Goal: Information Seeking & Learning: Learn about a topic

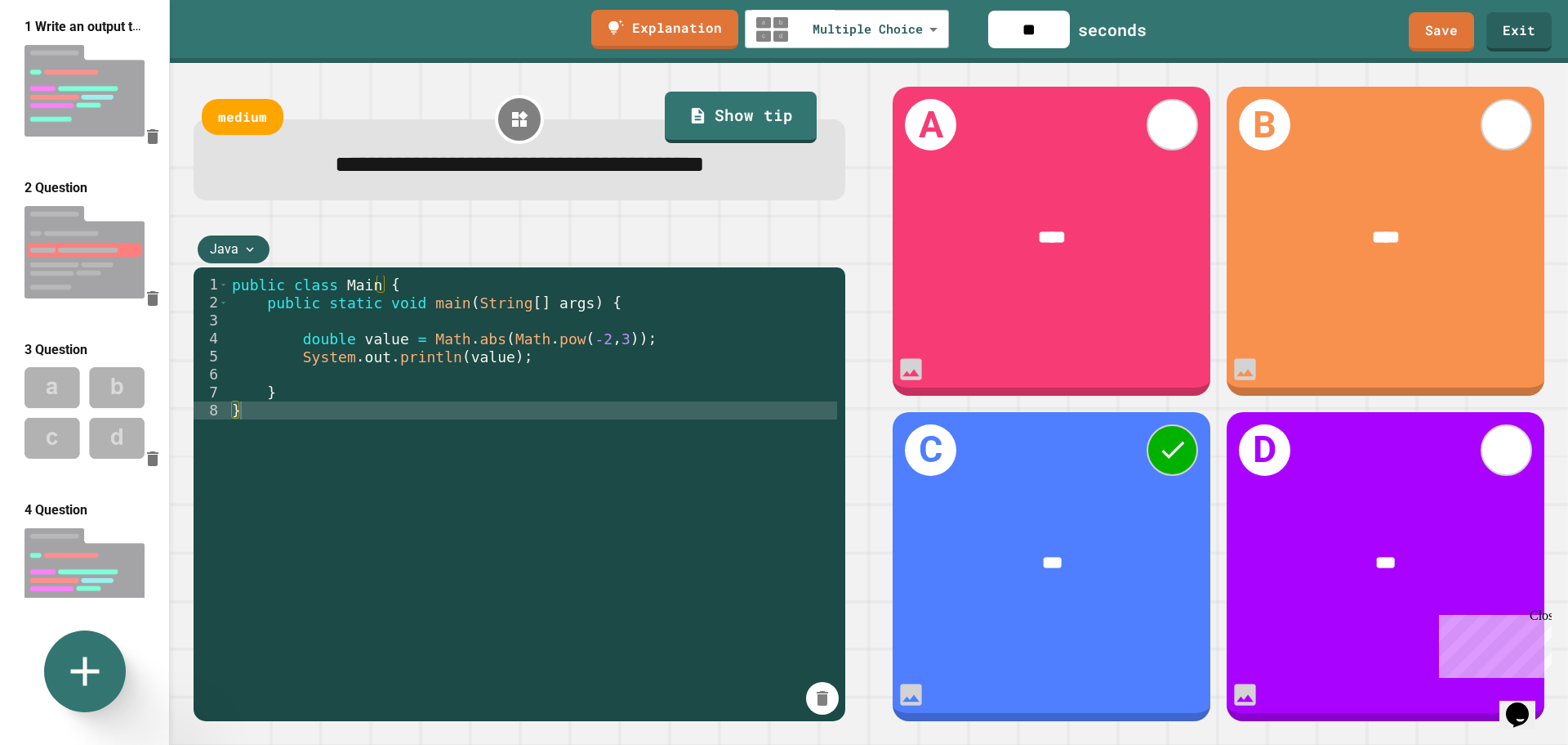
scroll to position [1383, 0]
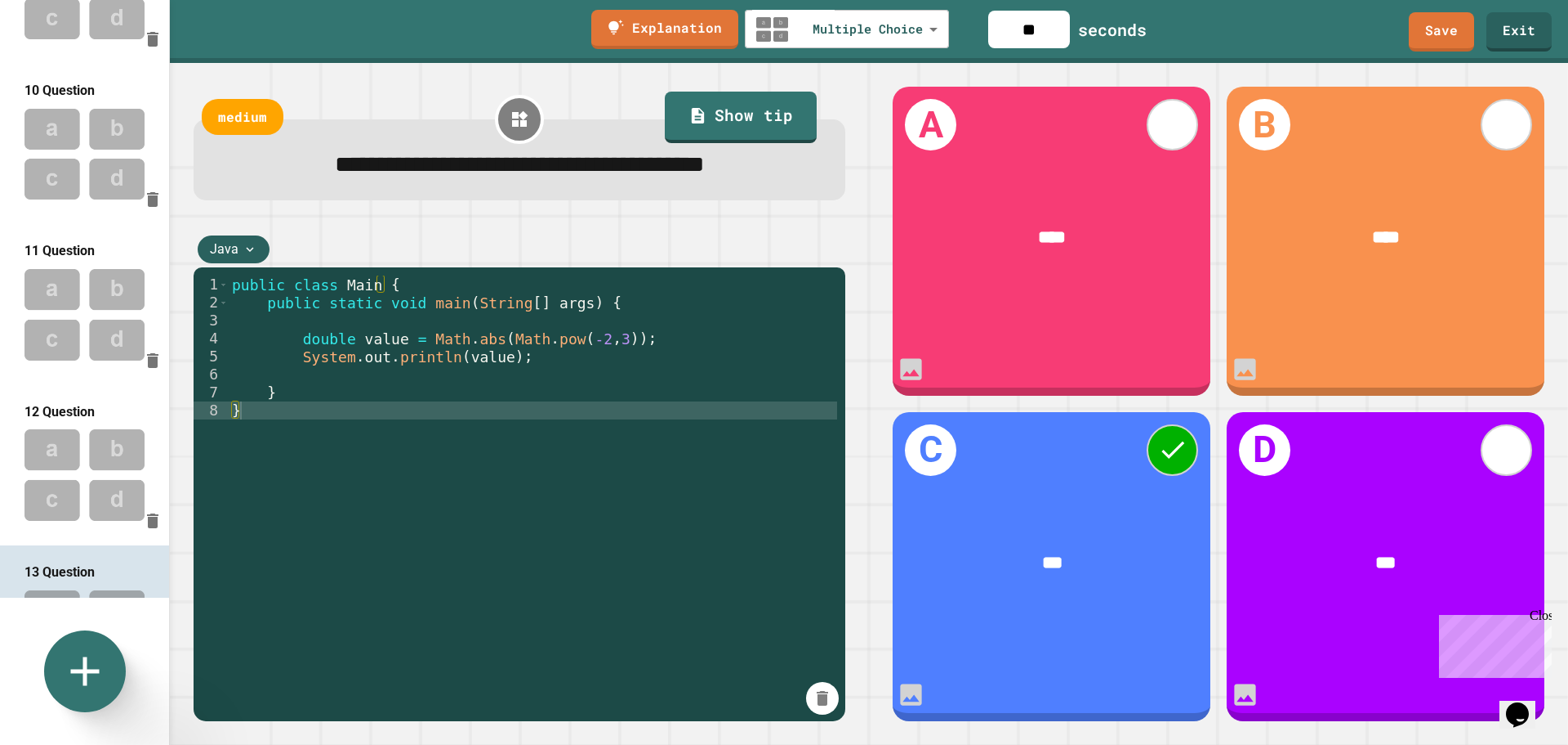
click at [76, 421] on img at bounding box center [84, 475] width 169 height 107
type input "**"
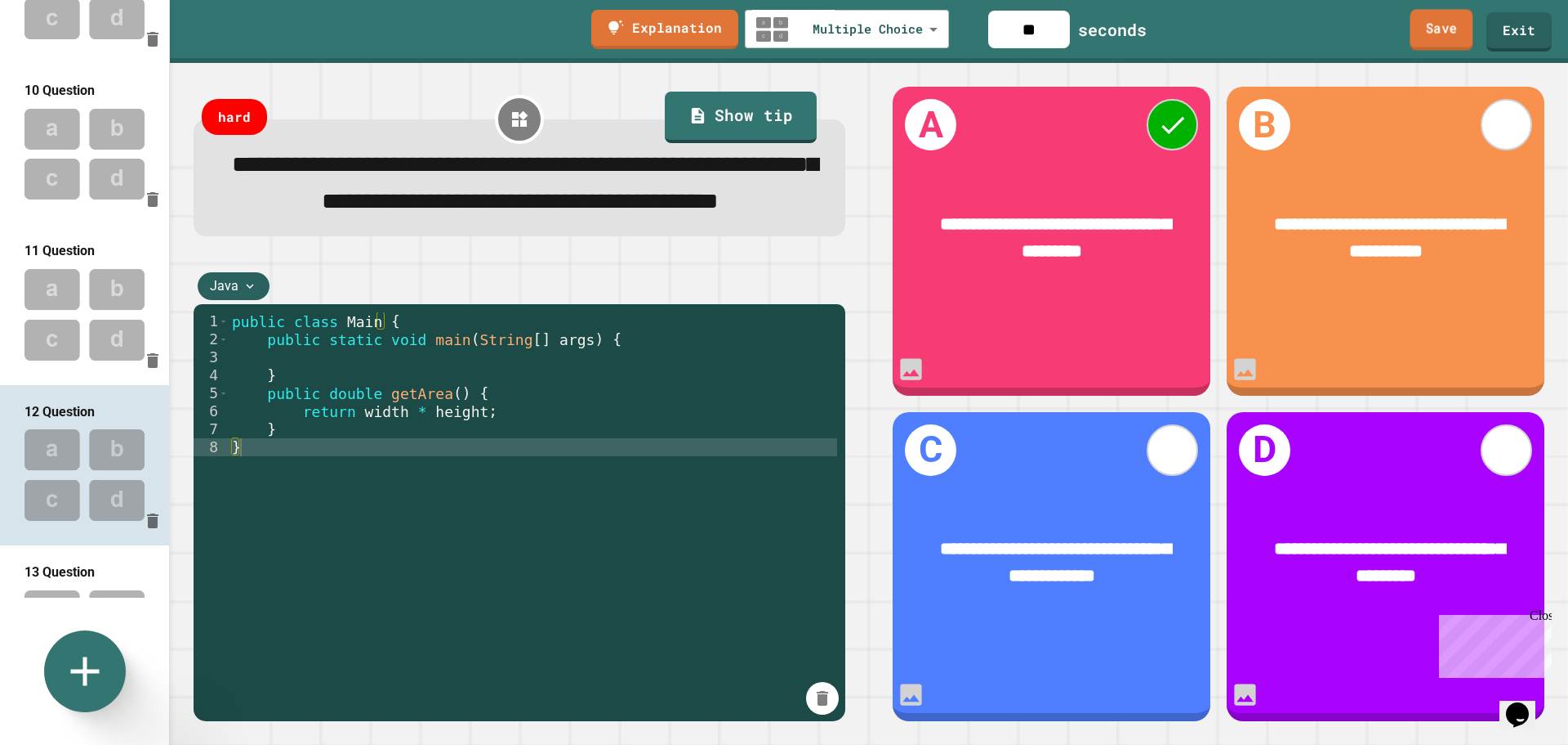
click at [1441, 30] on link "Save" at bounding box center [1442, 30] width 63 height 41
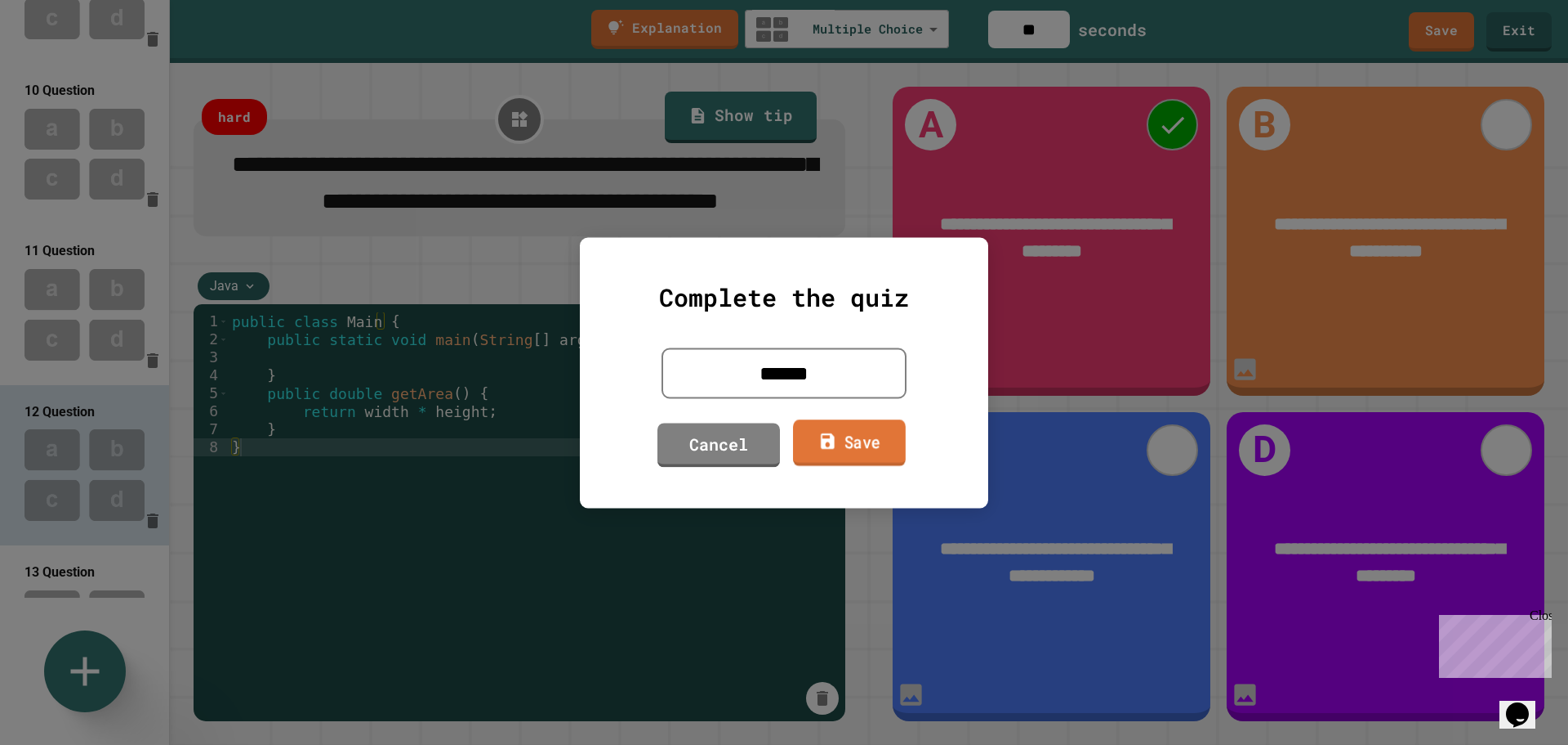
click at [842, 446] on link "Save" at bounding box center [849, 443] width 113 height 47
type textarea "*"
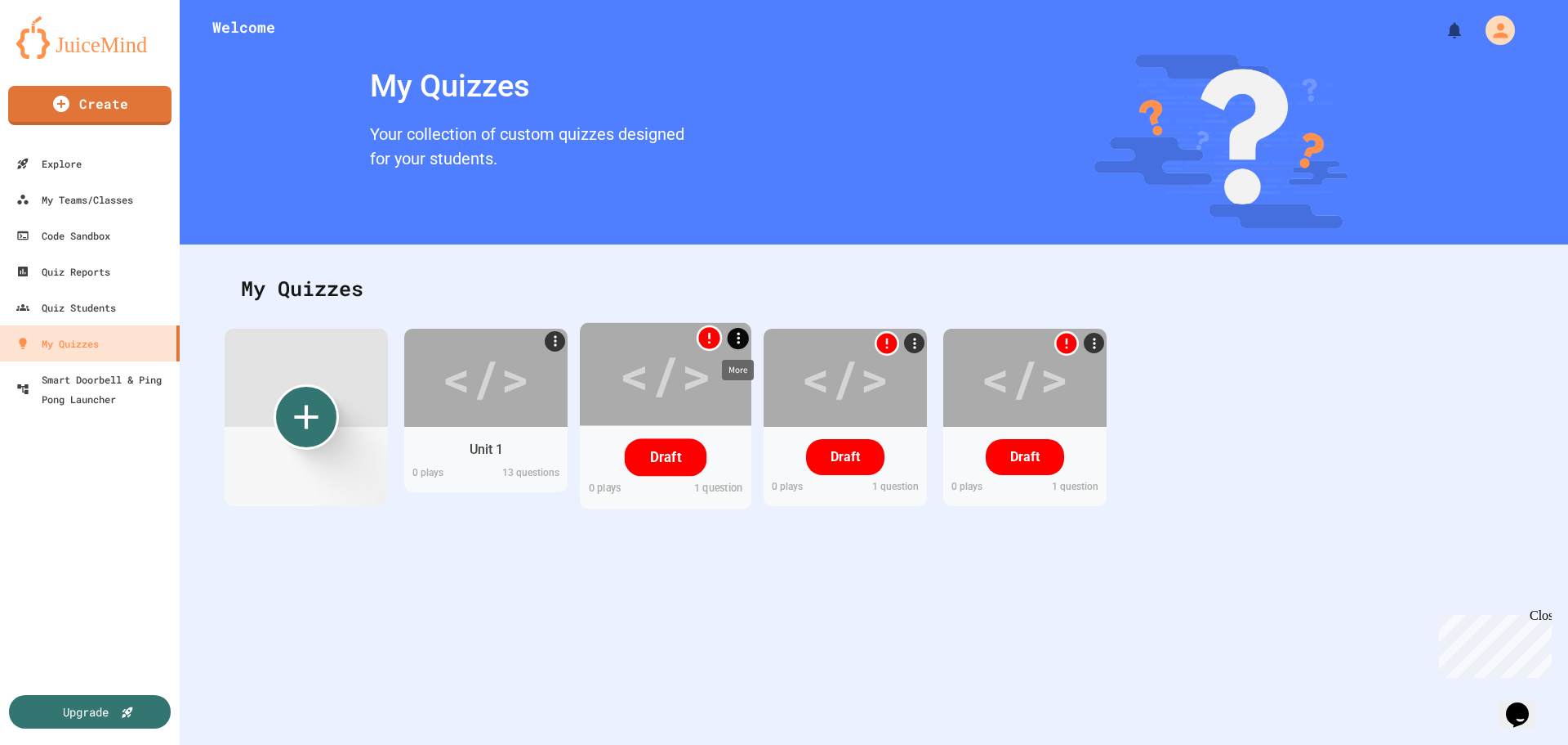
click at [737, 335] on icon "More" at bounding box center [738, 337] width 17 height 17
click at [715, 307] on li "Delete" at bounding box center [704, 306] width 91 height 30
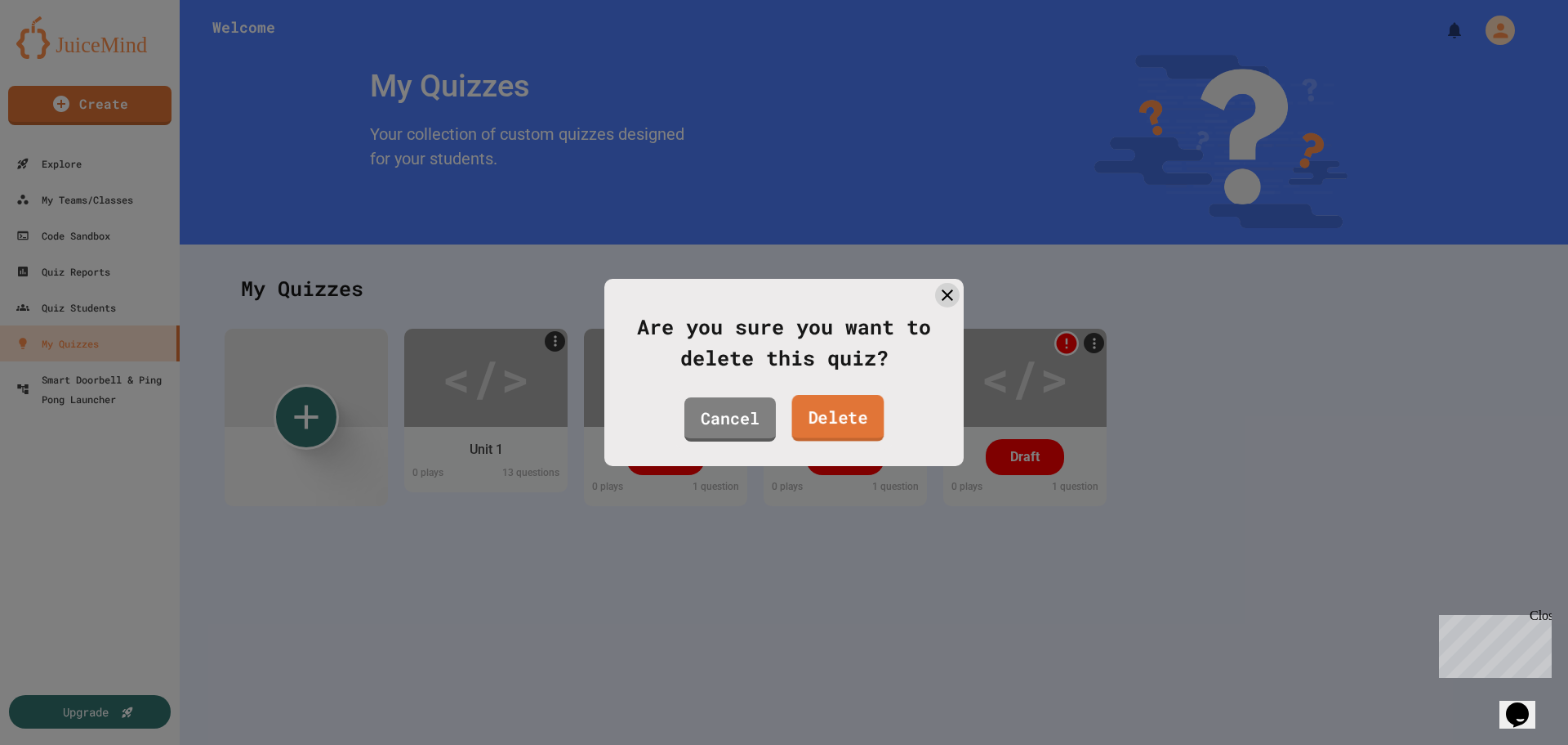
click at [843, 415] on link "Delete" at bounding box center [838, 418] width 93 height 47
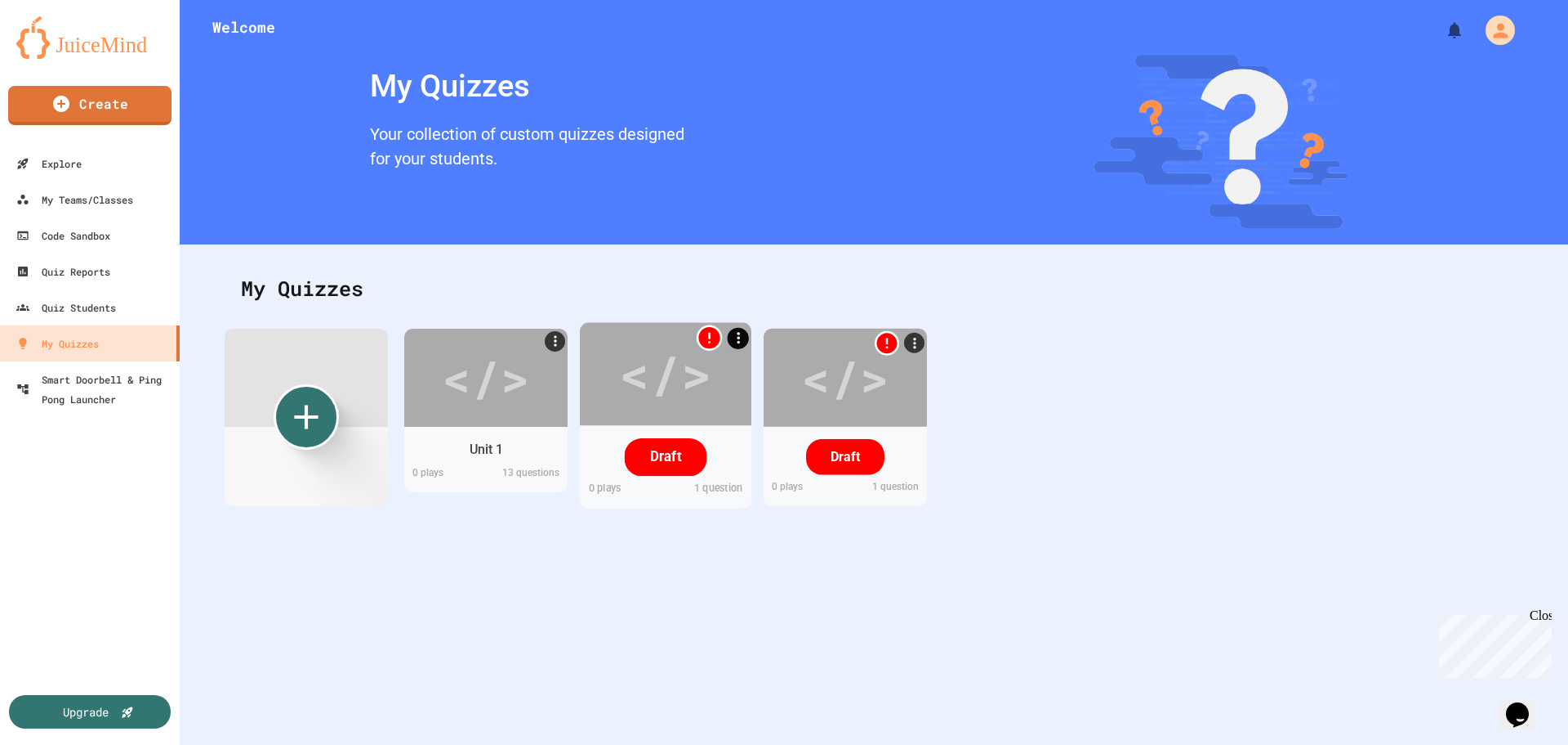
click at [731, 338] on icon "More" at bounding box center [738, 337] width 17 height 17
click at [711, 306] on li "Delete" at bounding box center [704, 306] width 91 height 30
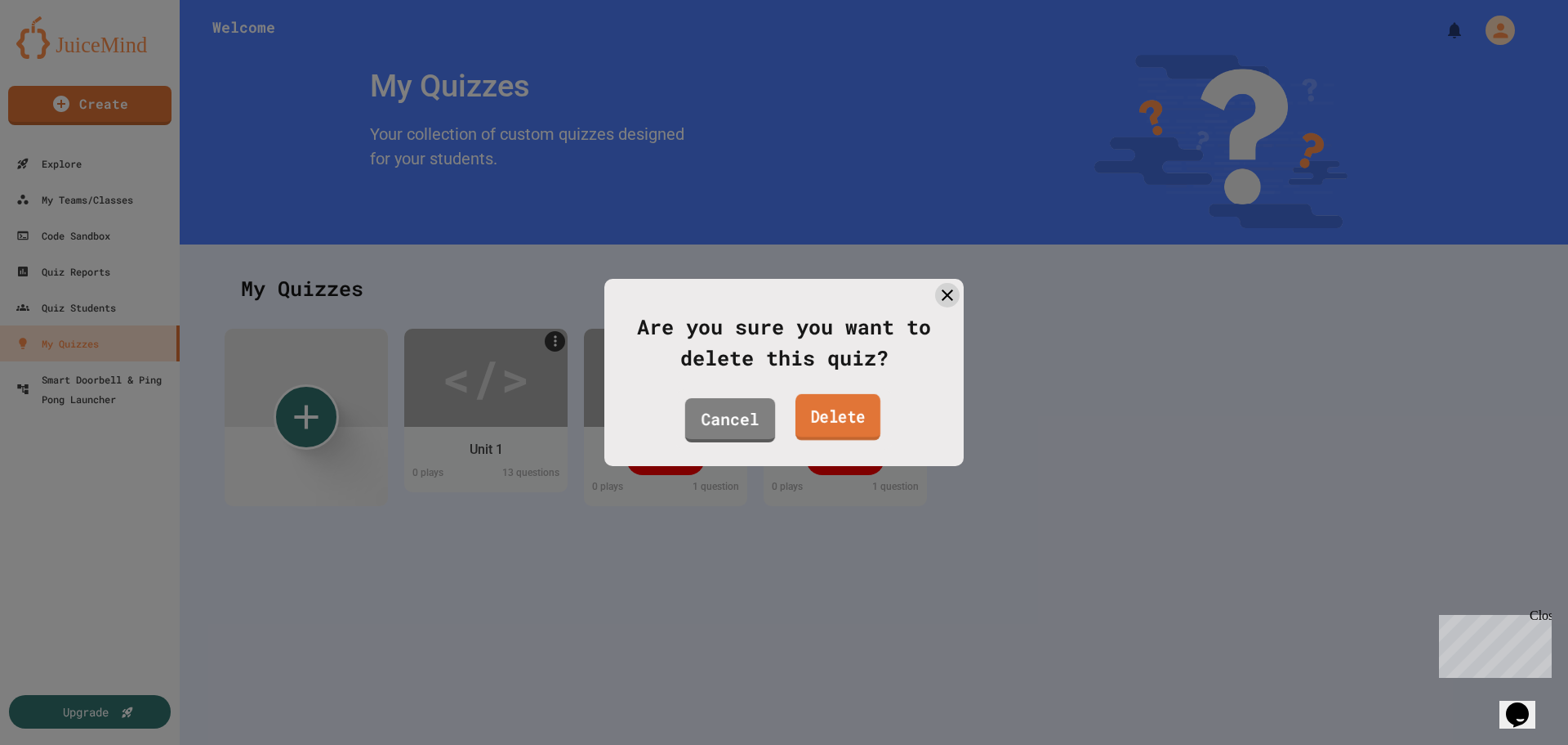
click at [846, 418] on link "Delete" at bounding box center [838, 417] width 85 height 47
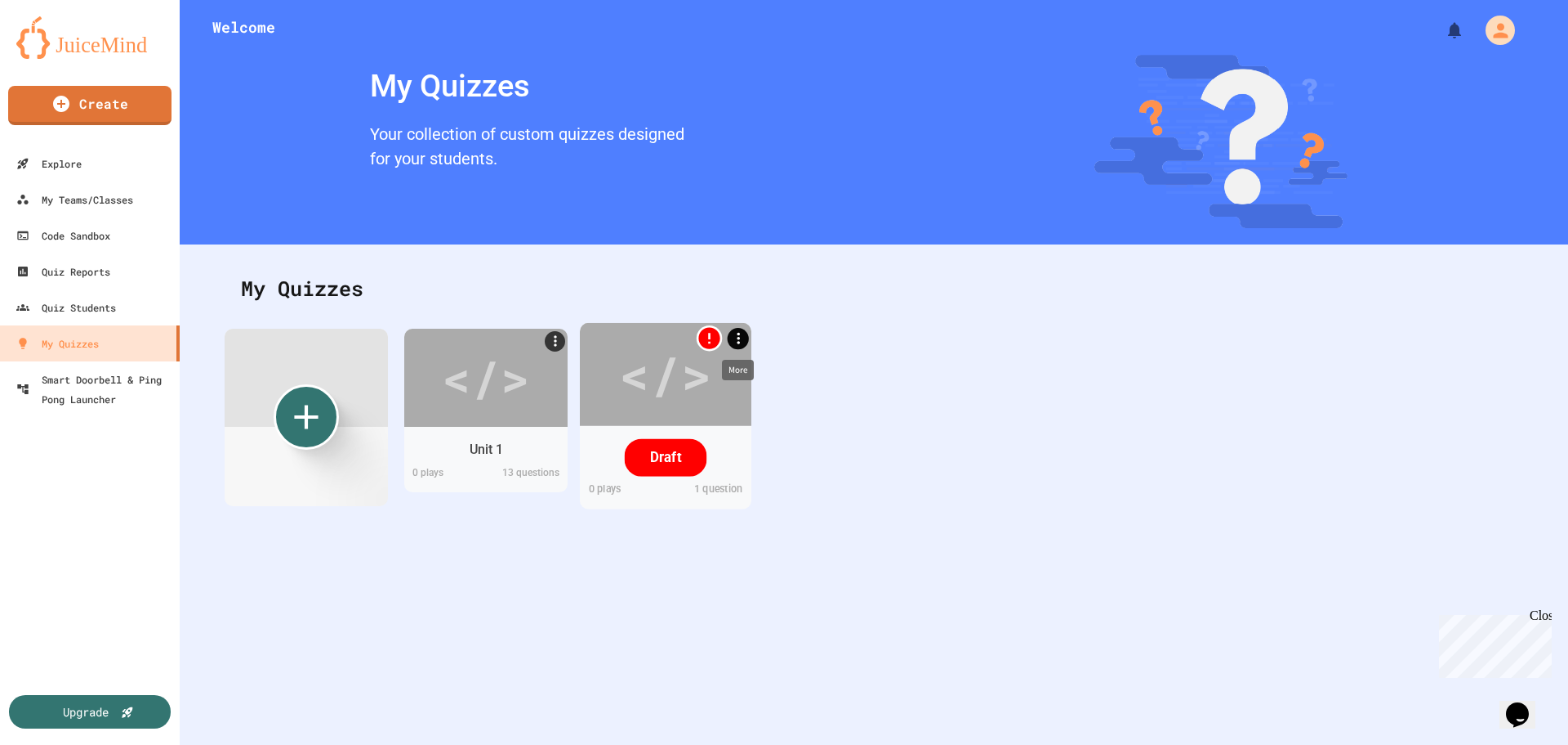
click at [742, 336] on icon "More" at bounding box center [738, 338] width 17 height 17
click at [715, 309] on li "Delete" at bounding box center [704, 306] width 91 height 30
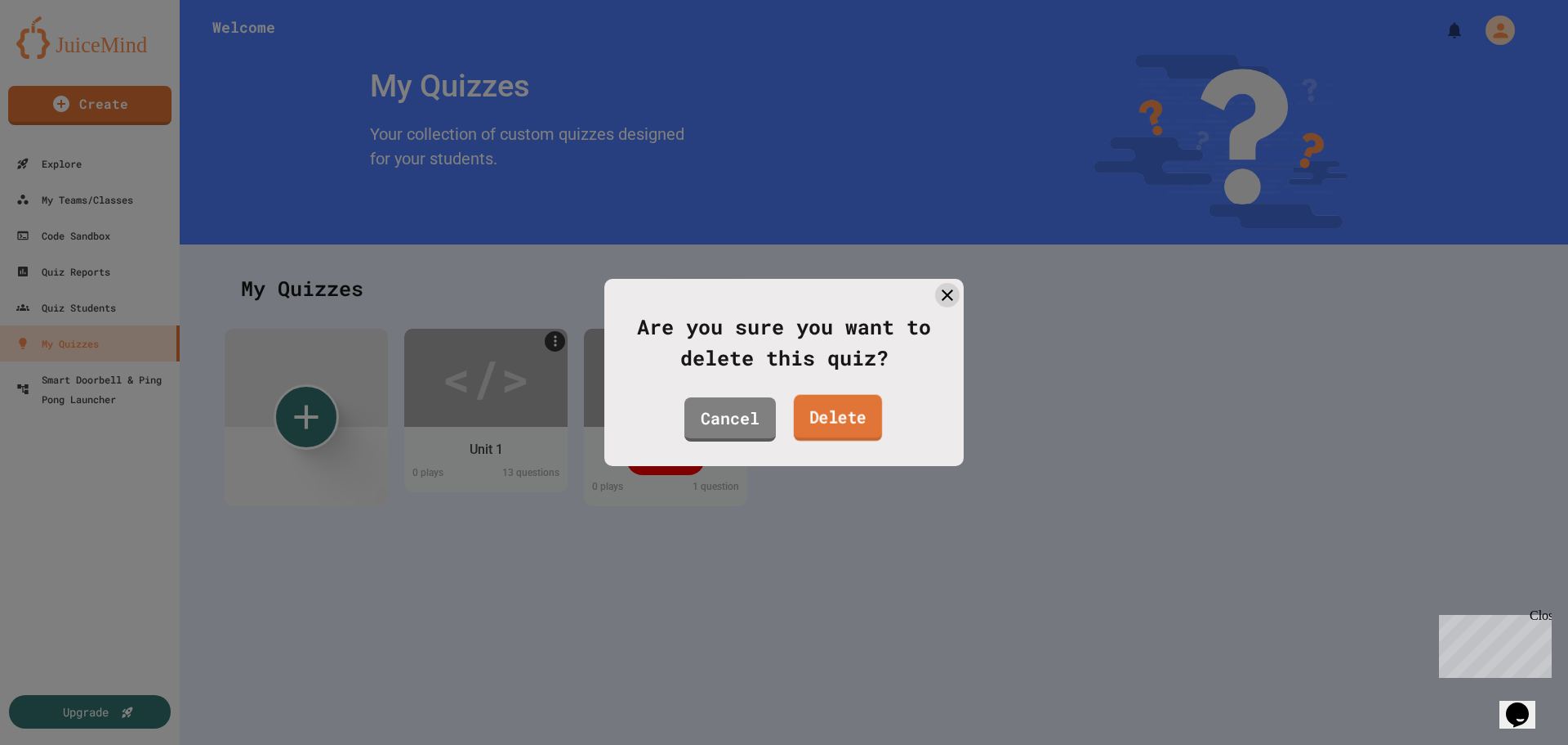
click at [871, 435] on link "Delete" at bounding box center [838, 418] width 88 height 47
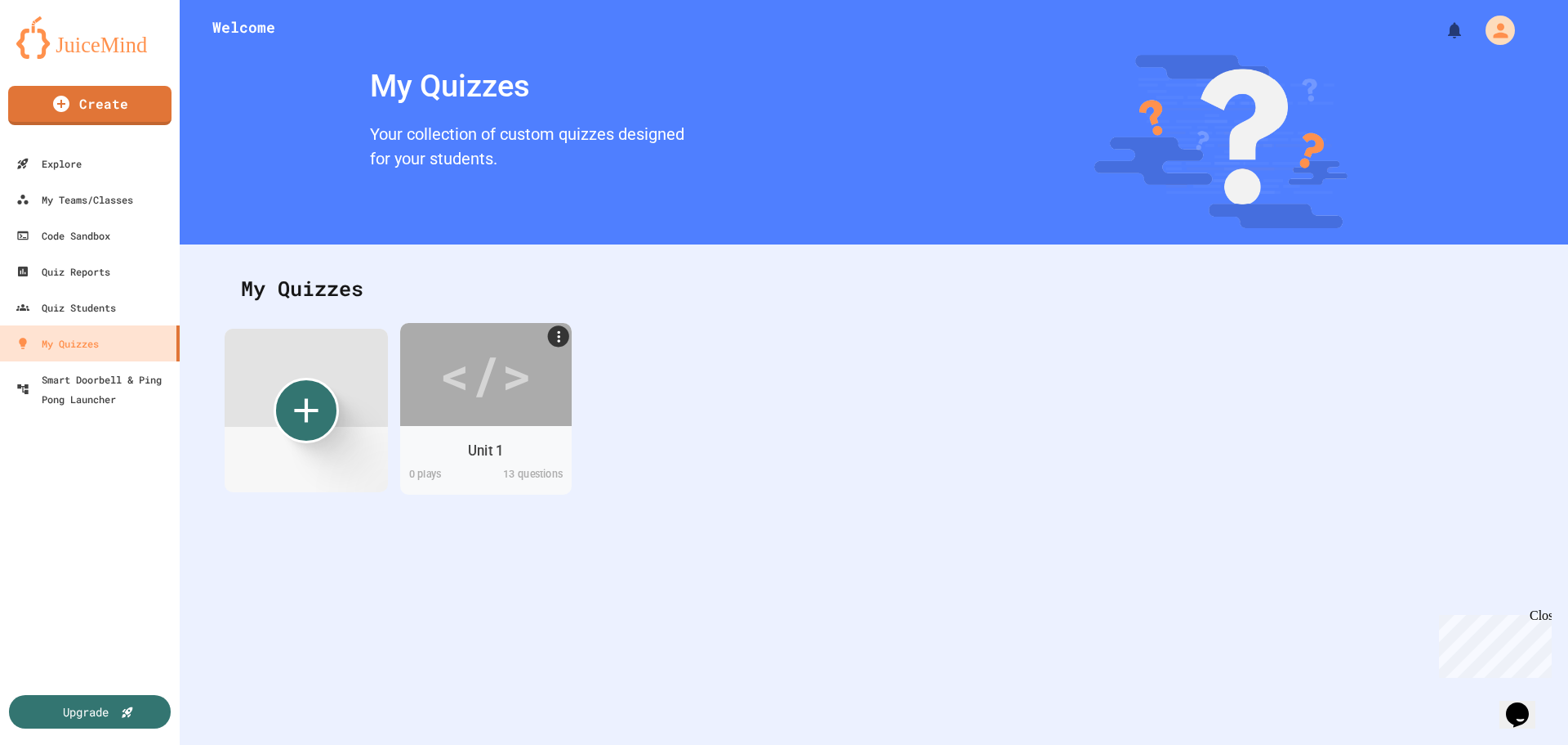
click at [479, 446] on div "Unit 1" at bounding box center [485, 450] width 35 height 20
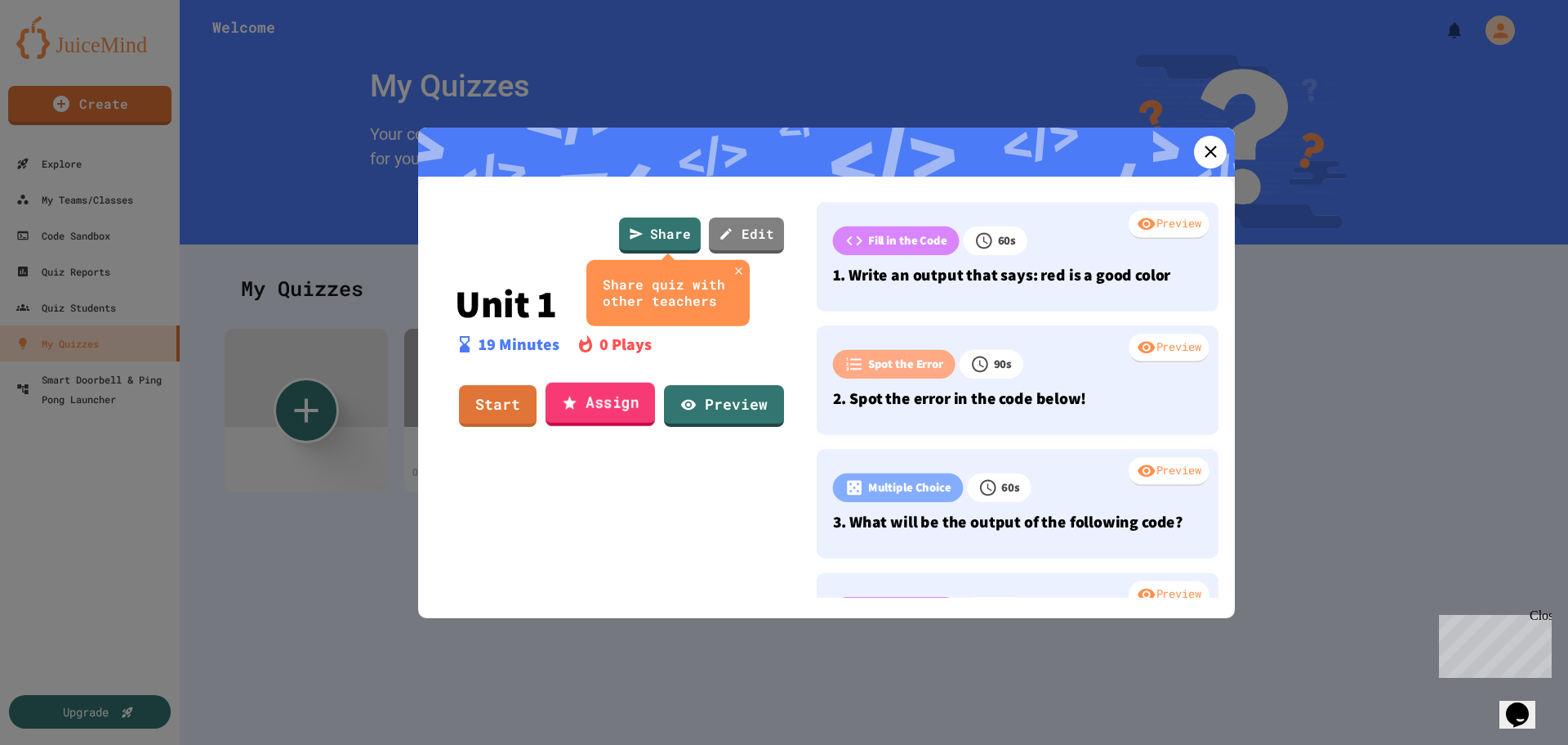
click at [597, 413] on link "Assign" at bounding box center [600, 404] width 110 height 44
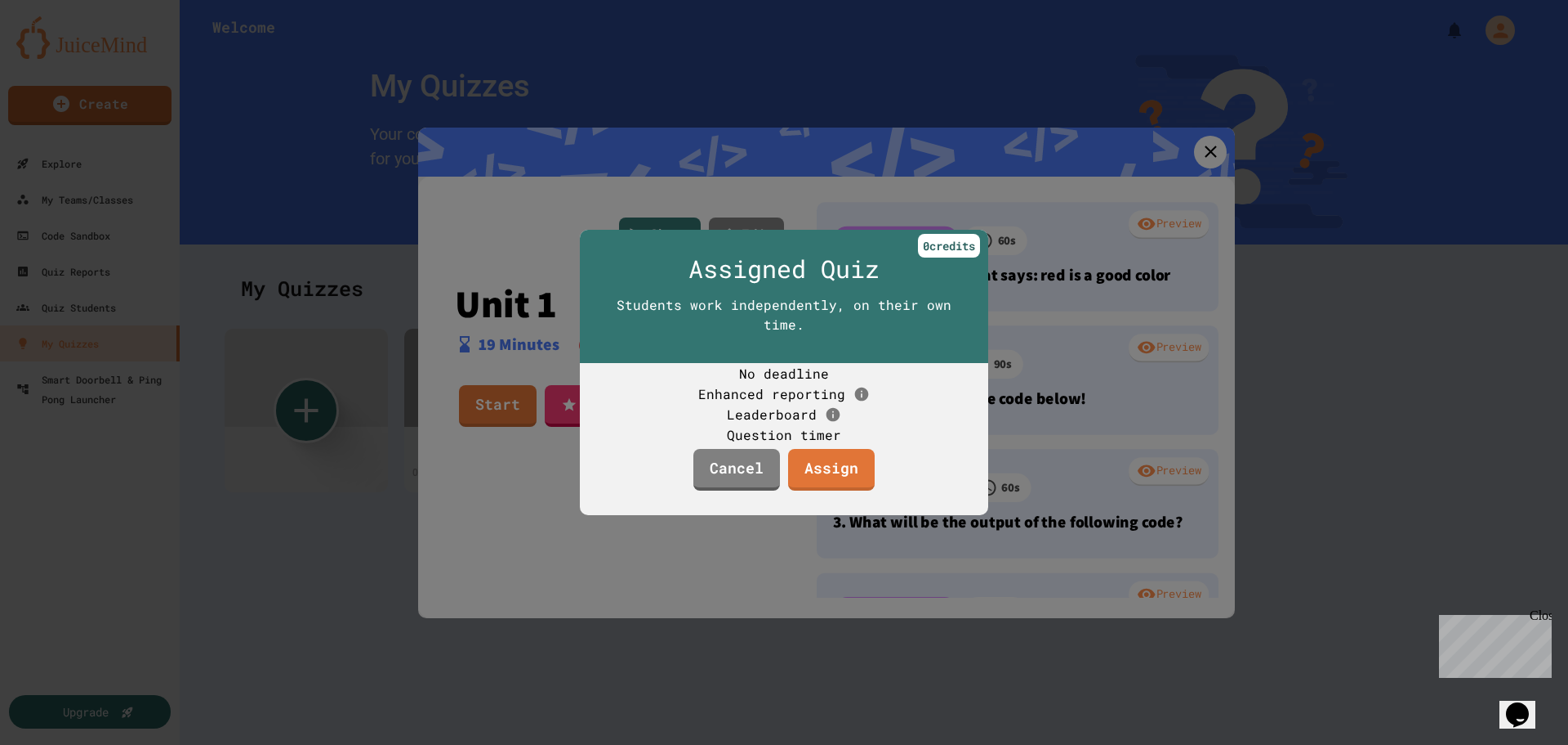
click at [1531, 393] on div at bounding box center [784, 372] width 1568 height 745
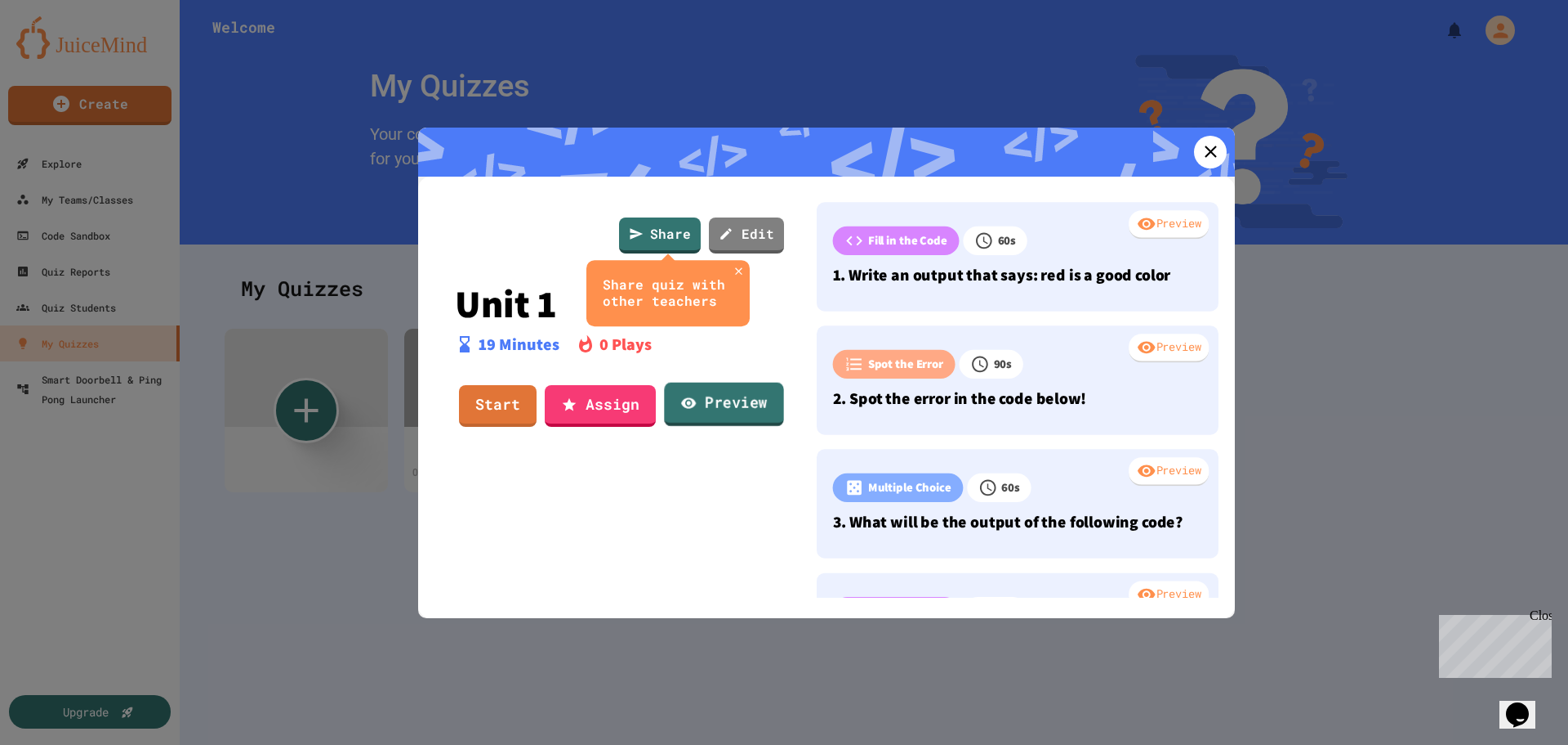
click at [737, 407] on link "Preview" at bounding box center [723, 404] width 119 height 44
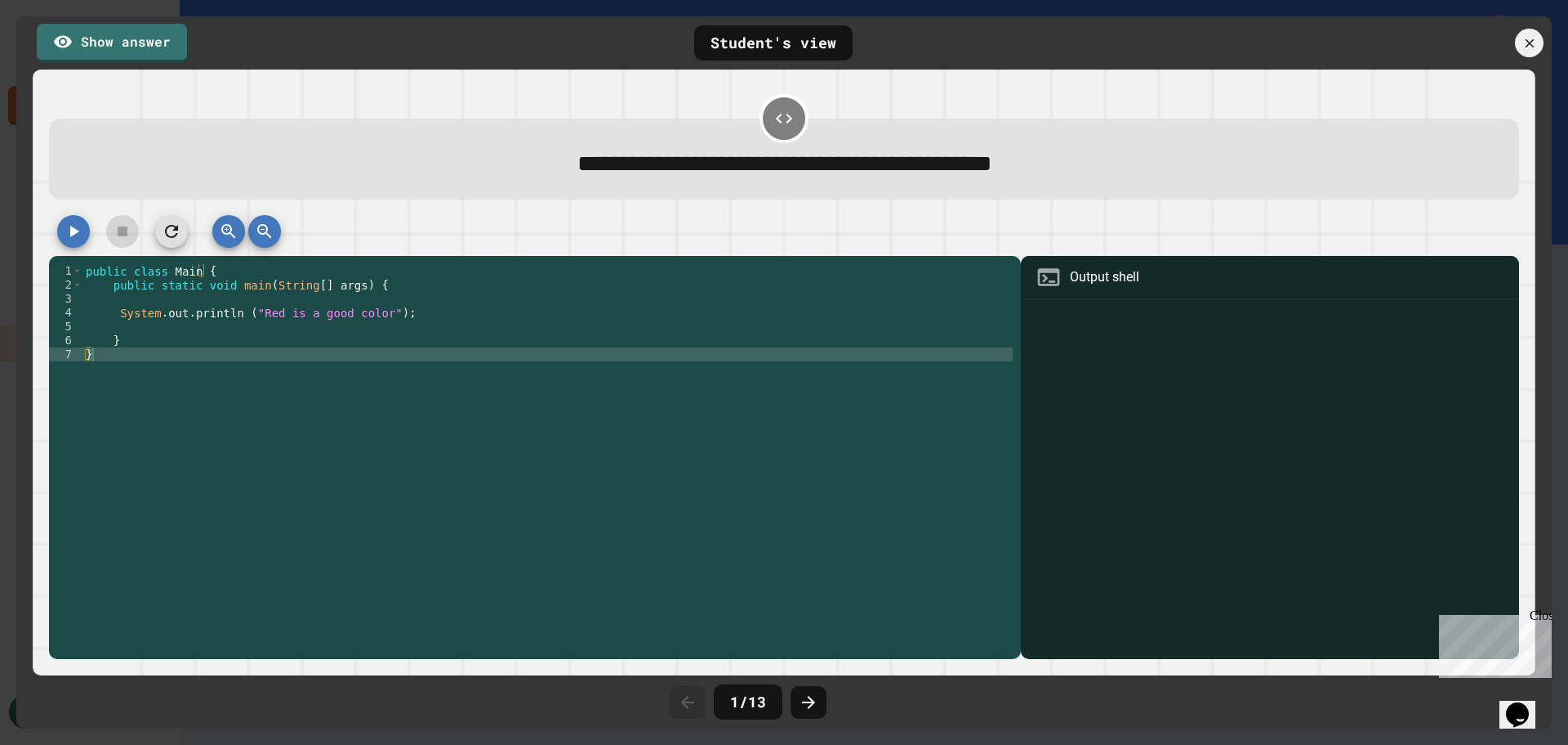
click at [254, 313] on div "public class Main { public static void main ( String [ ] args ) { System . out …" at bounding box center [548, 459] width 931 height 389
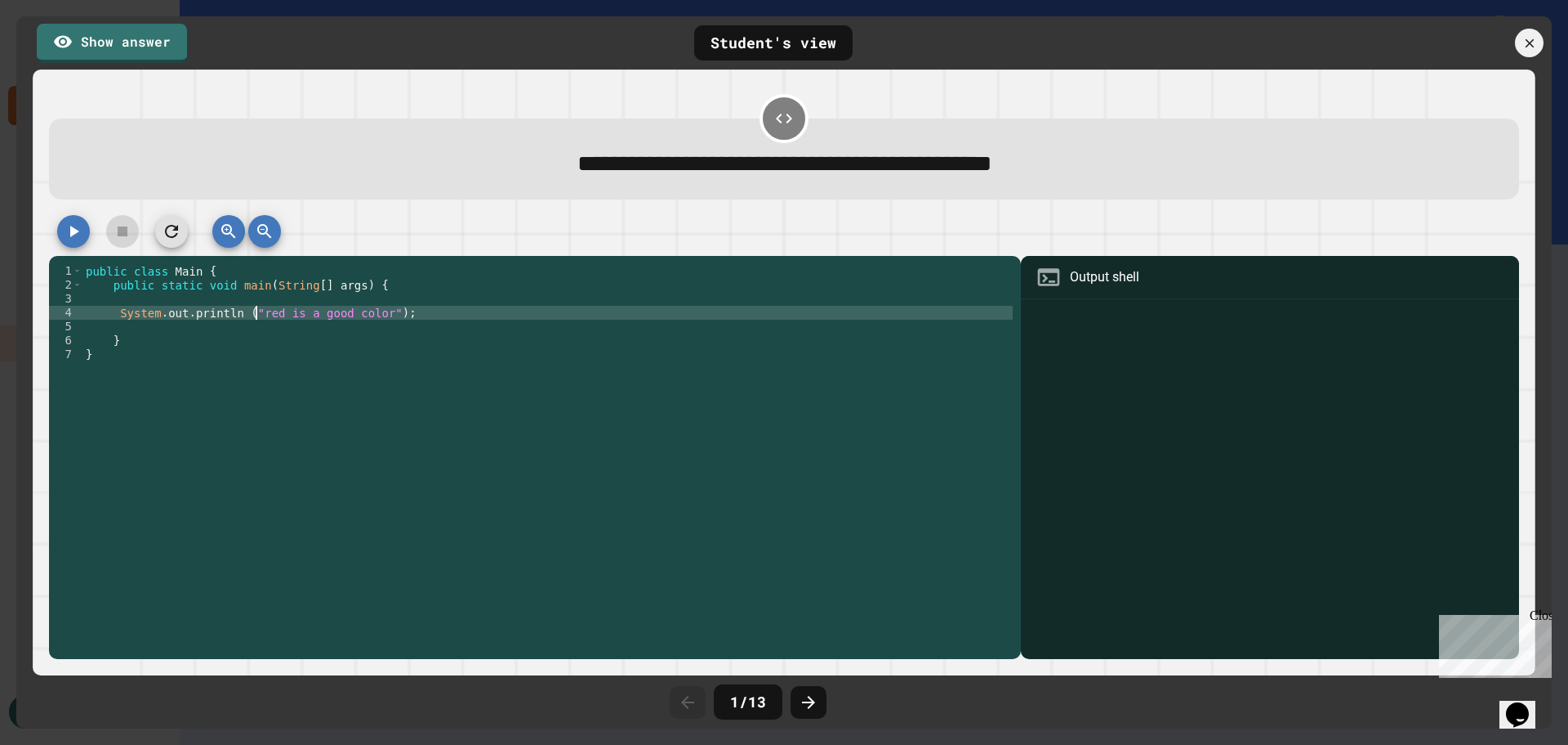
scroll to position [0, 11]
type textarea "**********"
click at [67, 228] on icon "button" at bounding box center [73, 231] width 20 height 20
click at [1092, 282] on div "Output shell" at bounding box center [1104, 277] width 70 height 20
click at [1061, 326] on div at bounding box center [1270, 481] width 482 height 356
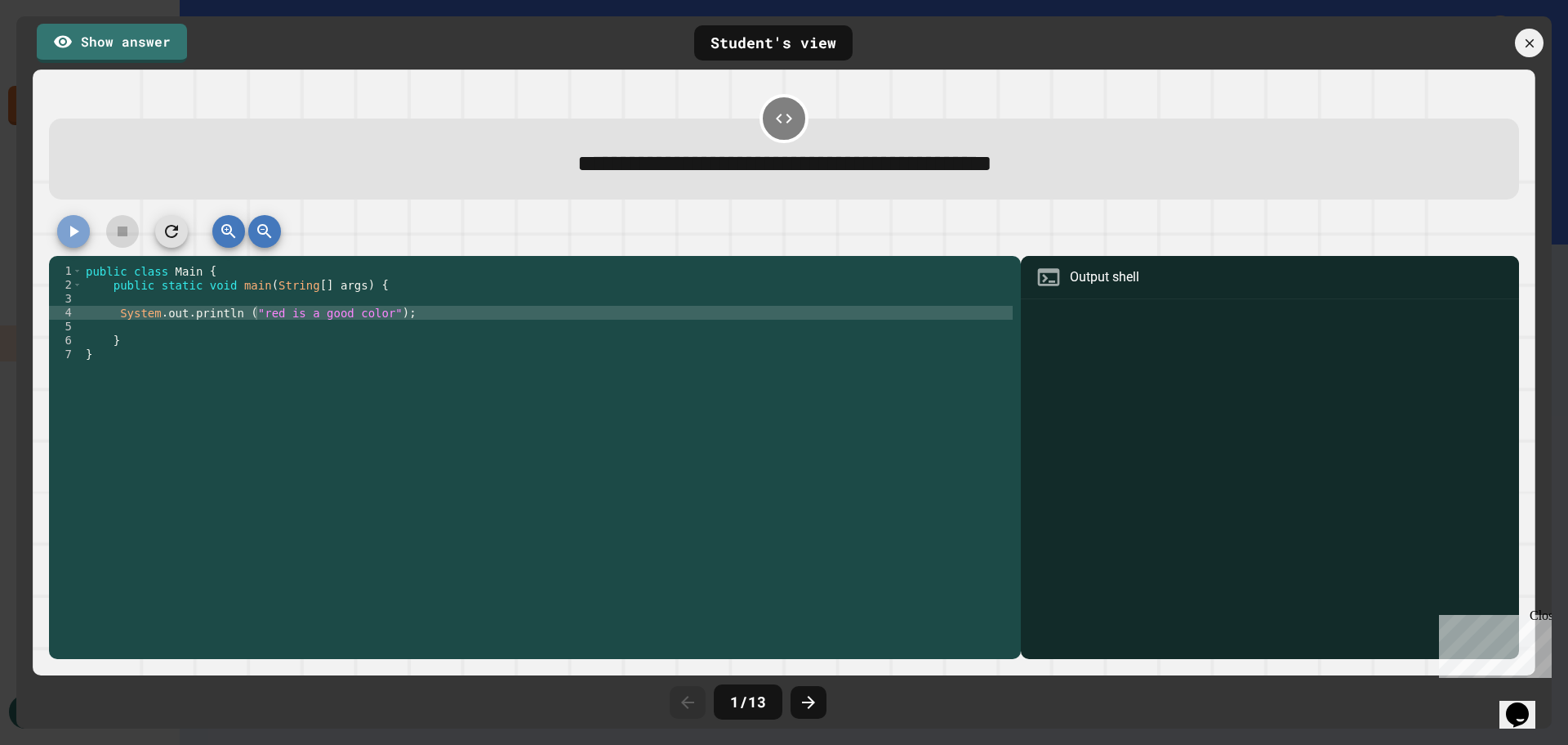
click at [72, 229] on icon "button" at bounding box center [75, 231] width 9 height 11
click at [812, 702] on icon at bounding box center [808, 702] width 13 height 13
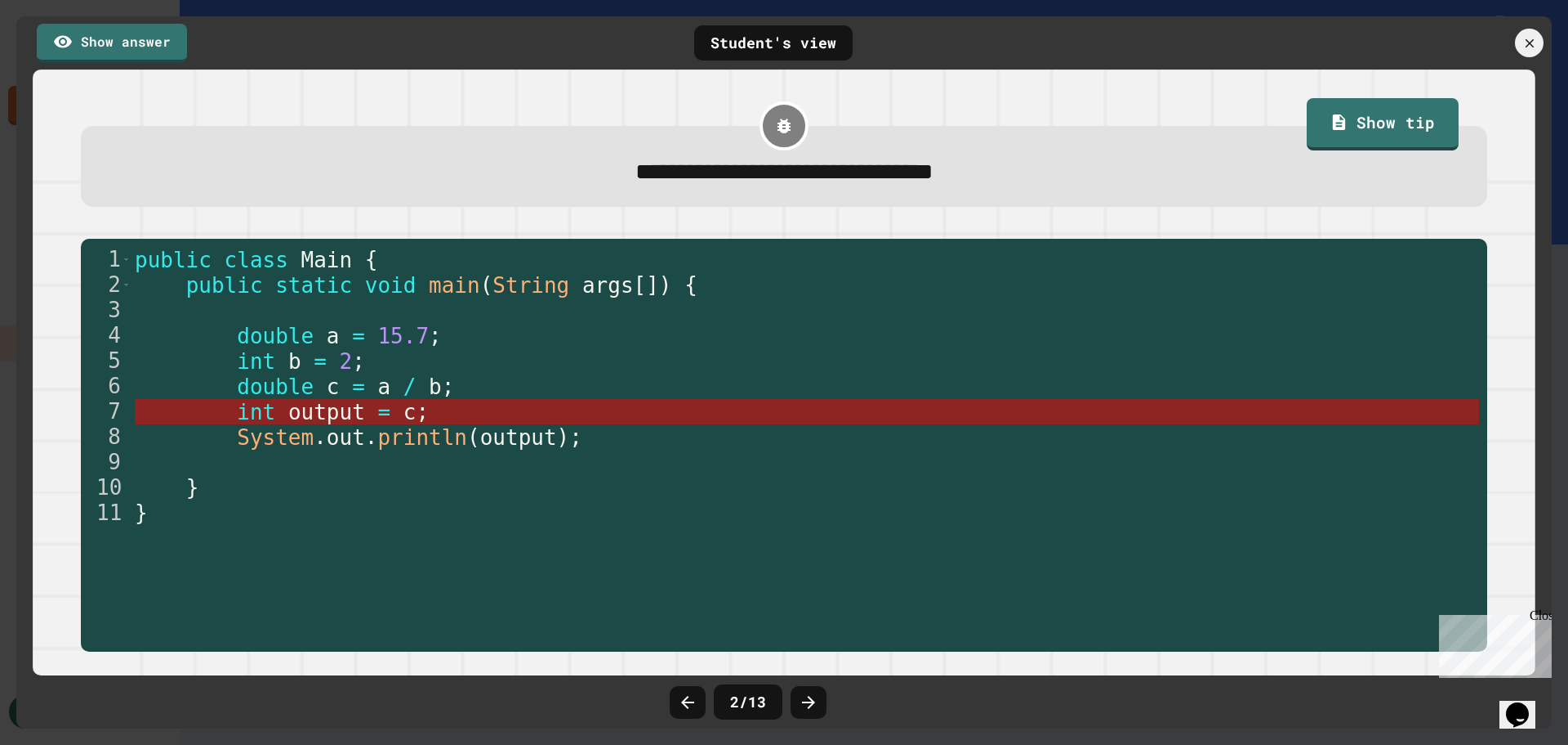
click at [313, 420] on span "output" at bounding box center [327, 411] width 76 height 25
click at [260, 416] on span "int" at bounding box center [256, 411] width 38 height 25
click at [237, 415] on span "int" at bounding box center [256, 411] width 38 height 25
click at [237, 415] on div "public class Main { public static void main ( String args [ ]) { double a = 15.…" at bounding box center [806, 425] width 1348 height 355
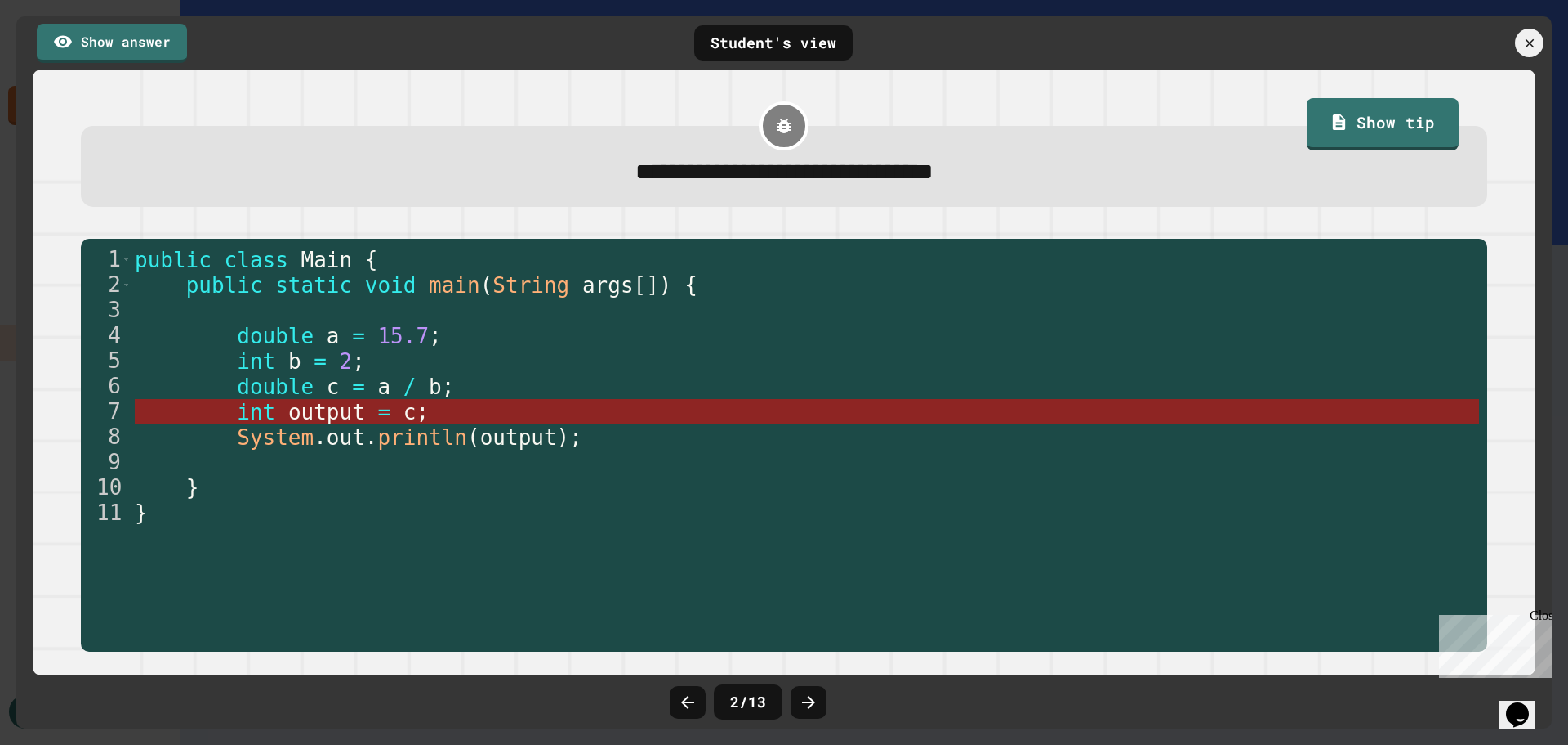
click at [289, 414] on span "output" at bounding box center [327, 411] width 76 height 25
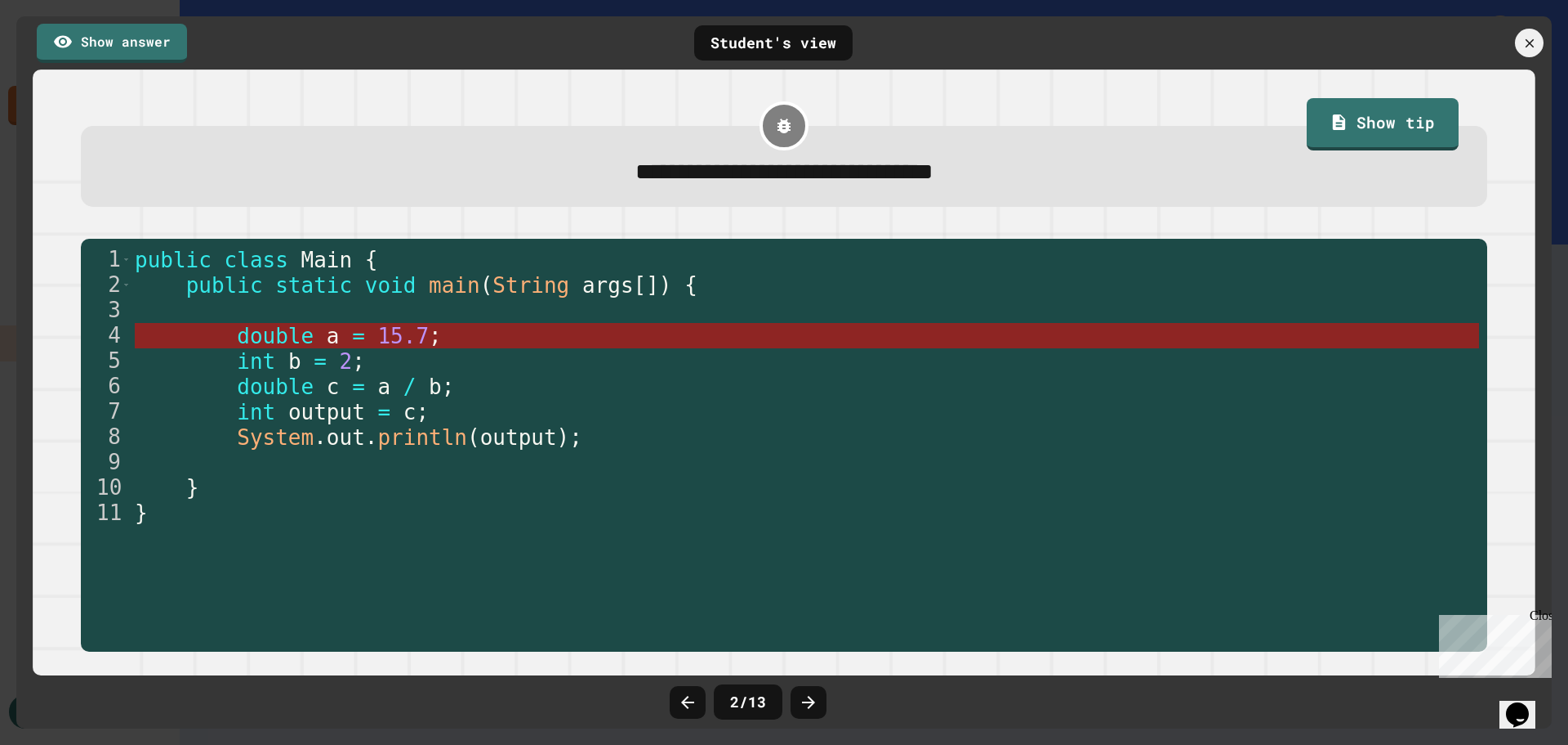
click at [278, 330] on span "double" at bounding box center [275, 336] width 76 height 25
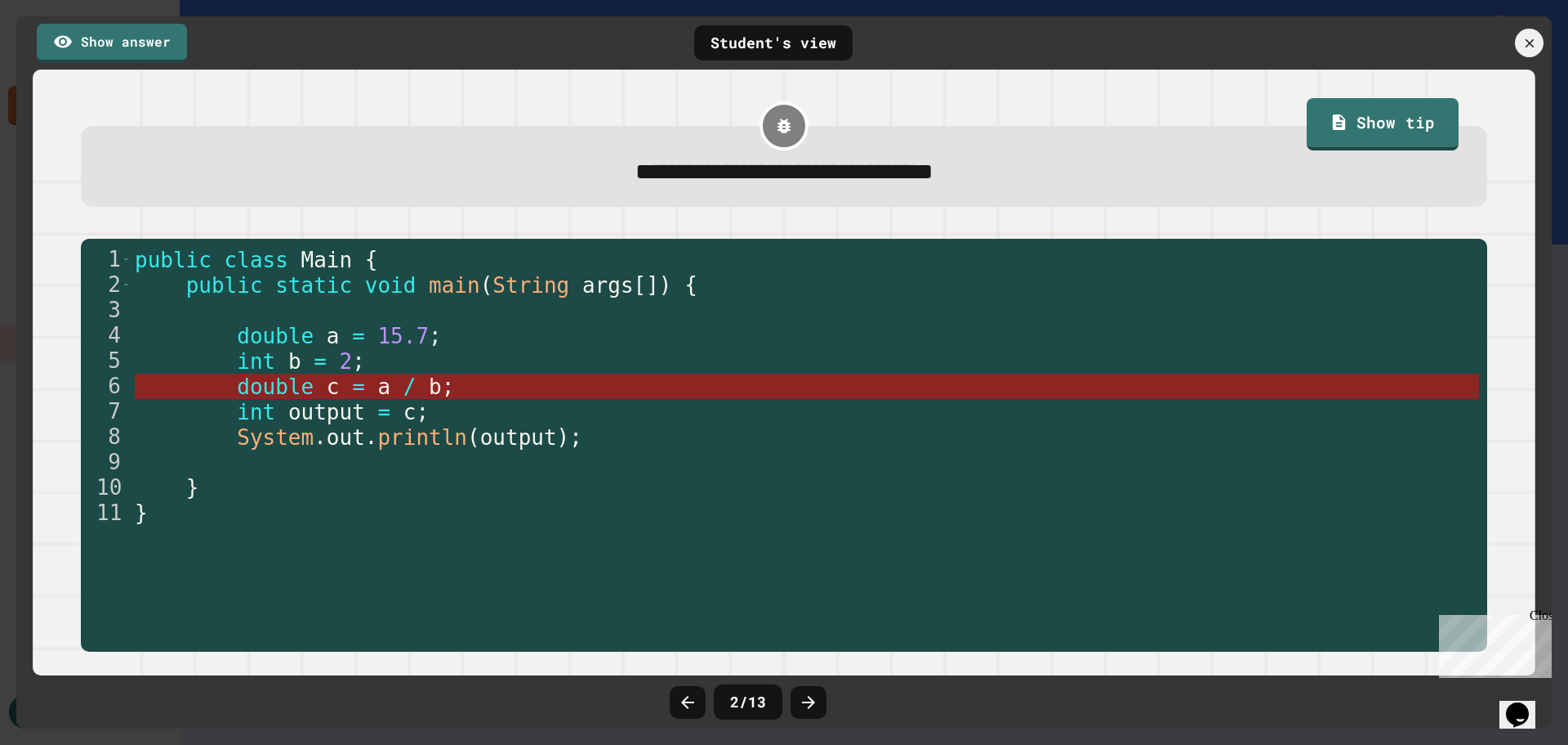
click at [267, 381] on span "double" at bounding box center [275, 387] width 76 height 25
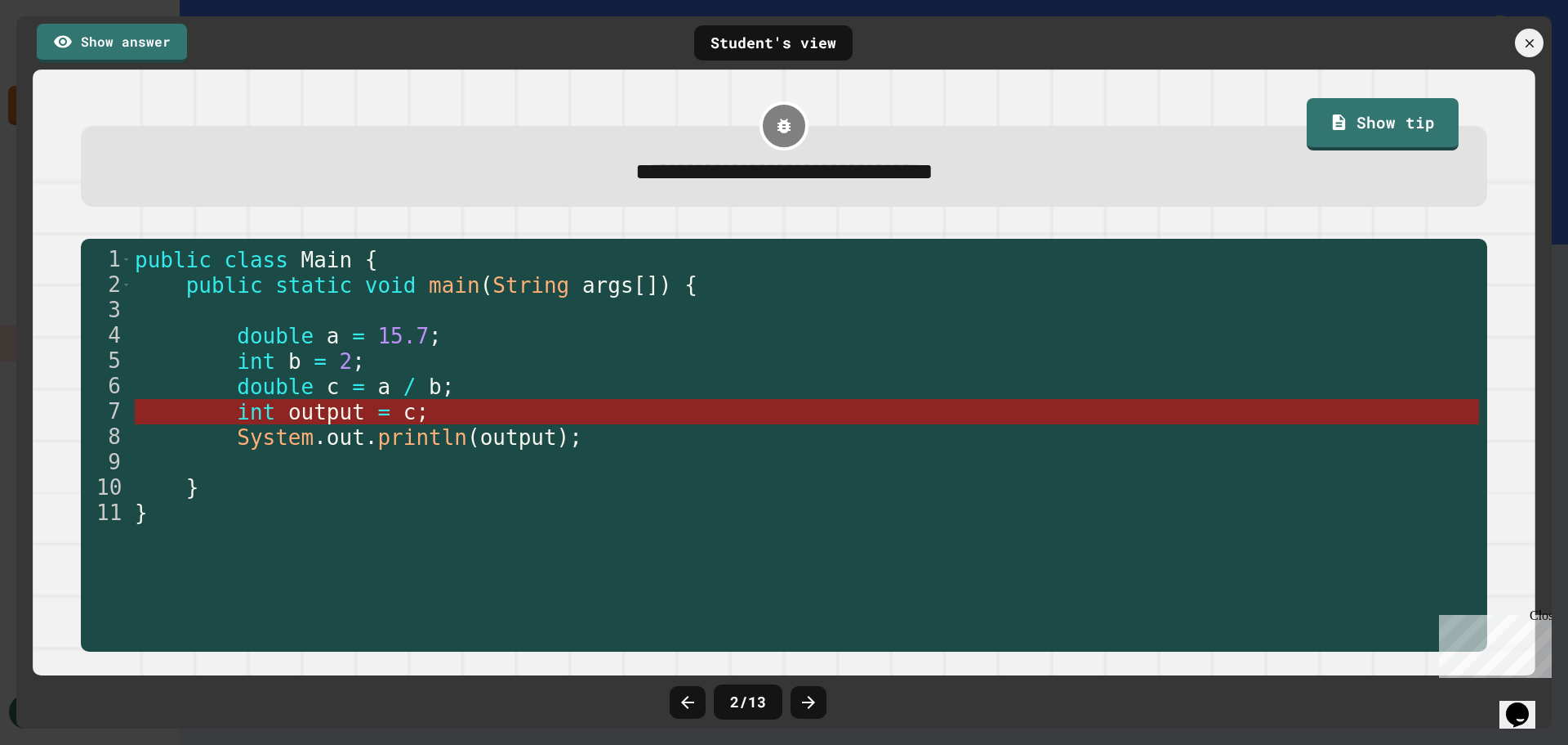
type textarea "**********"
drag, startPoint x: 267, startPoint y: 410, endPoint x: 243, endPoint y: 414, distance: 24.3
click at [243, 414] on span "int" at bounding box center [256, 411] width 38 height 25
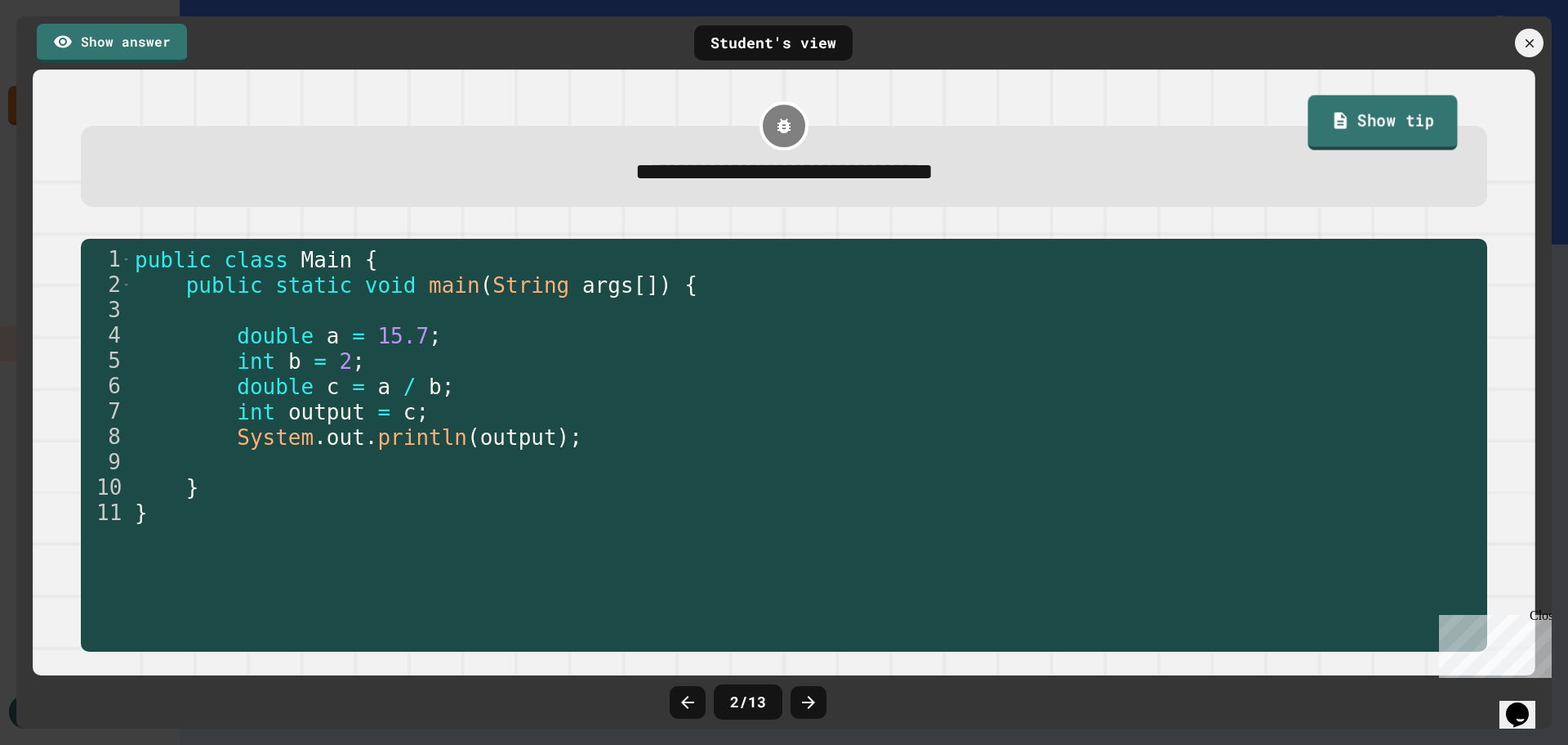
click at [1371, 121] on link "Show tip" at bounding box center [1382, 123] width 149 height 54
type textarea "*"
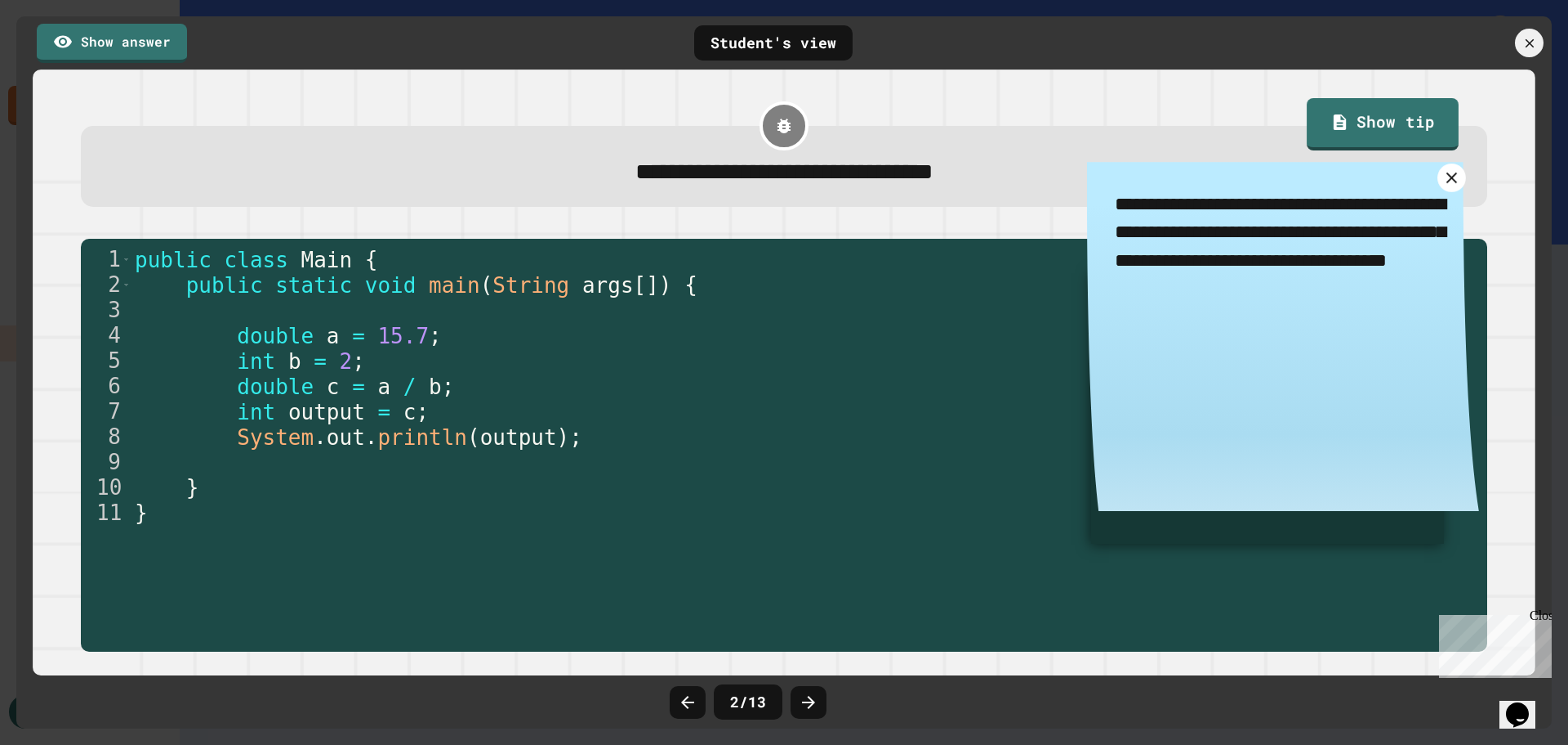
click at [1447, 183] on icon at bounding box center [1452, 178] width 11 height 11
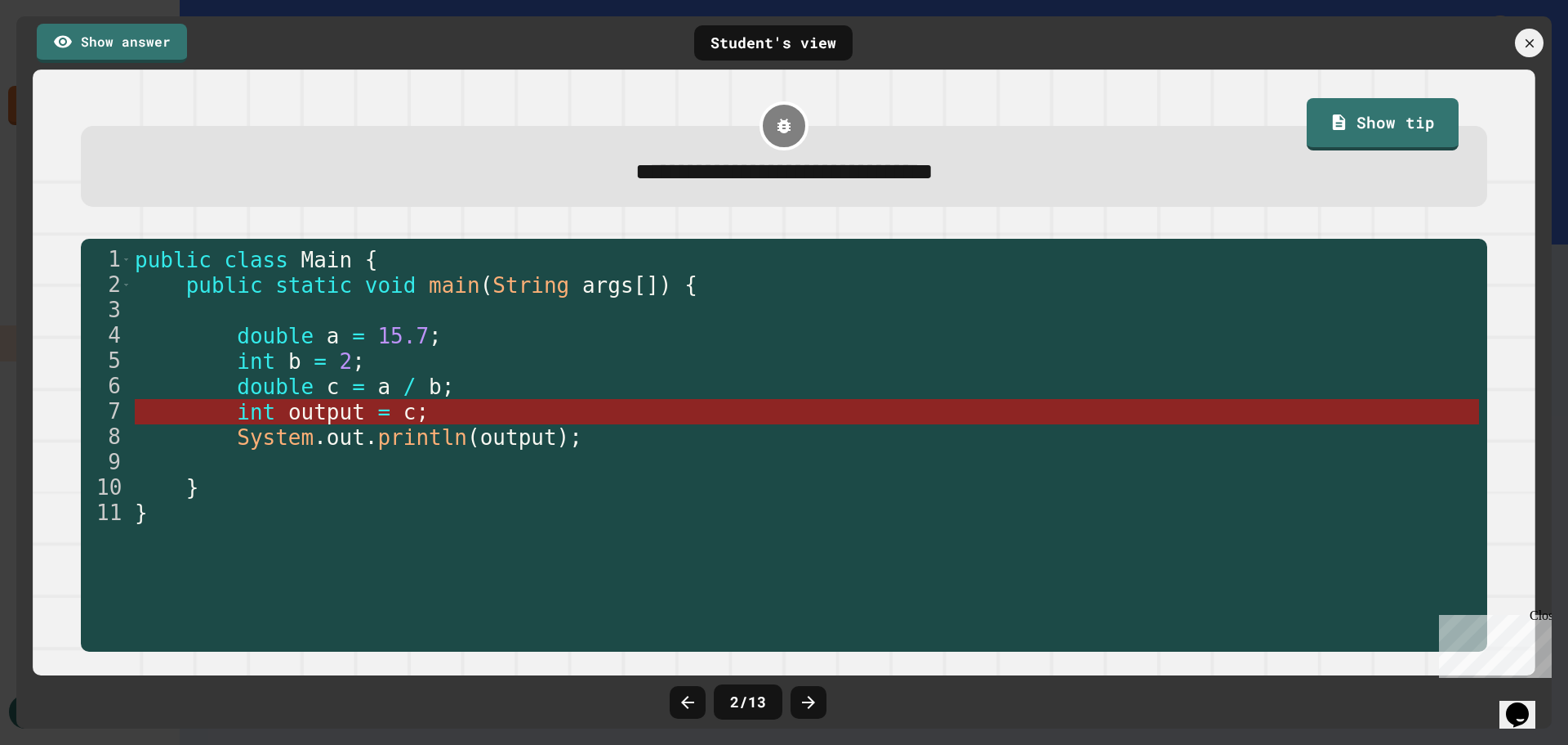
type textarea "**********"
drag, startPoint x: 251, startPoint y: 414, endPoint x: 712, endPoint y: 406, distance: 461.1
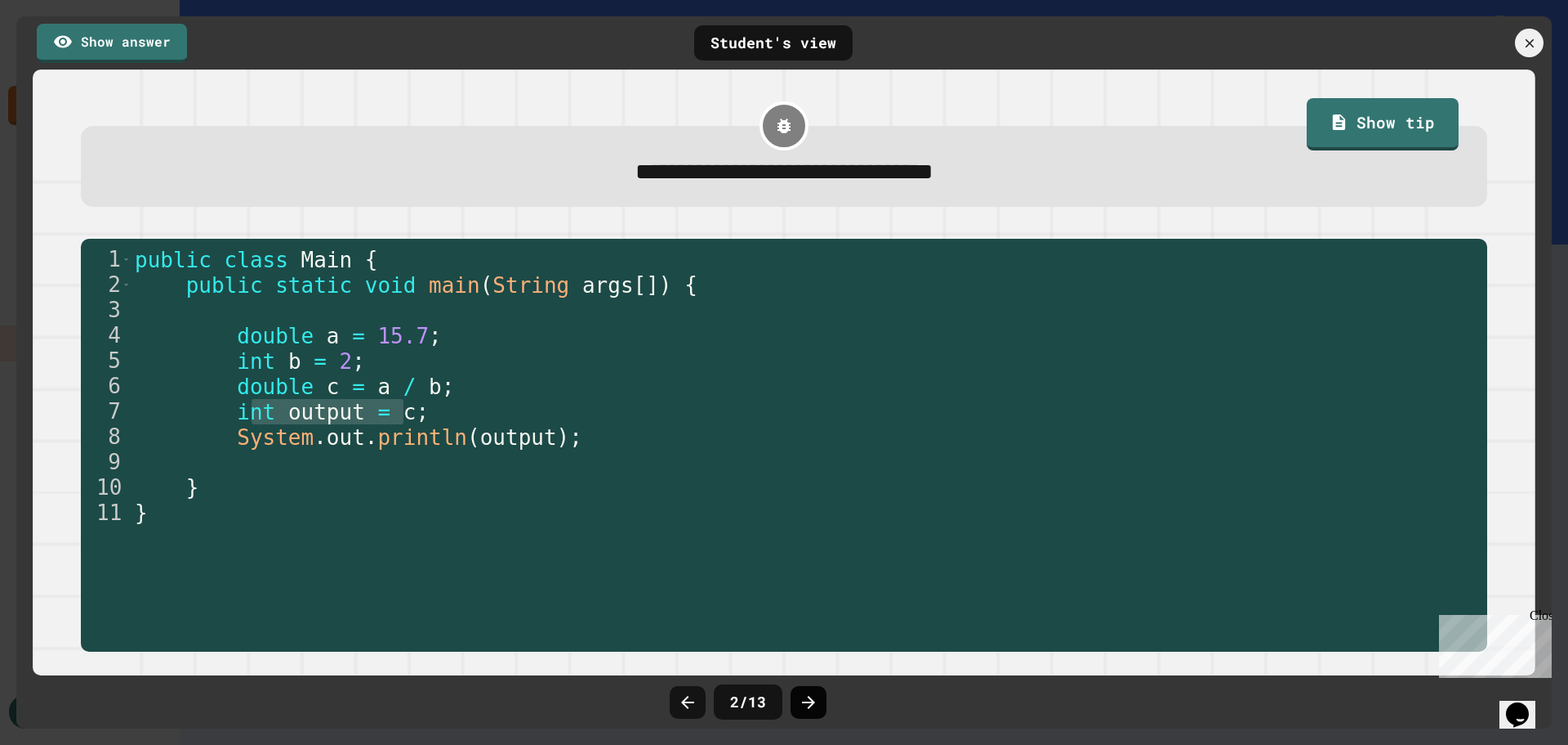
click at [806, 702] on icon at bounding box center [808, 702] width 13 height 13
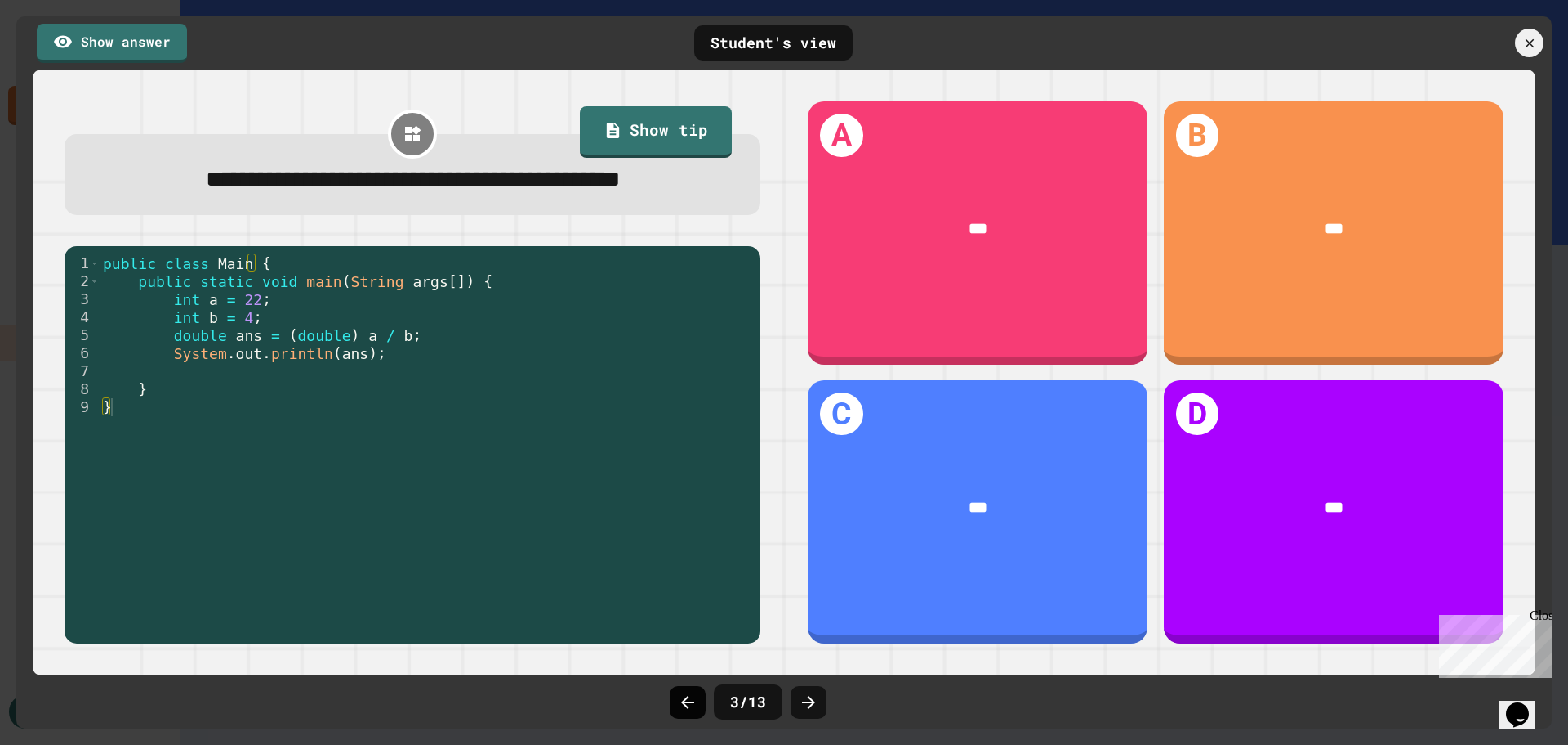
click at [690, 702] on icon at bounding box center [687, 702] width 13 height 13
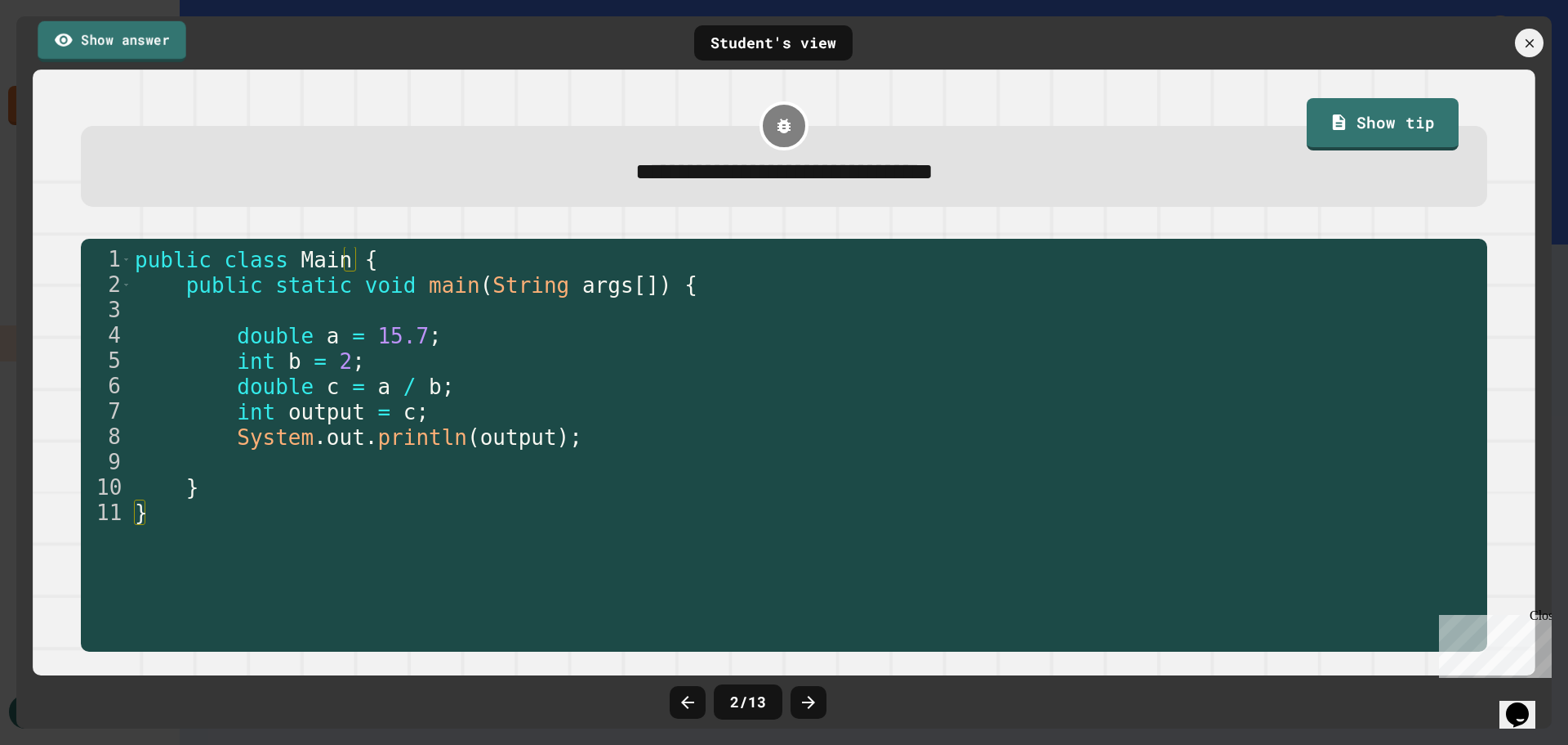
click at [151, 33] on link "Show answer" at bounding box center [111, 41] width 148 height 41
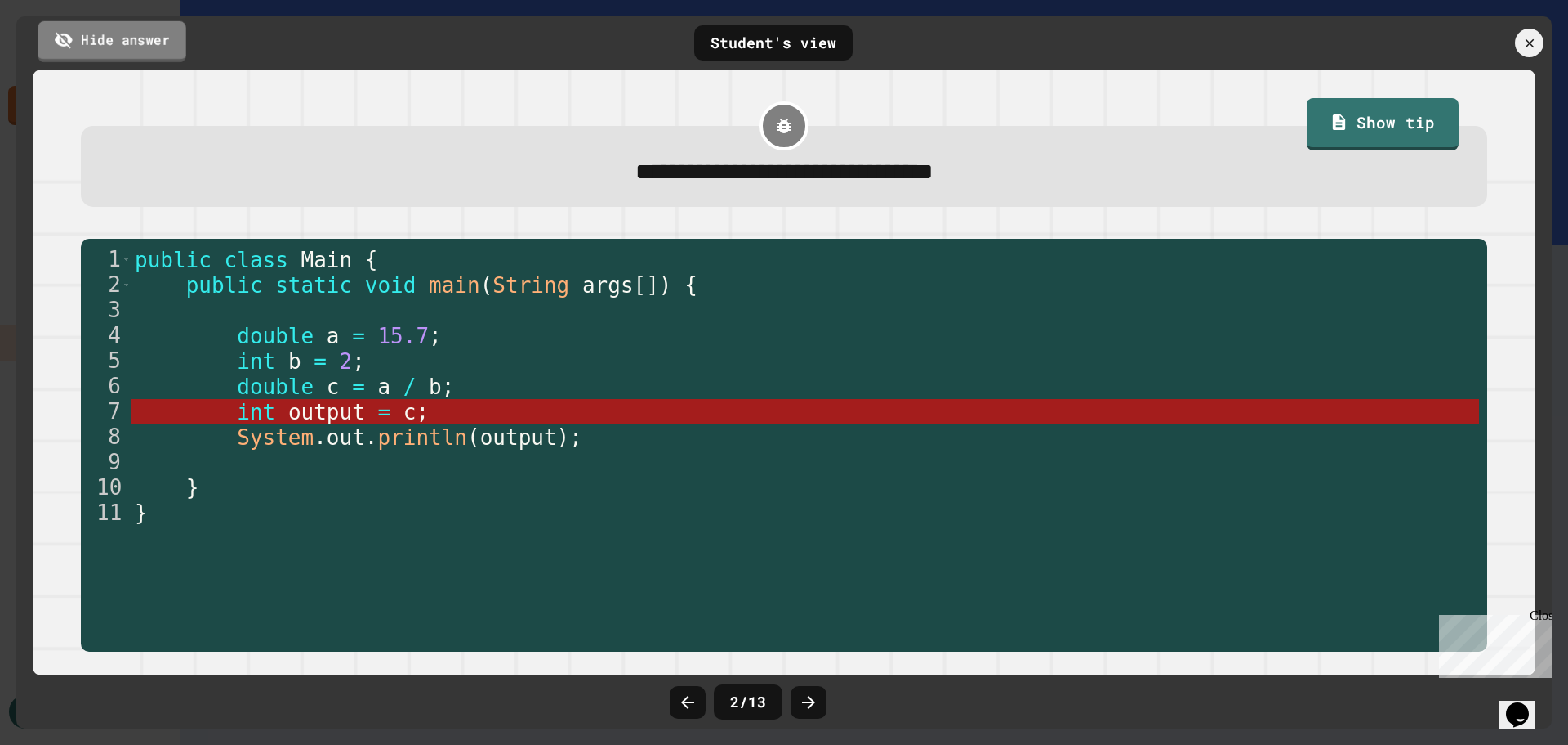
click at [151, 33] on link "Hide answer" at bounding box center [111, 41] width 149 height 41
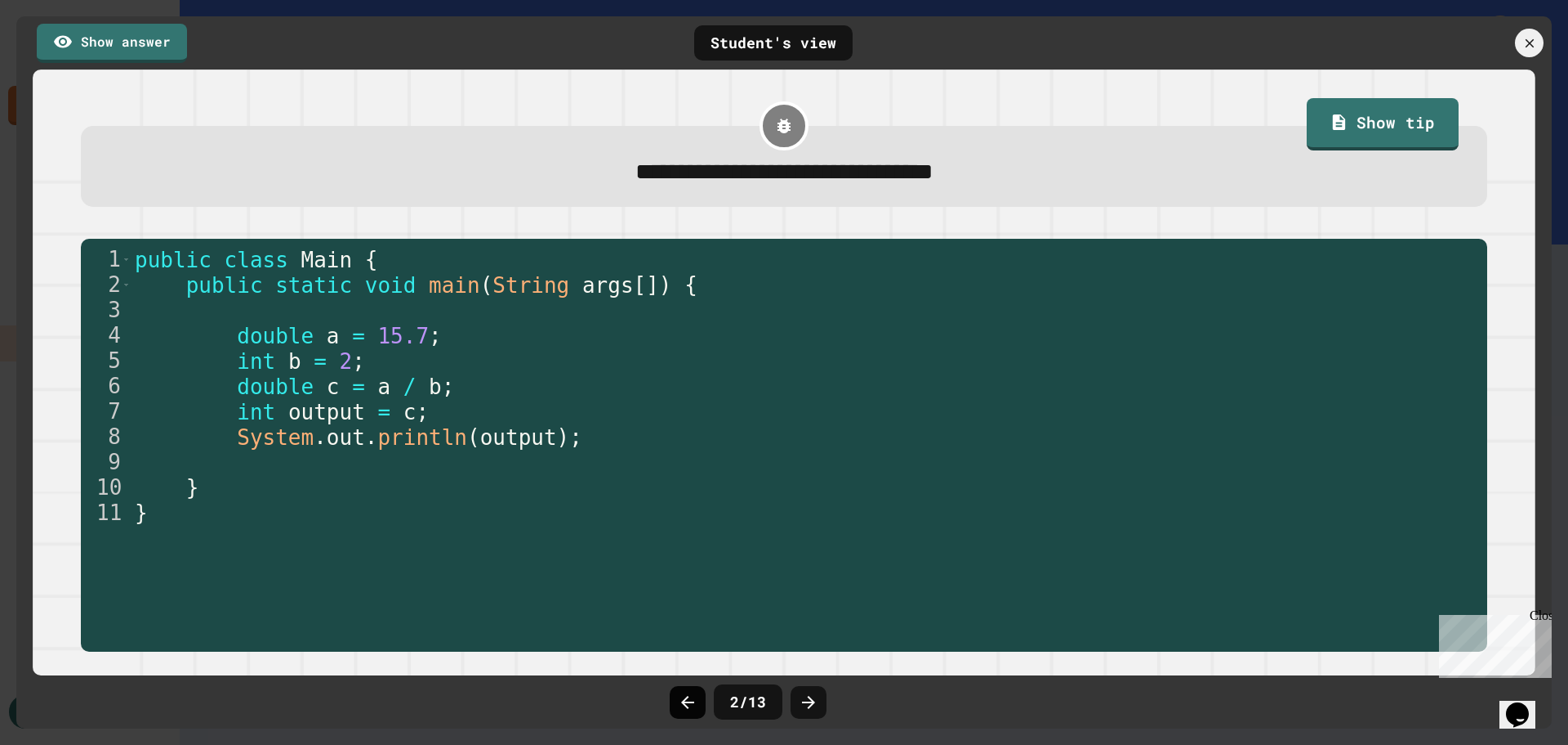
click at [691, 701] on icon at bounding box center [688, 702] width 20 height 20
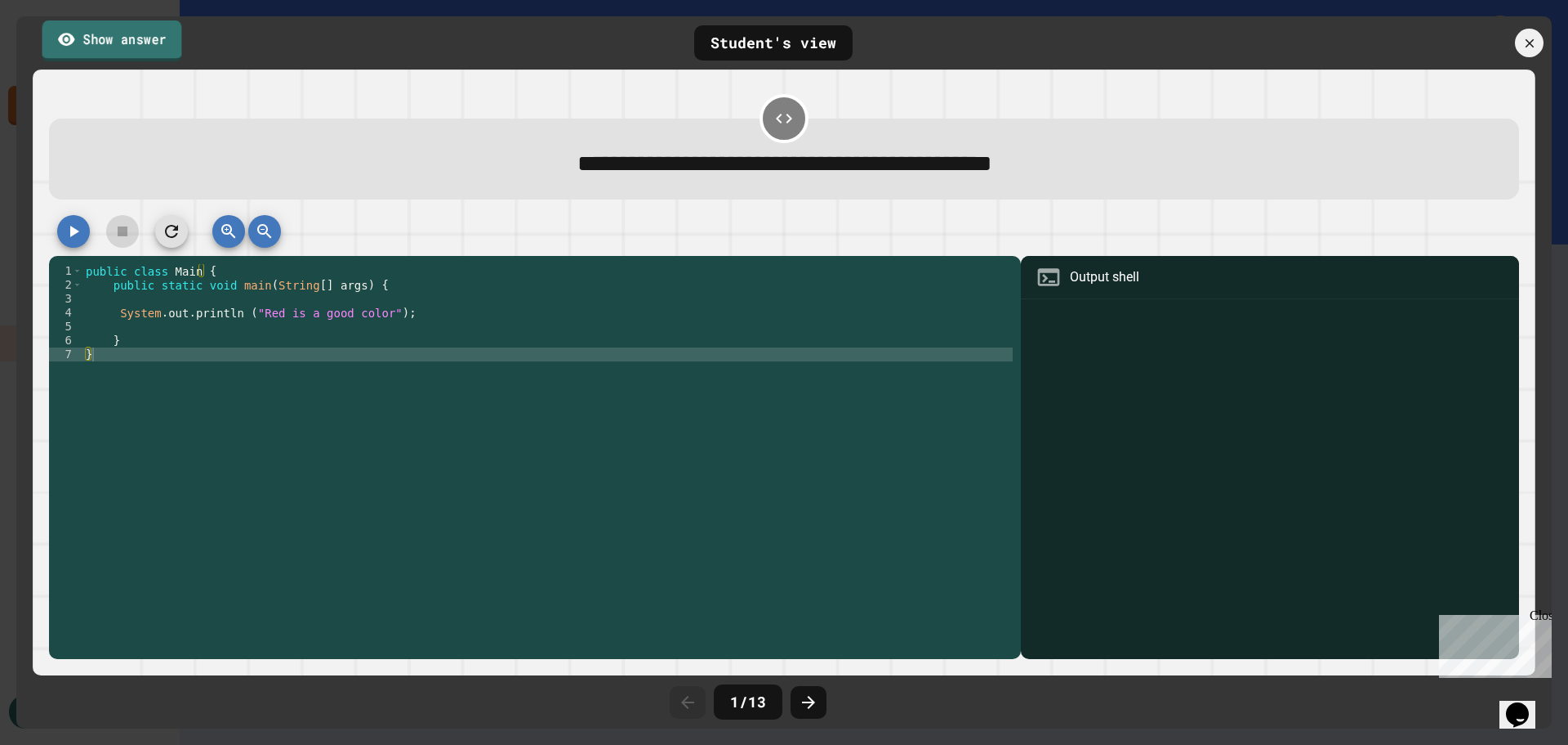
click at [107, 41] on link "Show answer" at bounding box center [112, 41] width 140 height 41
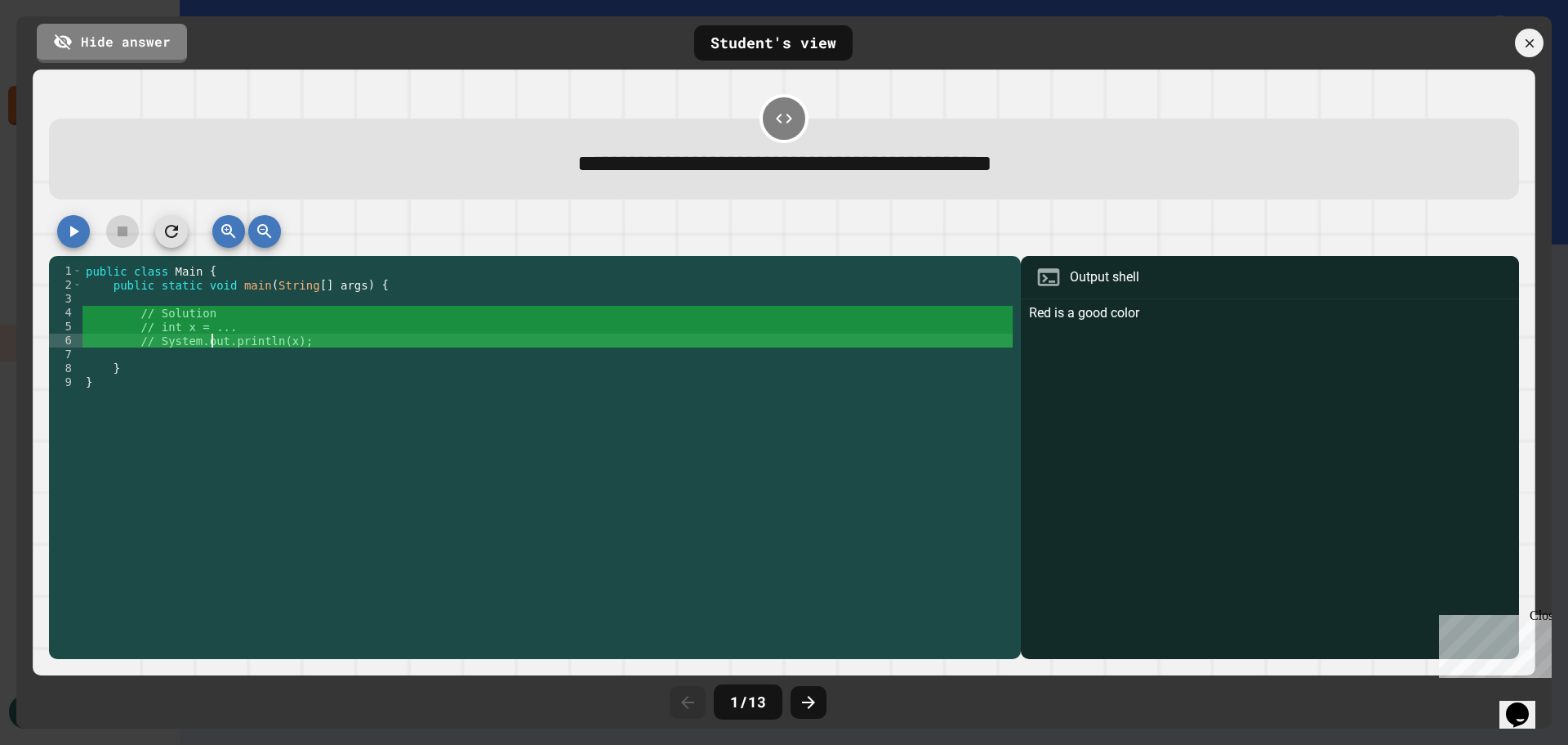
click at [212, 341] on div "public class Main { public static void main ( String [ ] args ) { // Solution /…" at bounding box center [548, 459] width 931 height 389
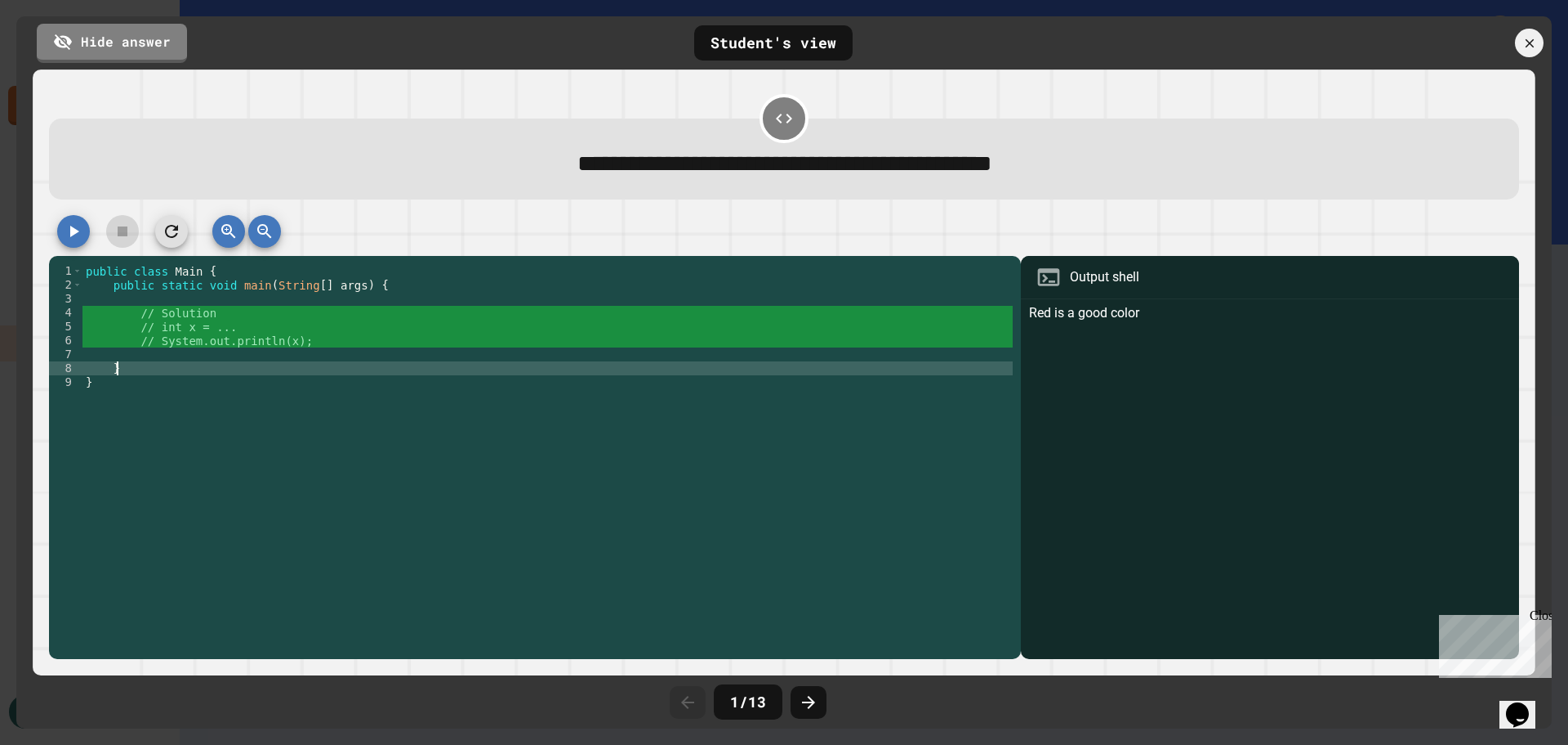
click at [309, 370] on div "public class Main { public static void main ( String [ ] args ) { // Solution /…" at bounding box center [548, 459] width 931 height 389
type textarea "*"
click at [119, 36] on link "Hide answer" at bounding box center [111, 41] width 147 height 41
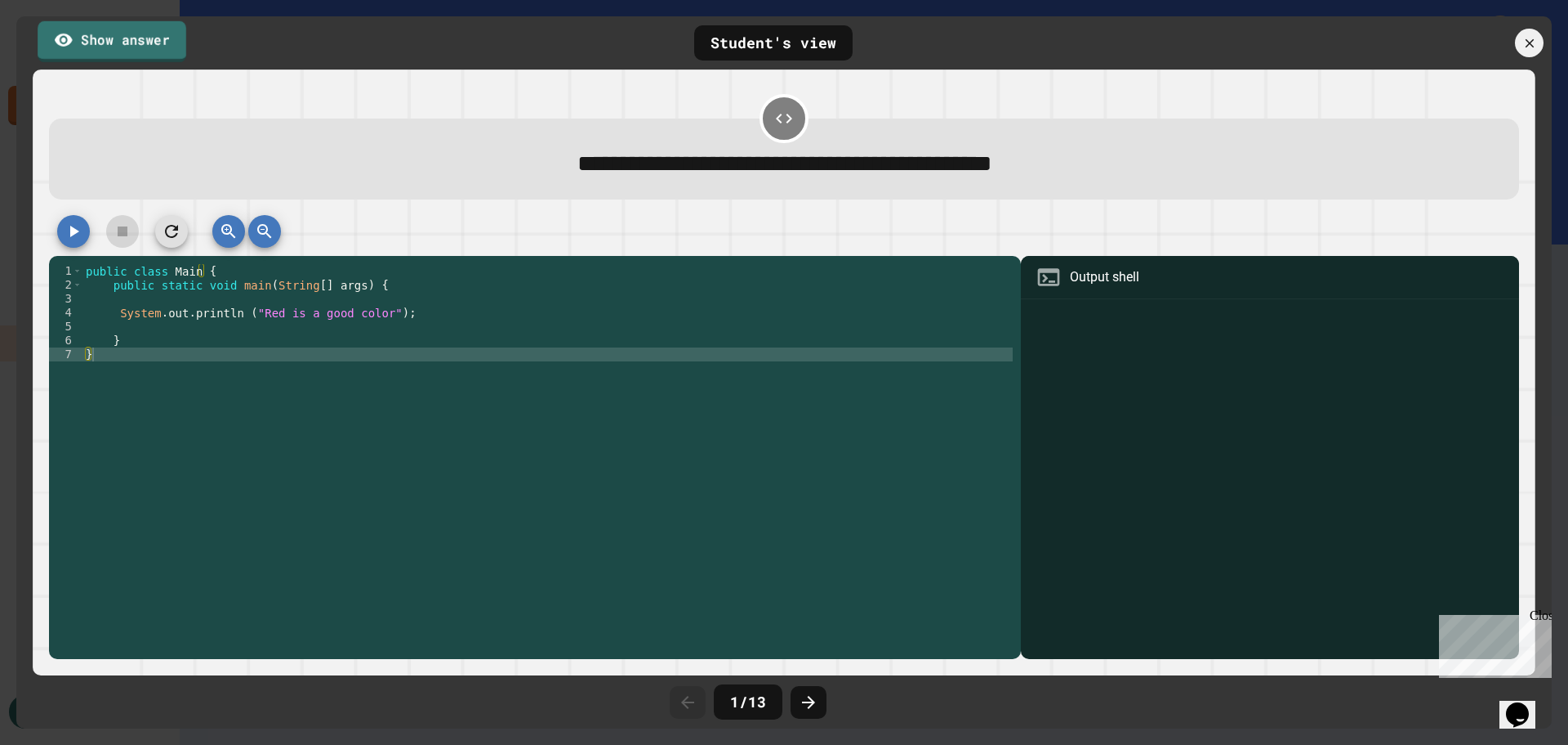
click at [119, 36] on link "Show answer" at bounding box center [111, 41] width 149 height 41
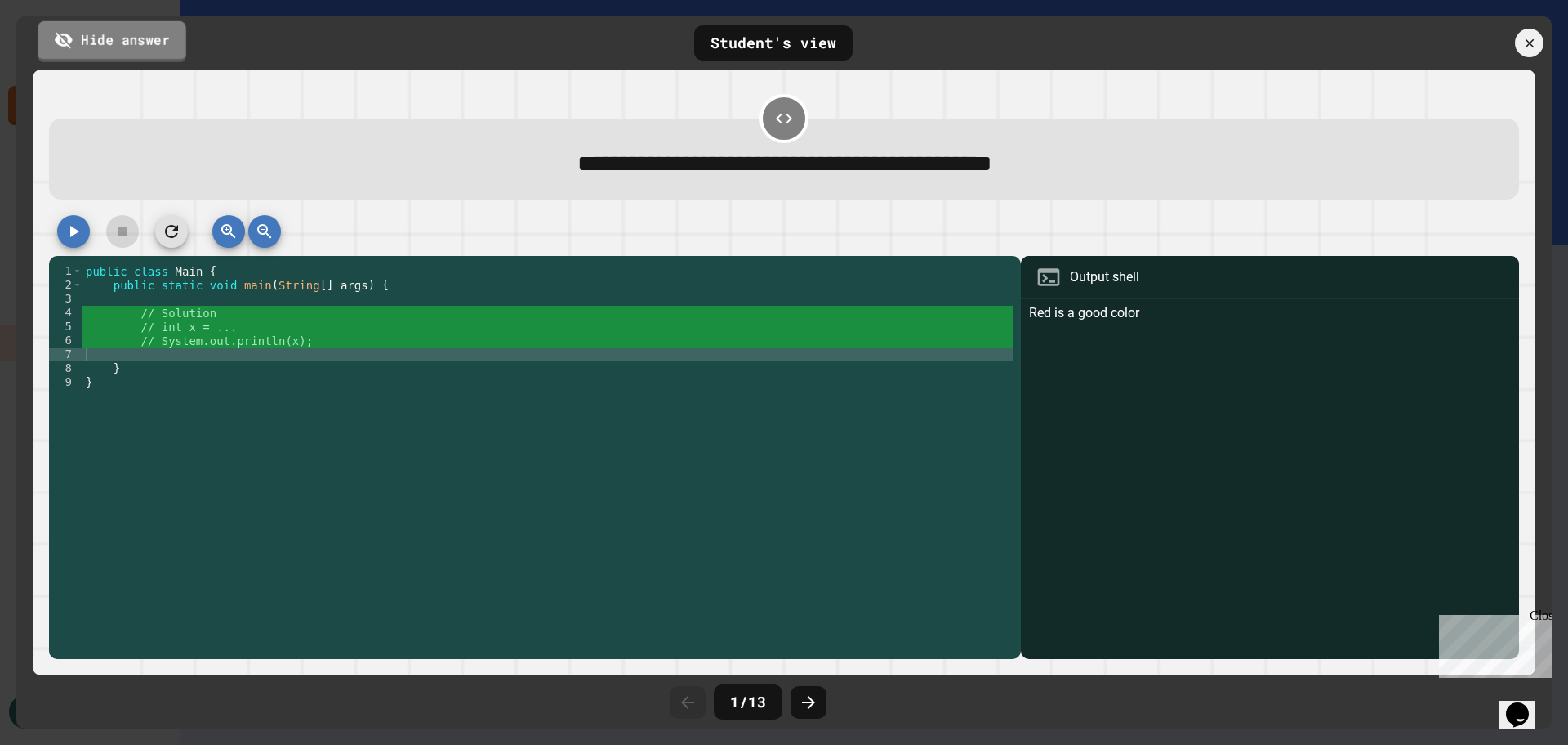
click at [119, 36] on link "Hide answer" at bounding box center [111, 41] width 149 height 41
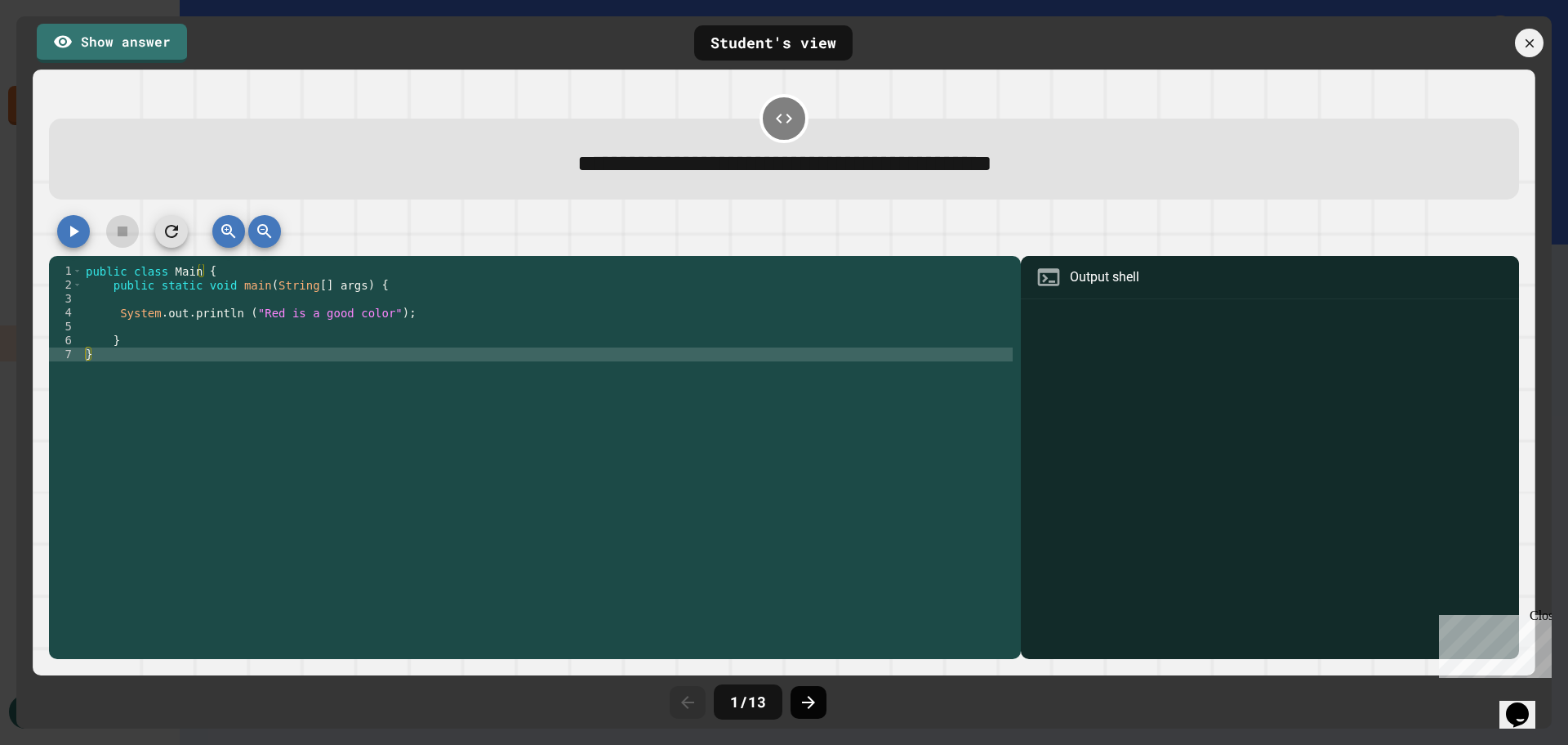
click at [811, 699] on icon at bounding box center [808, 702] width 13 height 13
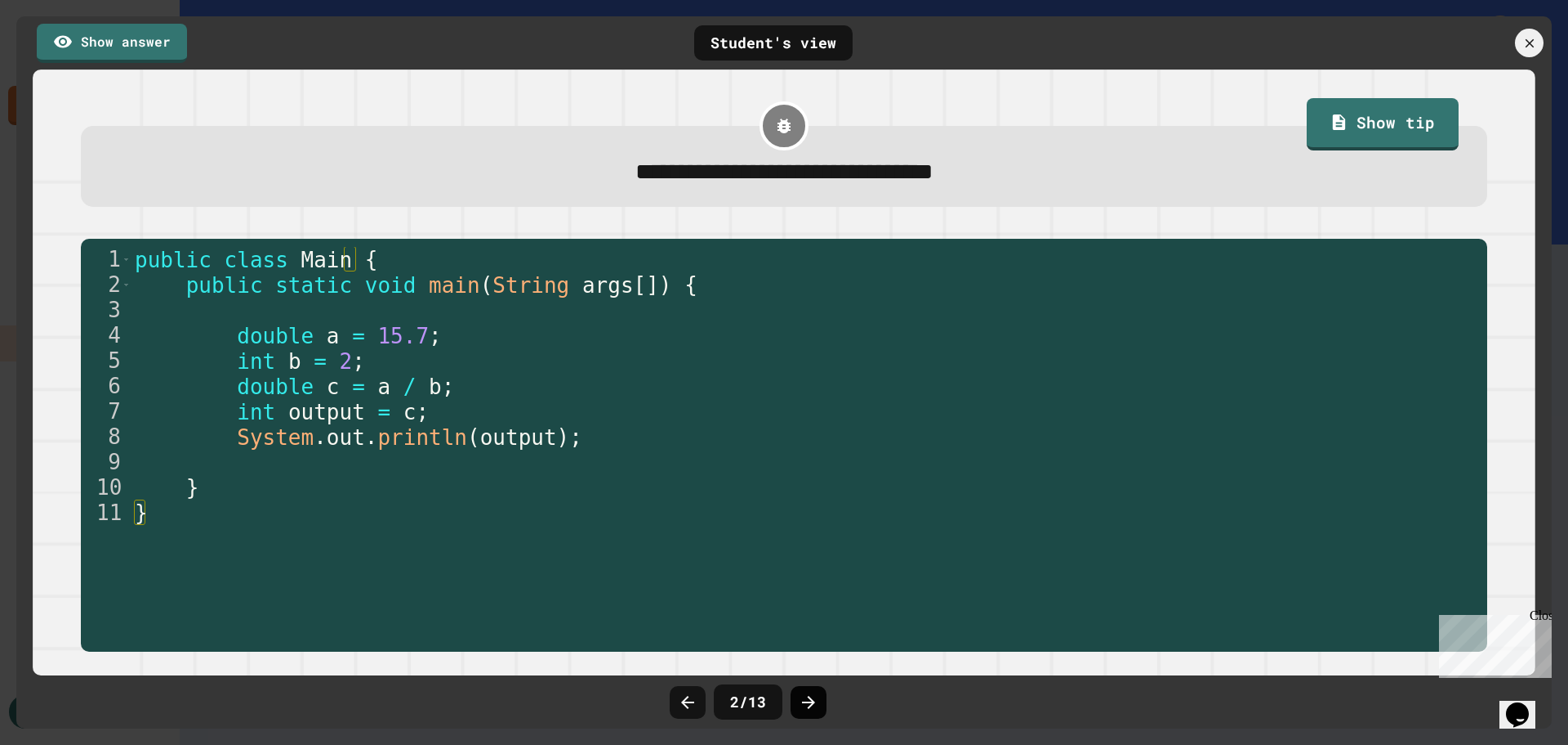
click at [812, 697] on icon at bounding box center [808, 702] width 20 height 20
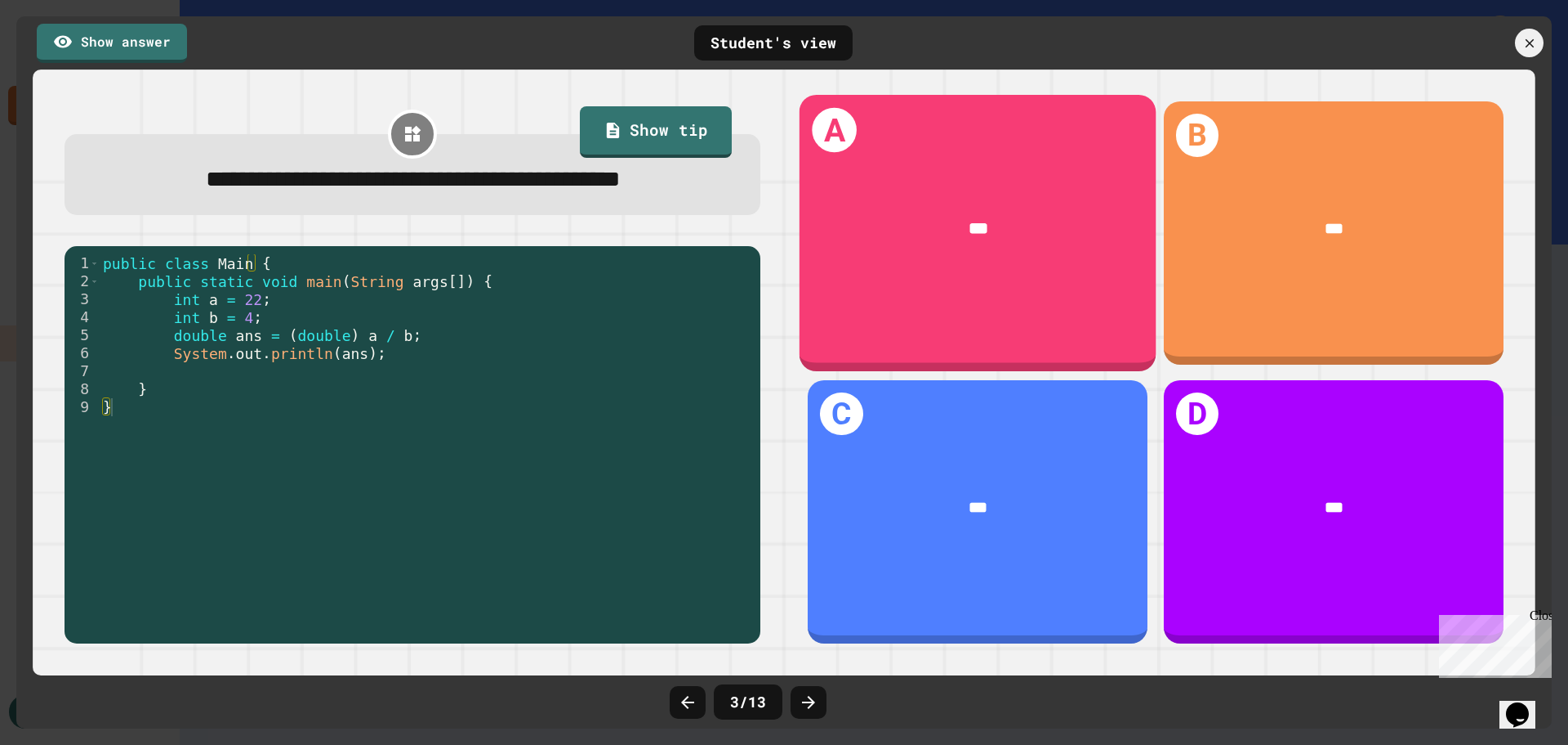
click at [912, 217] on div "***" at bounding box center [978, 229] width 289 height 25
click at [836, 126] on h1 "A" at bounding box center [835, 130] width 45 height 45
click at [969, 220] on span "***" at bounding box center [978, 228] width 20 height 16
click at [842, 183] on div "***" at bounding box center [978, 229] width 357 height 93
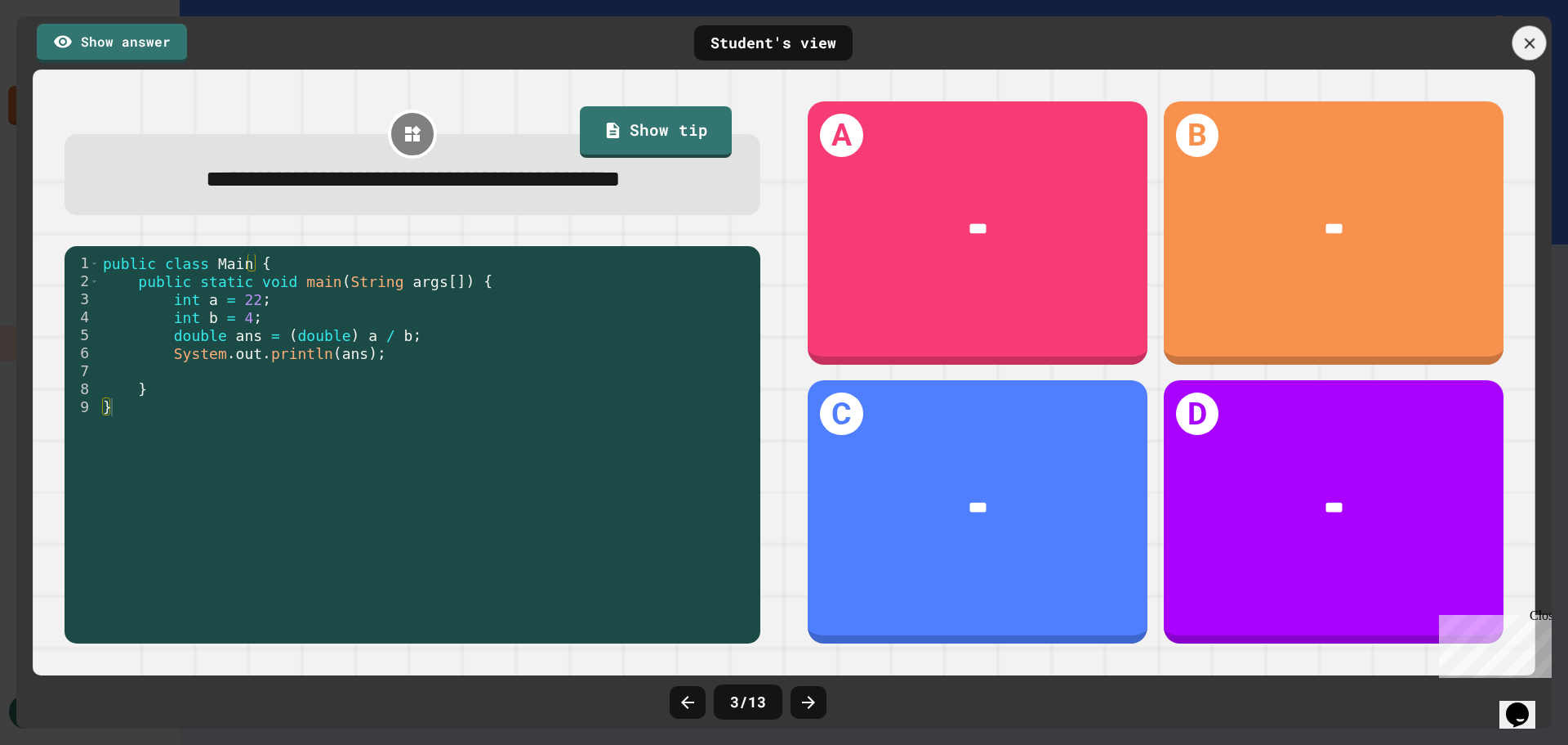
click at [1524, 43] on icon at bounding box center [1530, 42] width 18 height 18
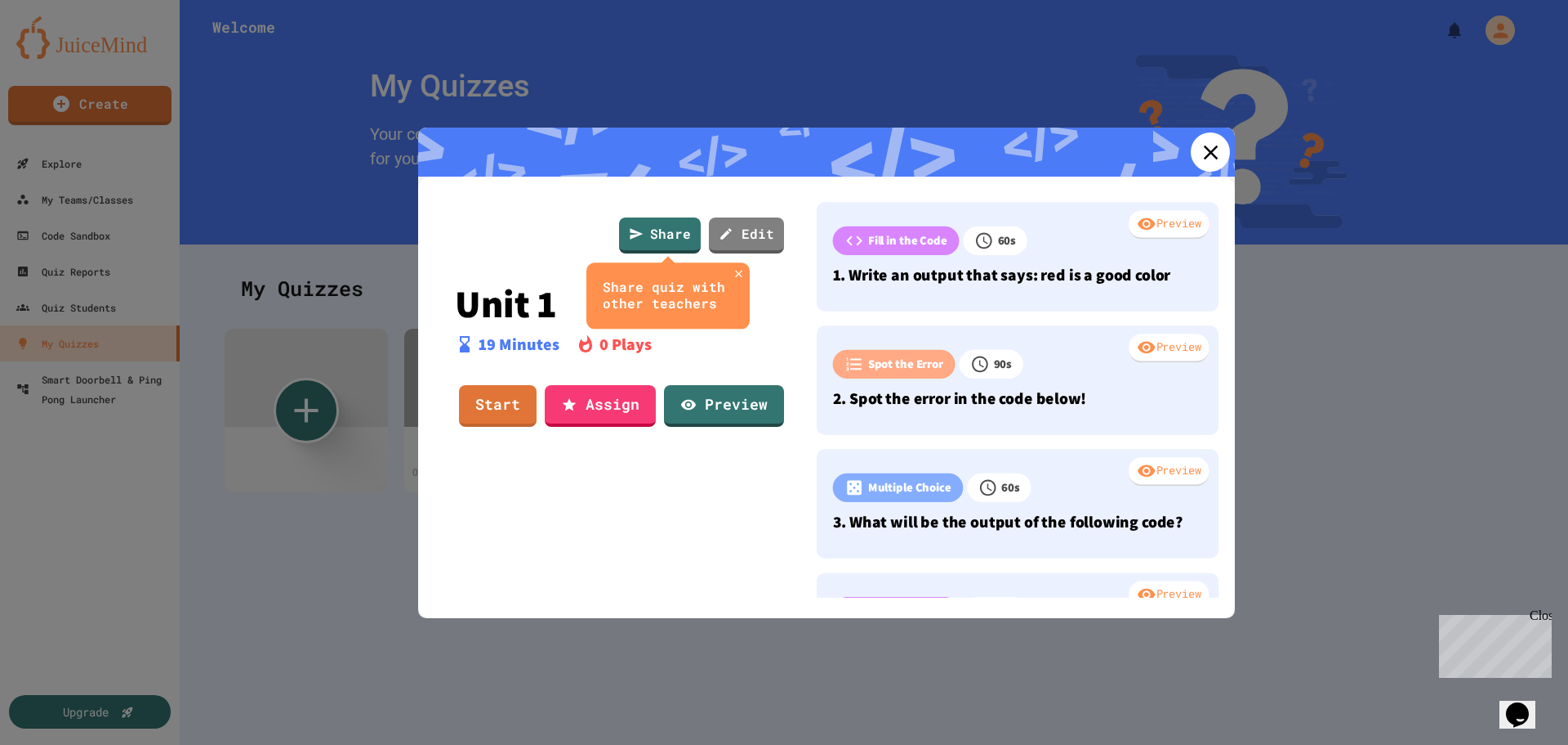
click at [1203, 148] on icon at bounding box center [1210, 151] width 14 height 14
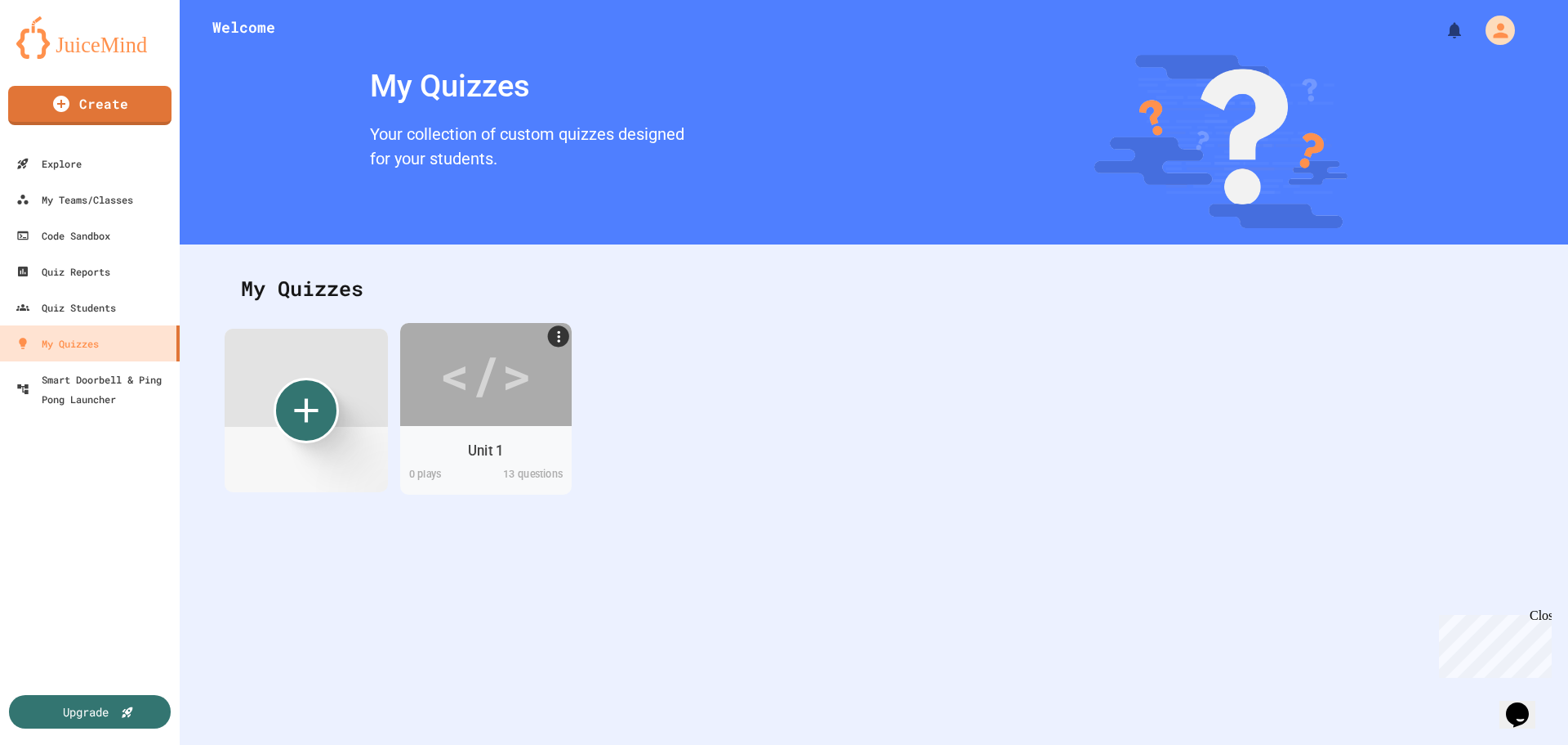
click at [507, 411] on div "</>" at bounding box center [486, 373] width 93 height 77
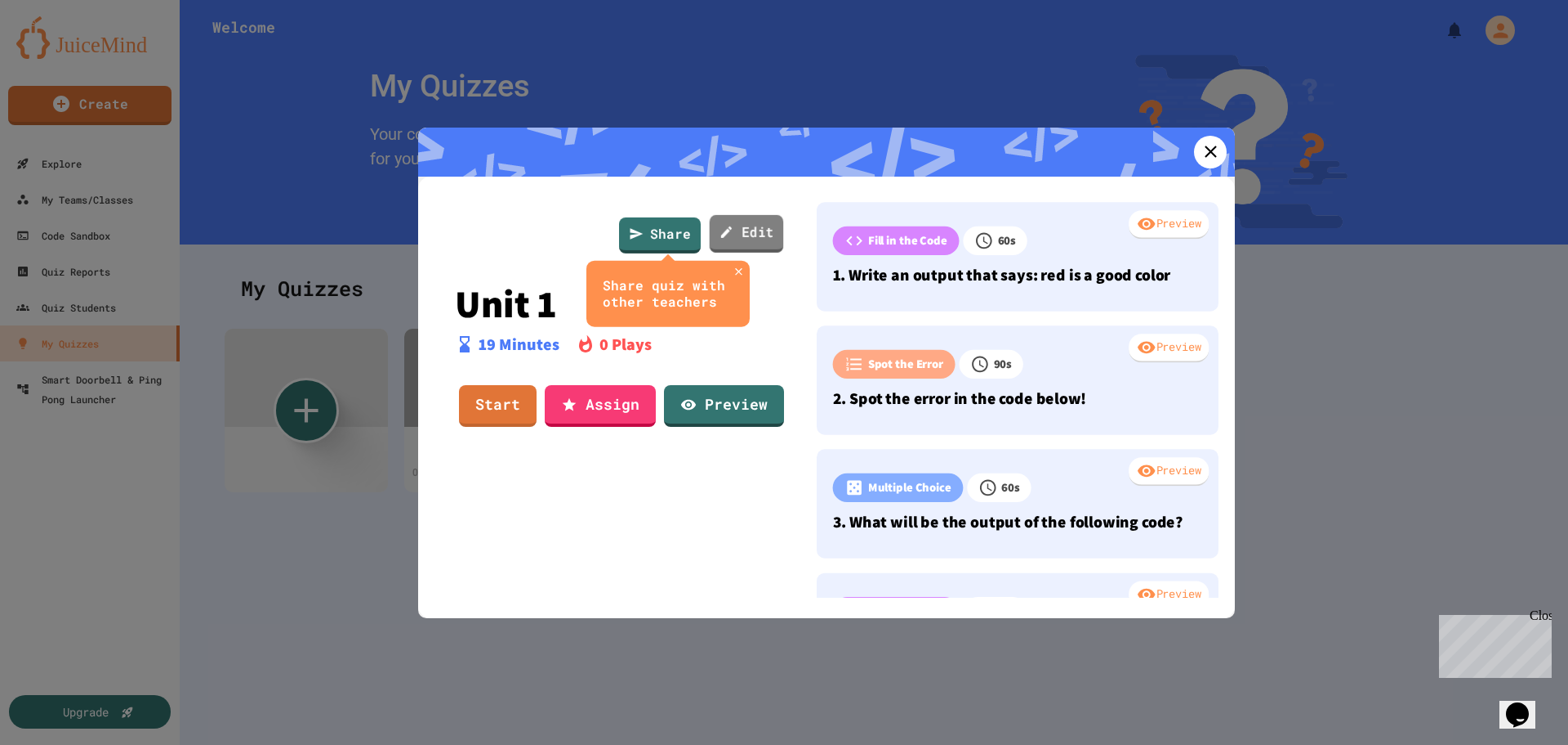
click at [734, 222] on link "Edit" at bounding box center [747, 233] width 75 height 37
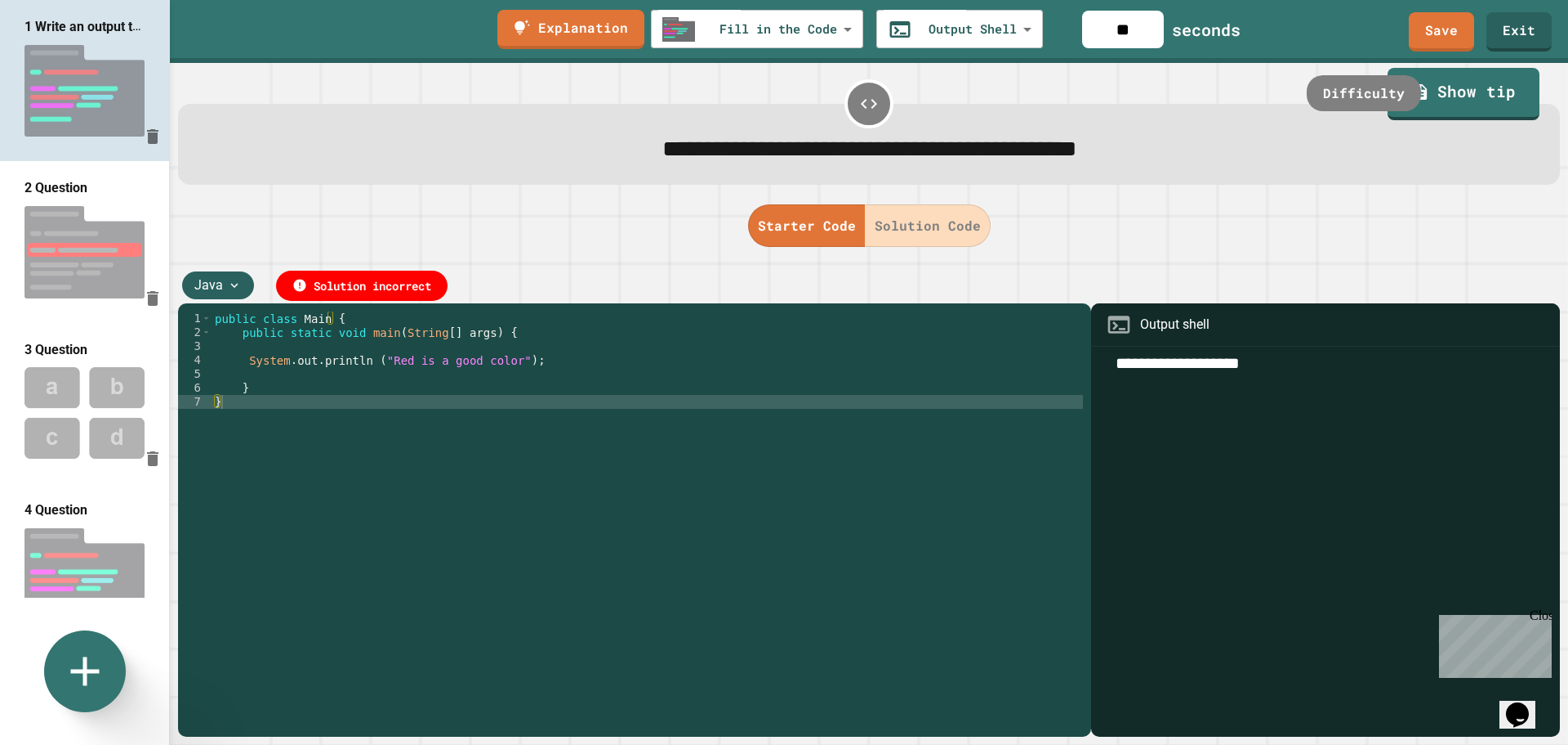
click at [110, 87] on img at bounding box center [84, 91] width 169 height 109
click at [939, 230] on button "Solution Code" at bounding box center [928, 226] width 126 height 42
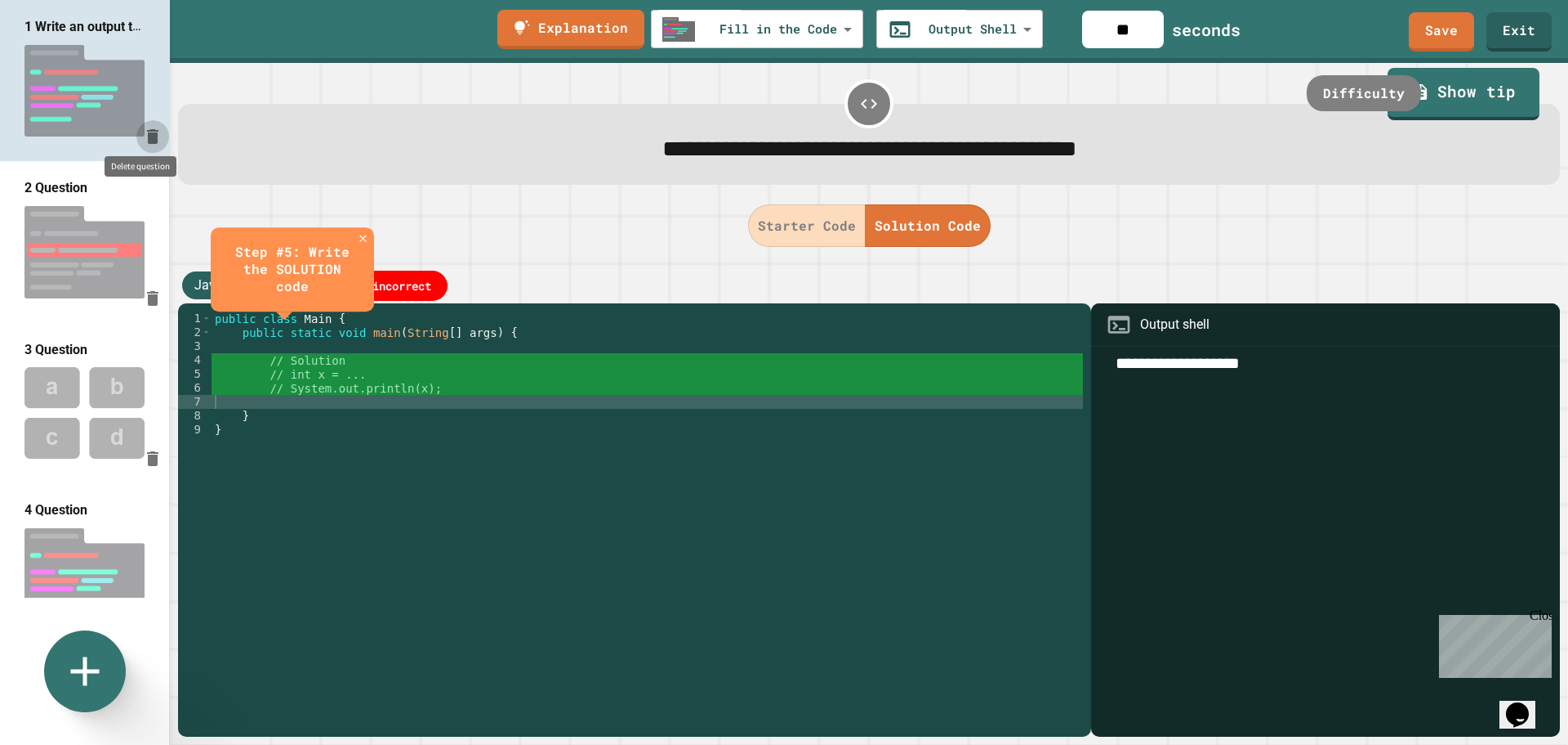
click at [147, 129] on icon "Delete question" at bounding box center [152, 136] width 11 height 14
type input "**********"
type input "**"
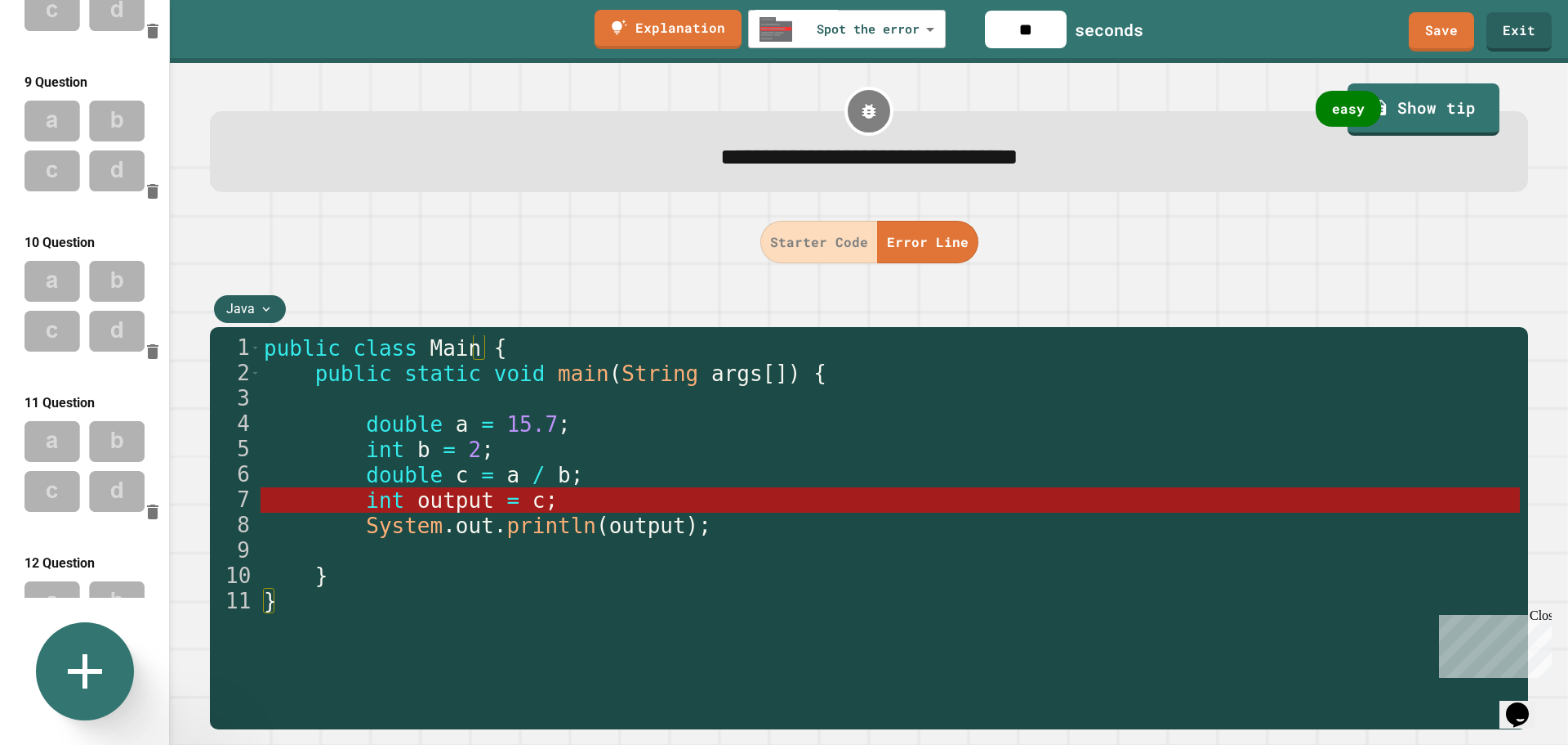
click at [76, 669] on icon at bounding box center [85, 671] width 34 height 34
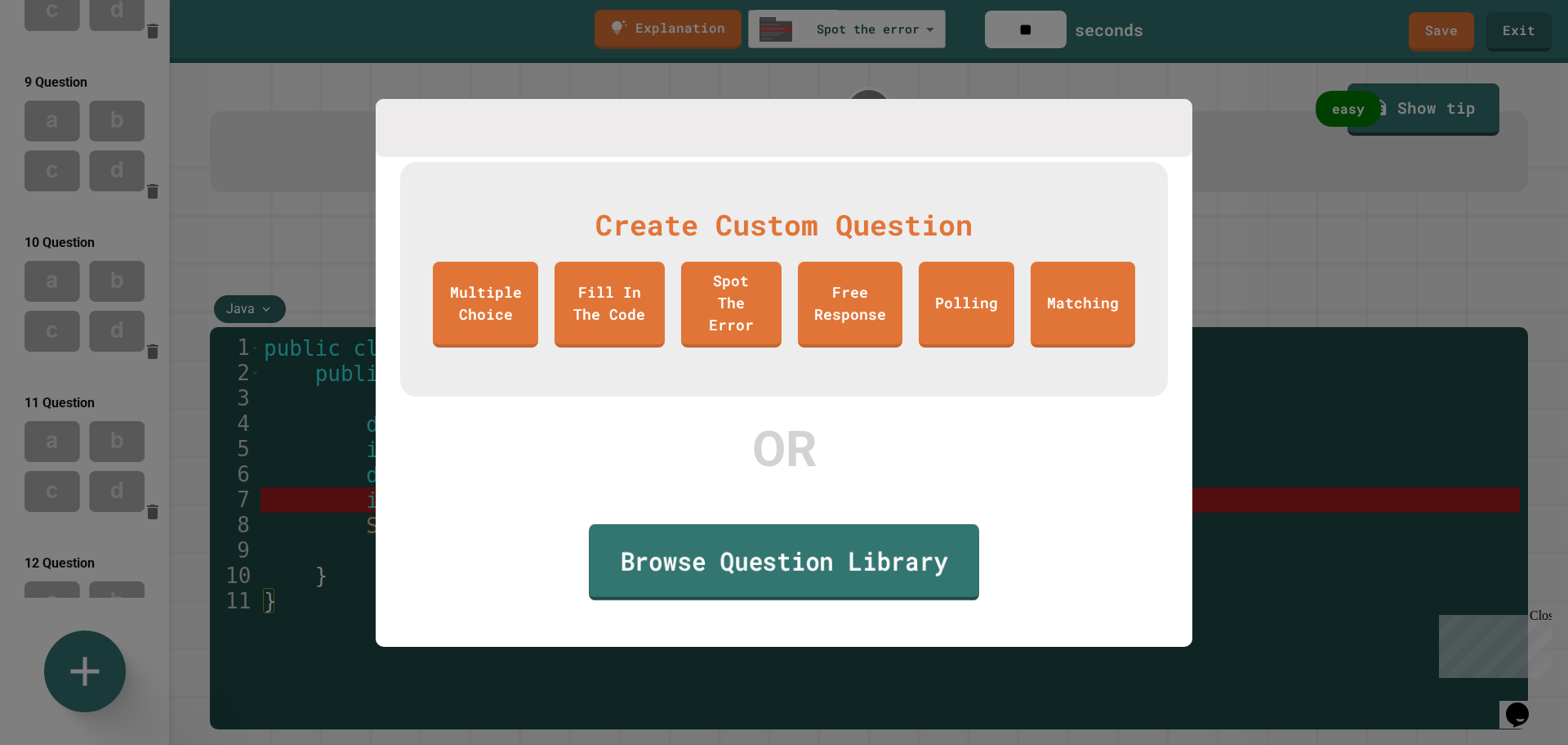
click at [727, 561] on link "Browse Question Library" at bounding box center [784, 562] width 391 height 76
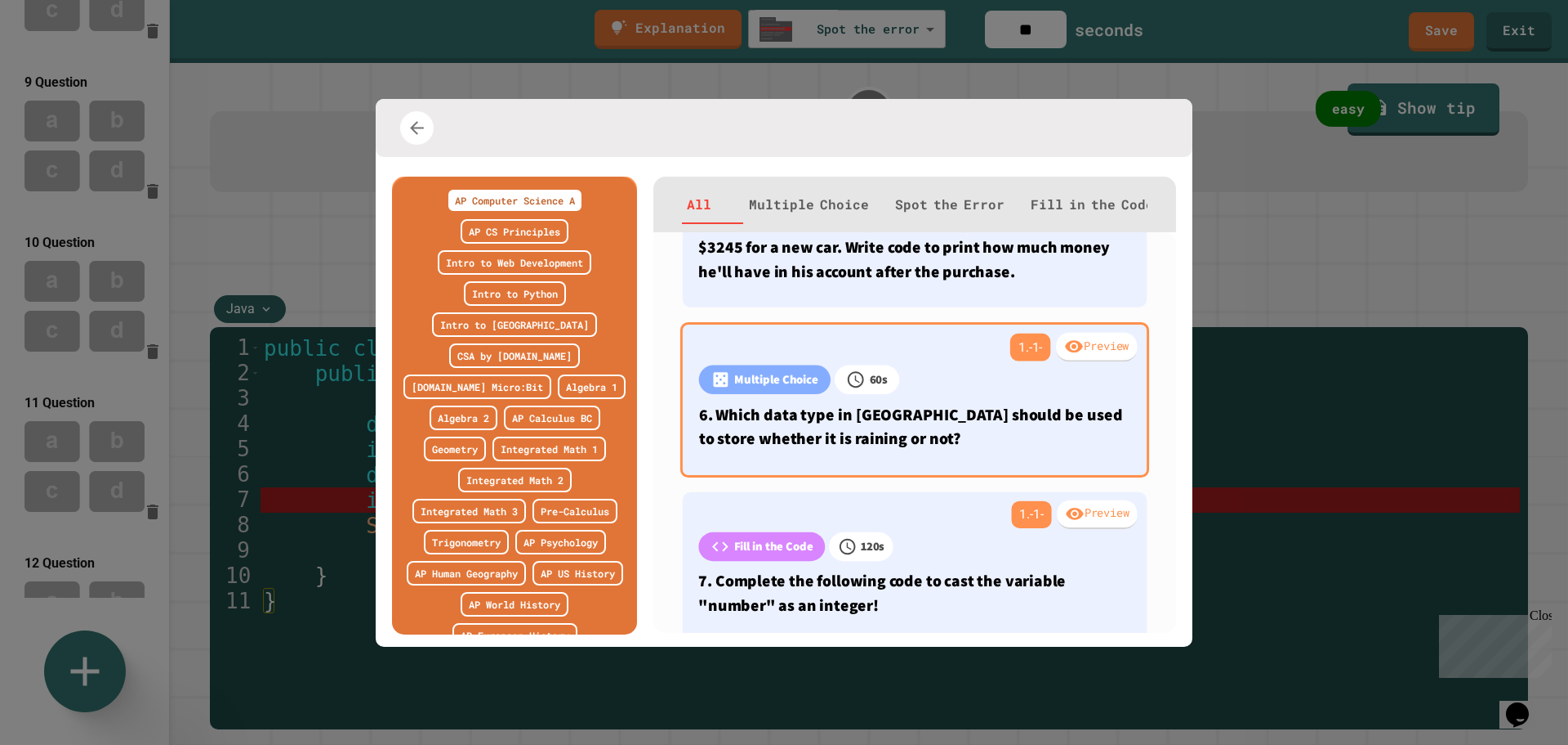
scroll to position [817, 0]
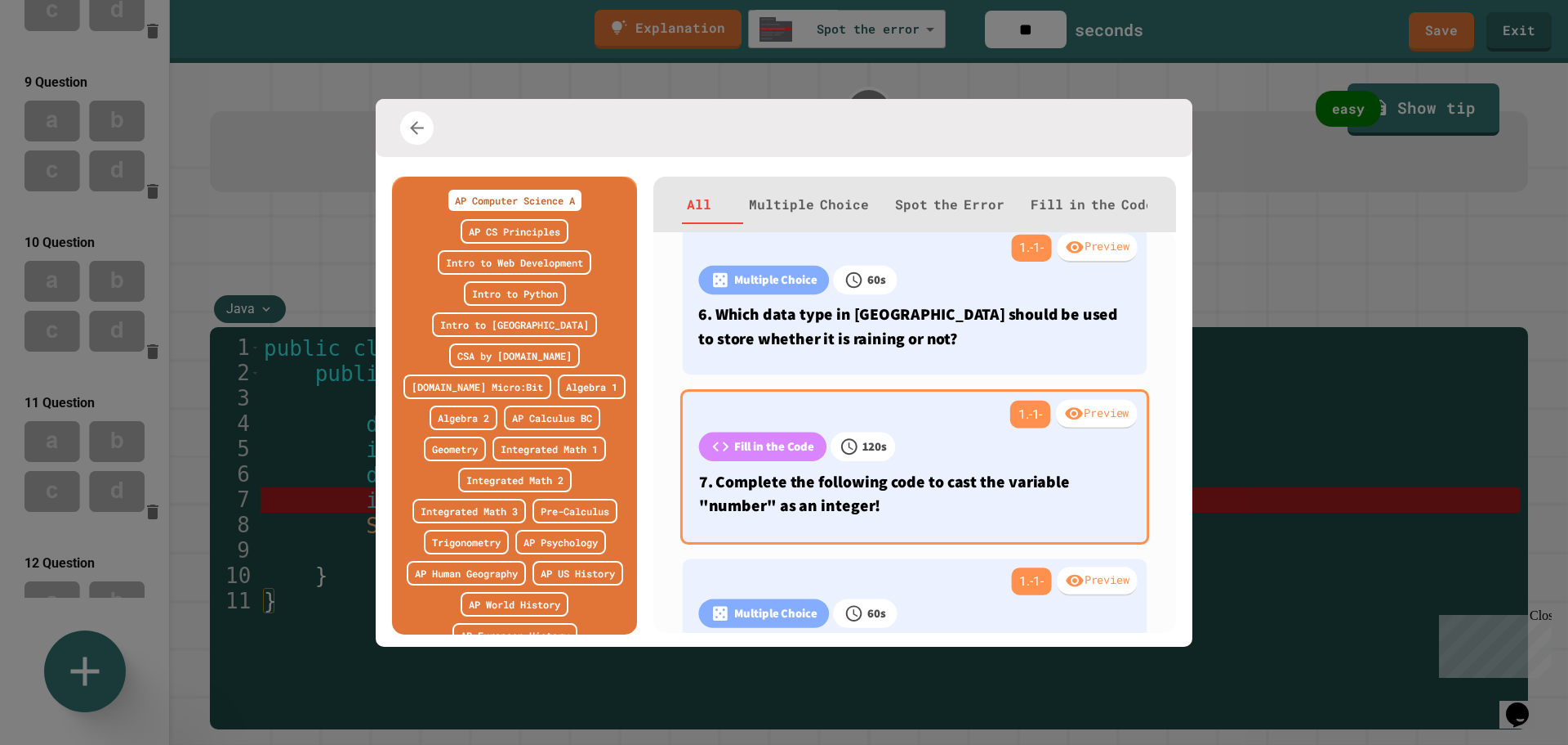
click at [770, 488] on p "7. Complete the following code to cast the variable "number" as an integer!" at bounding box center [915, 493] width 432 height 48
type input "**********"
type input "***"
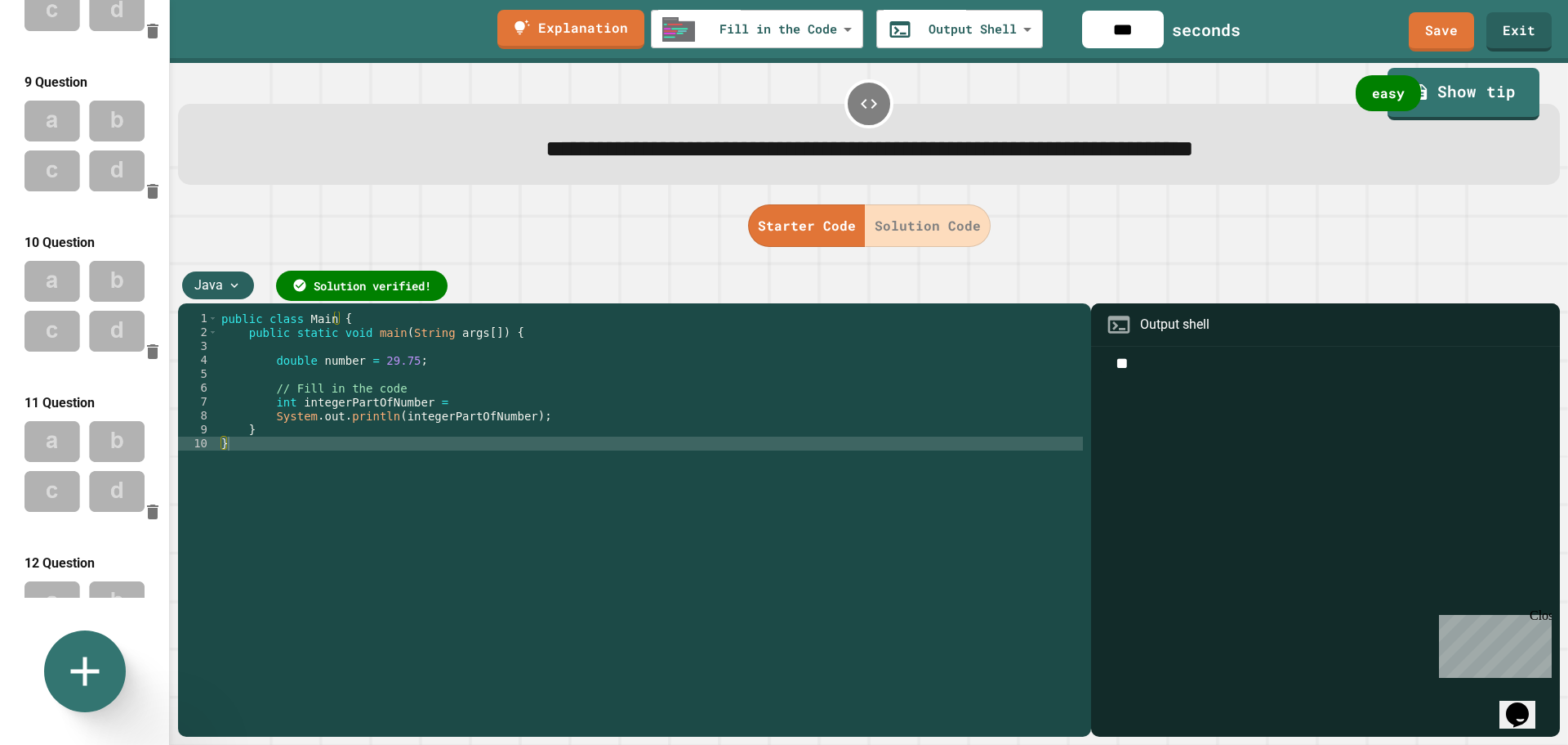
scroll to position [1383, 0]
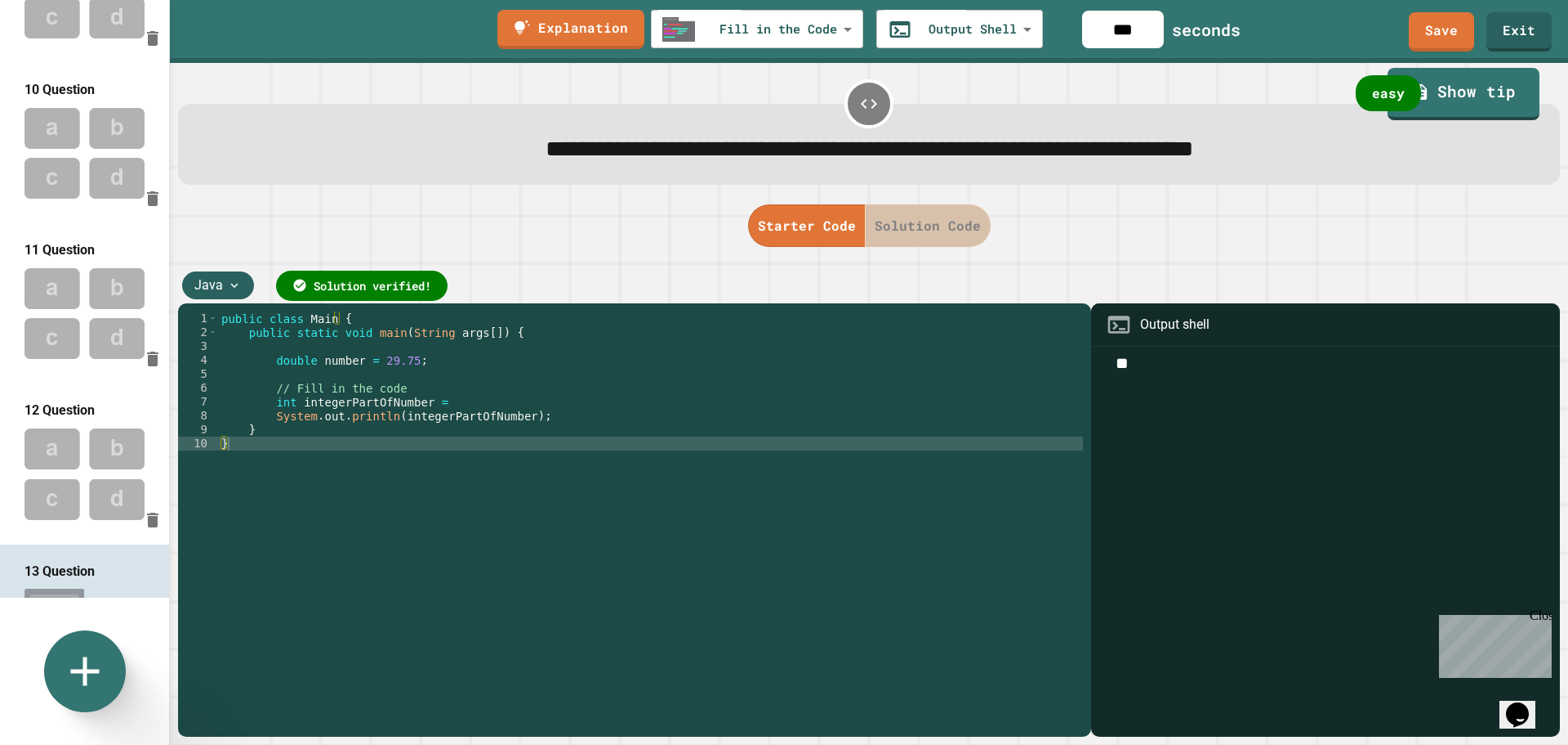
click at [915, 219] on button "Solution Code" at bounding box center [928, 226] width 126 height 42
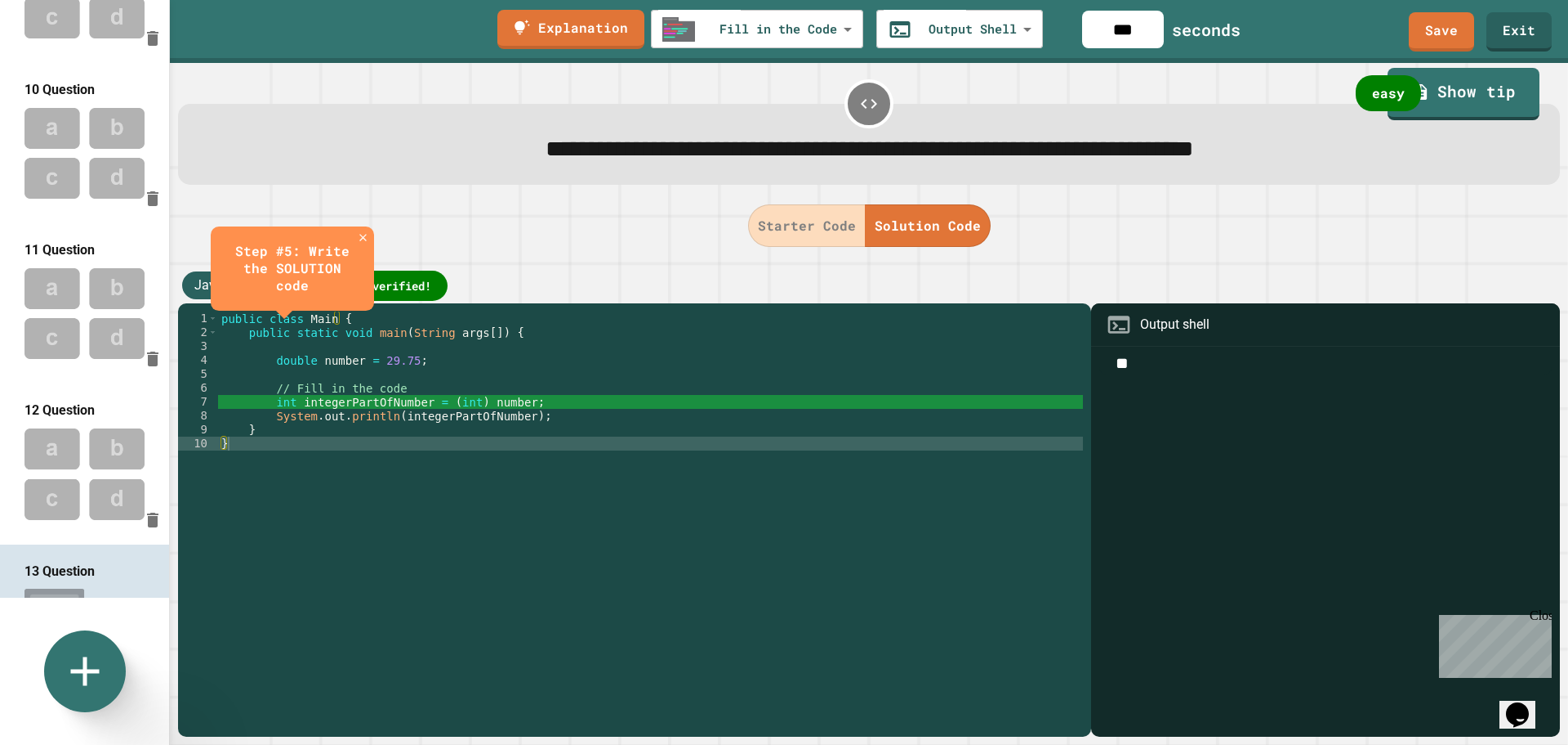
click at [364, 236] on icon "close" at bounding box center [362, 237] width 12 height 12
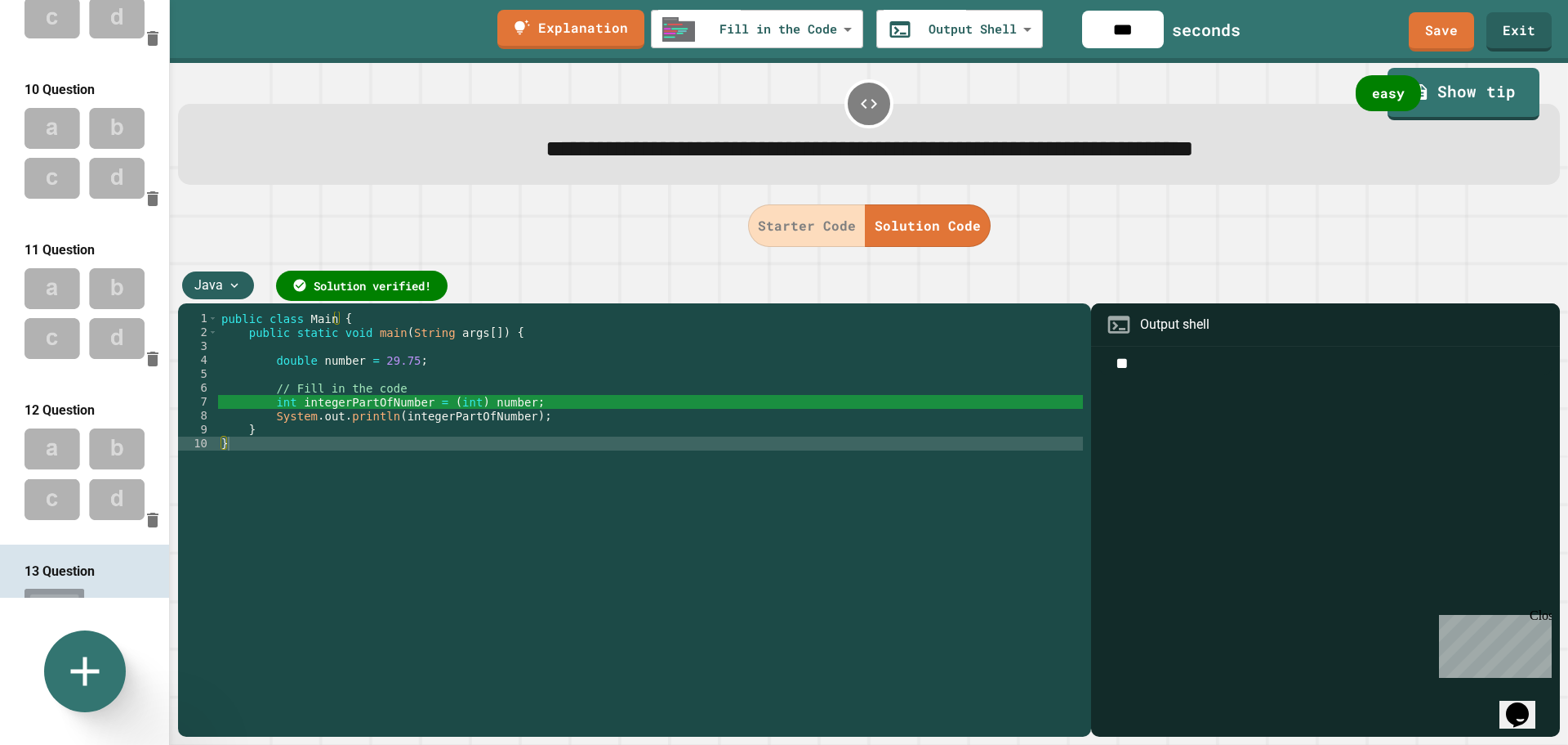
click at [77, 420] on img at bounding box center [84, 474] width 169 height 107
type input "**********"
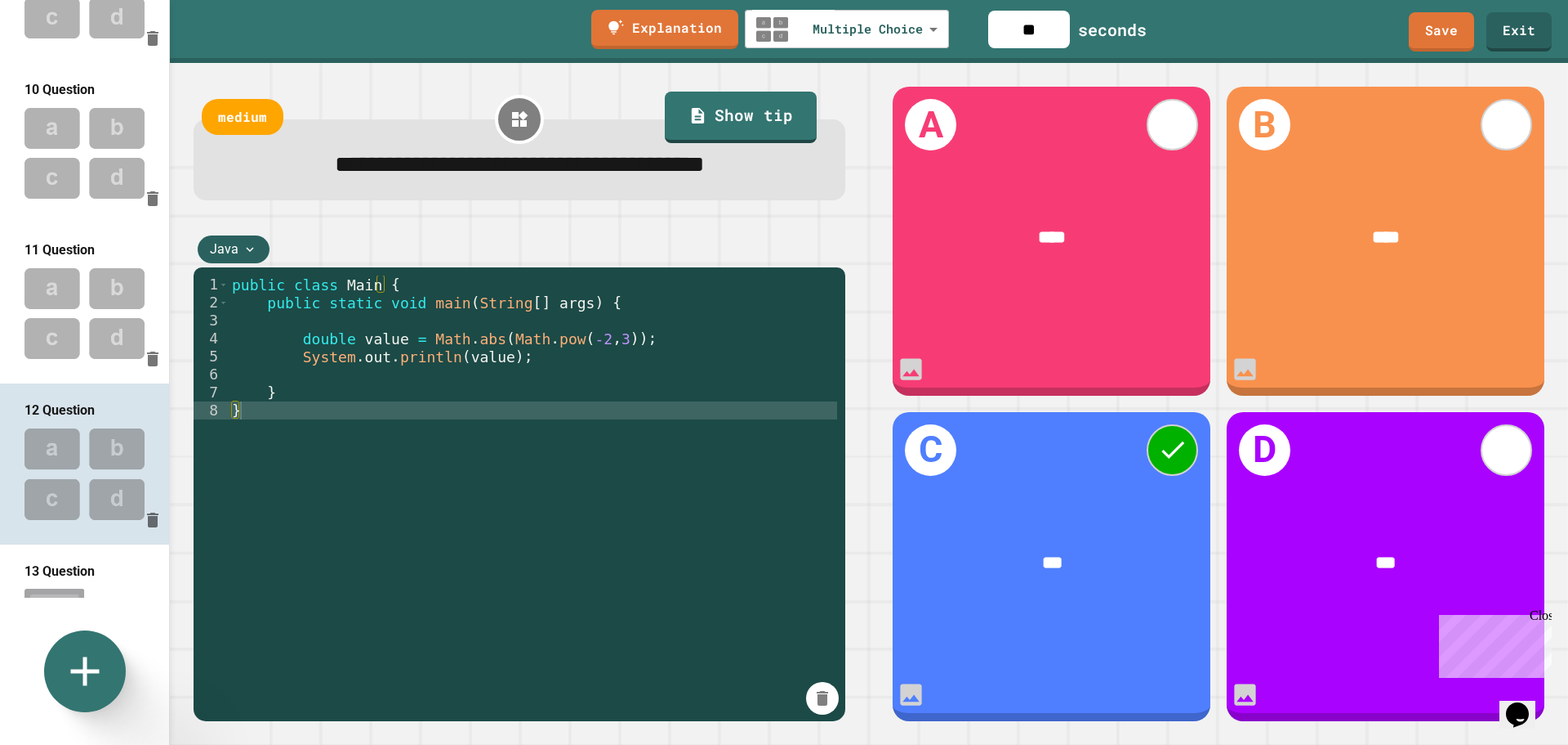
click at [74, 260] on img at bounding box center [84, 313] width 169 height 107
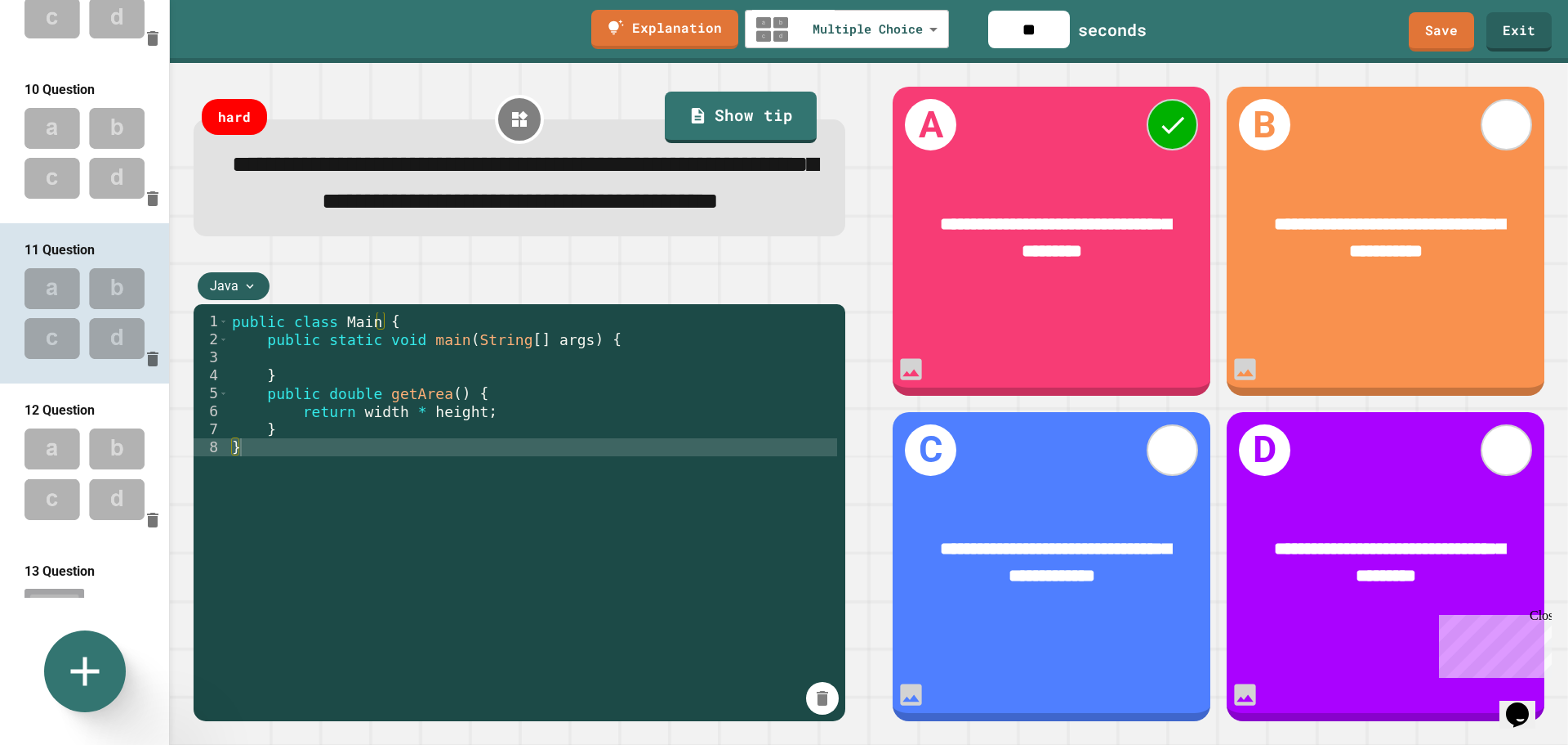
click at [75, 99] on img at bounding box center [84, 153] width 169 height 107
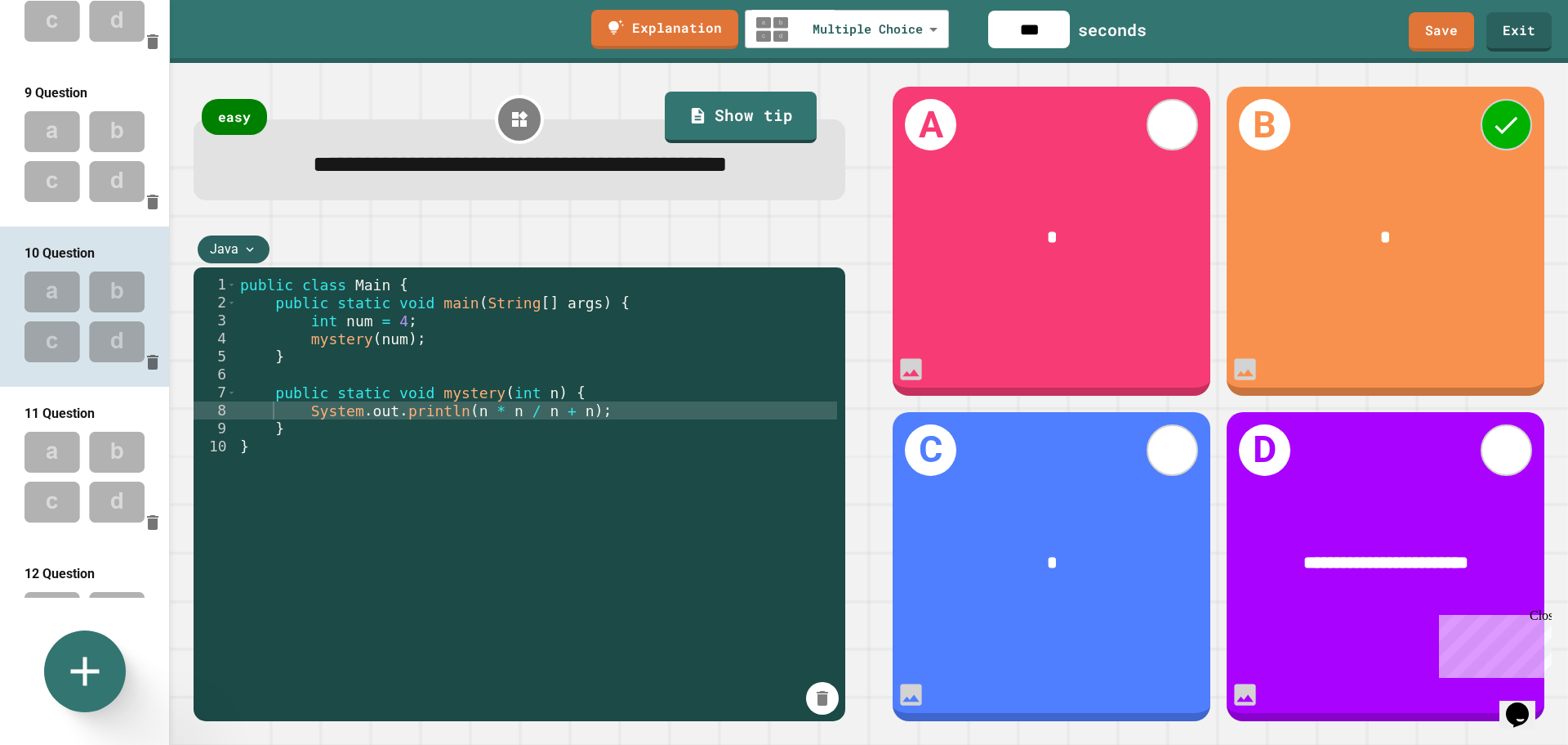
scroll to position [1137, 0]
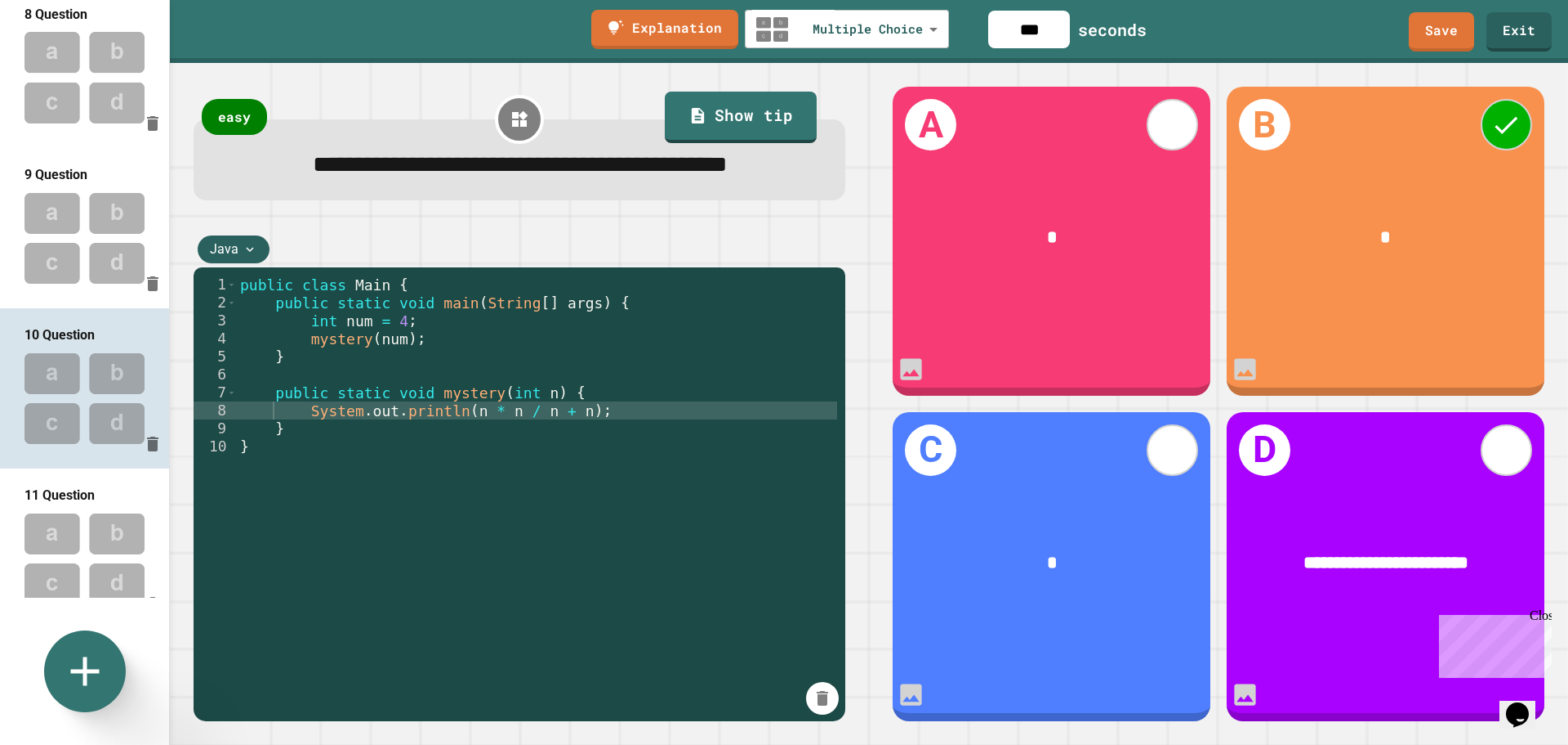
click at [73, 184] on img at bounding box center [84, 238] width 169 height 107
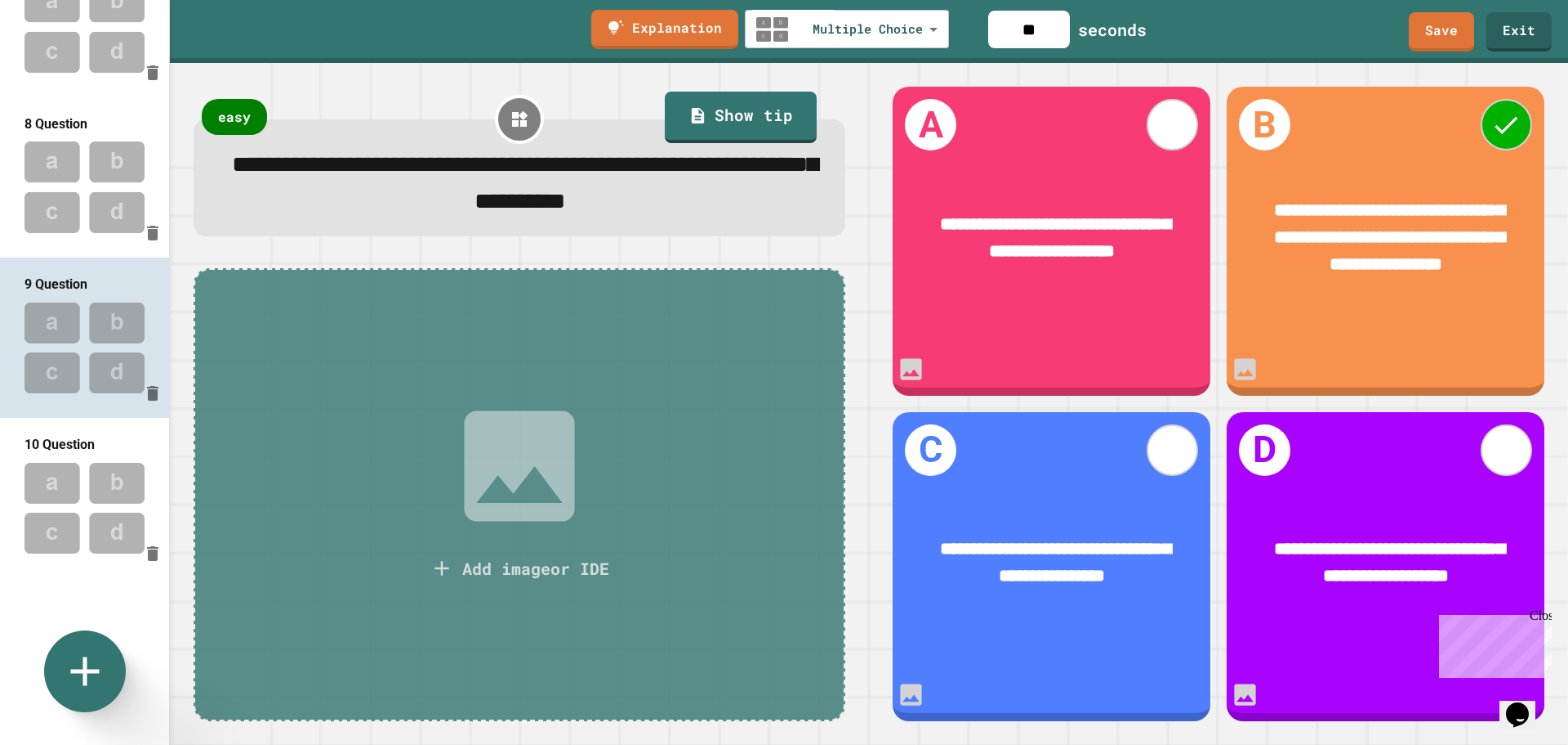
scroll to position [974, 0]
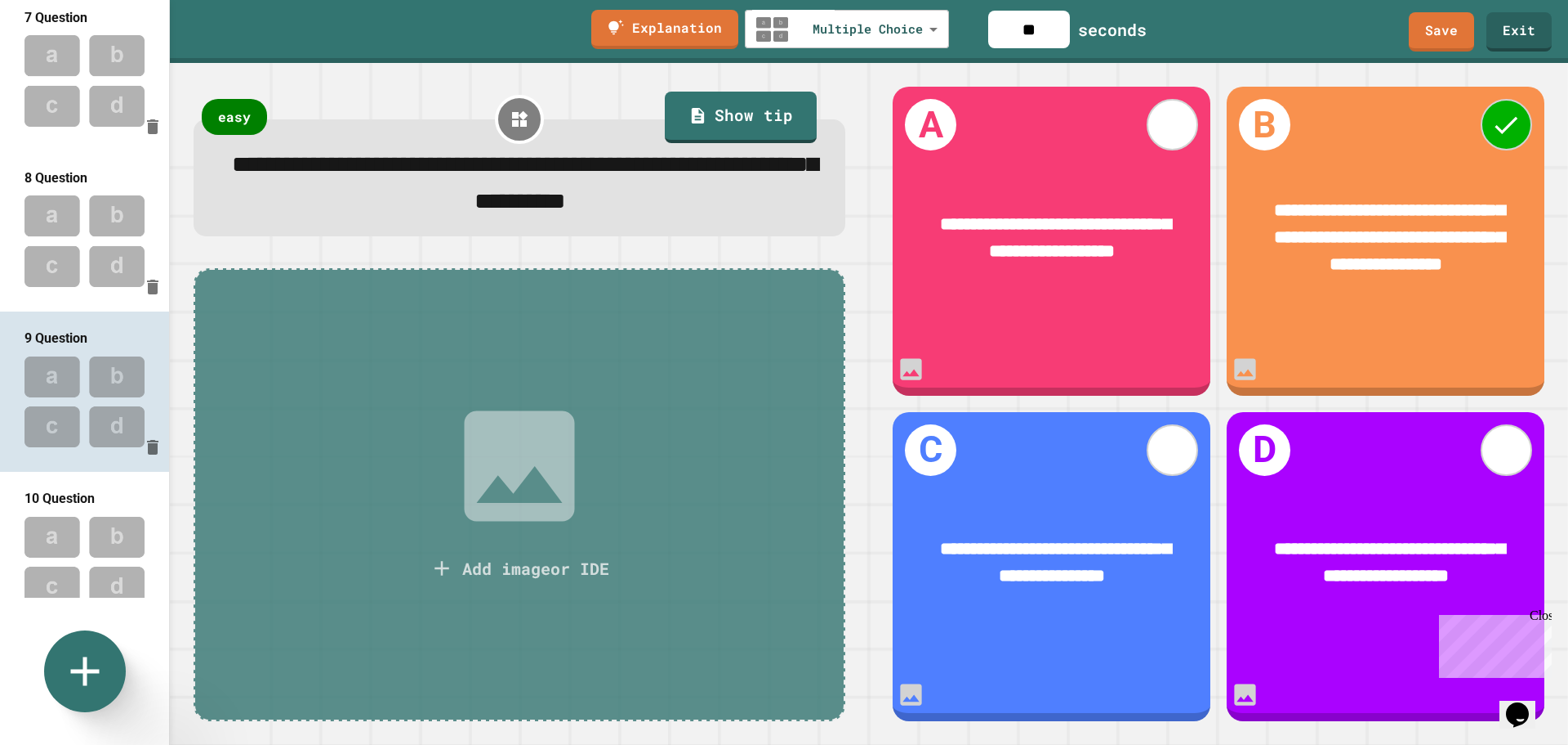
click at [63, 187] on img at bounding box center [84, 240] width 169 height 107
type input "**"
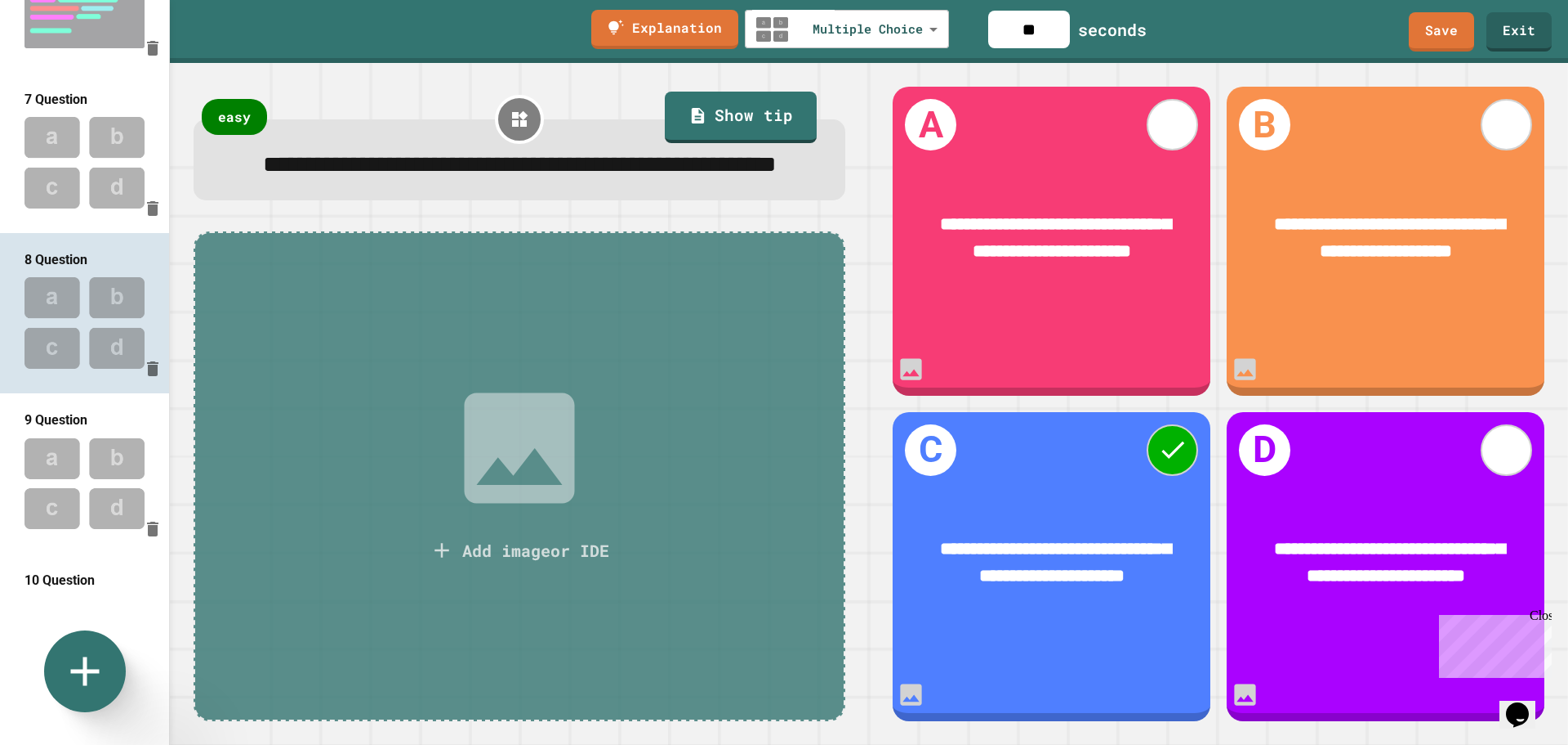
scroll to position [810, 0]
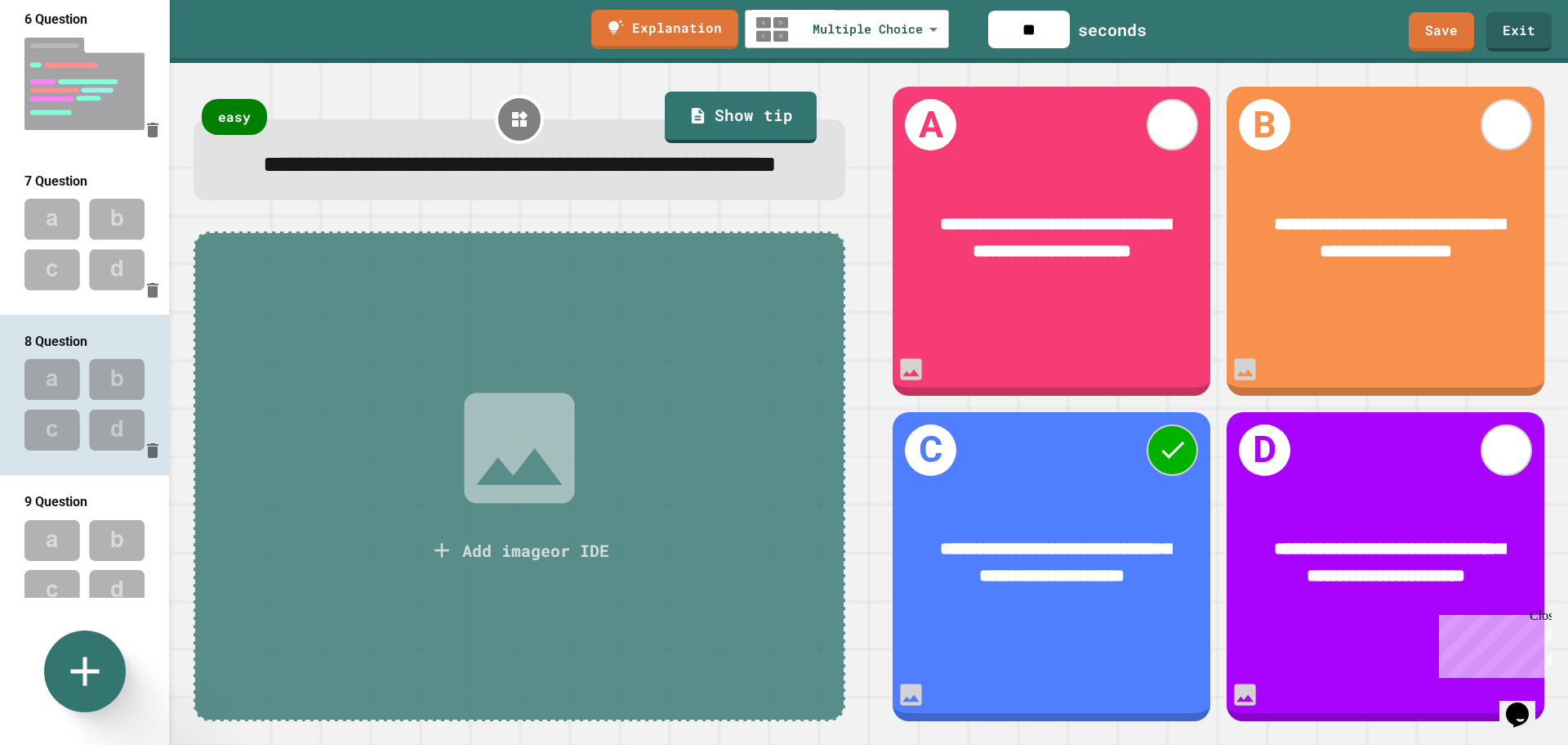
click at [59, 206] on img at bounding box center [84, 244] width 169 height 107
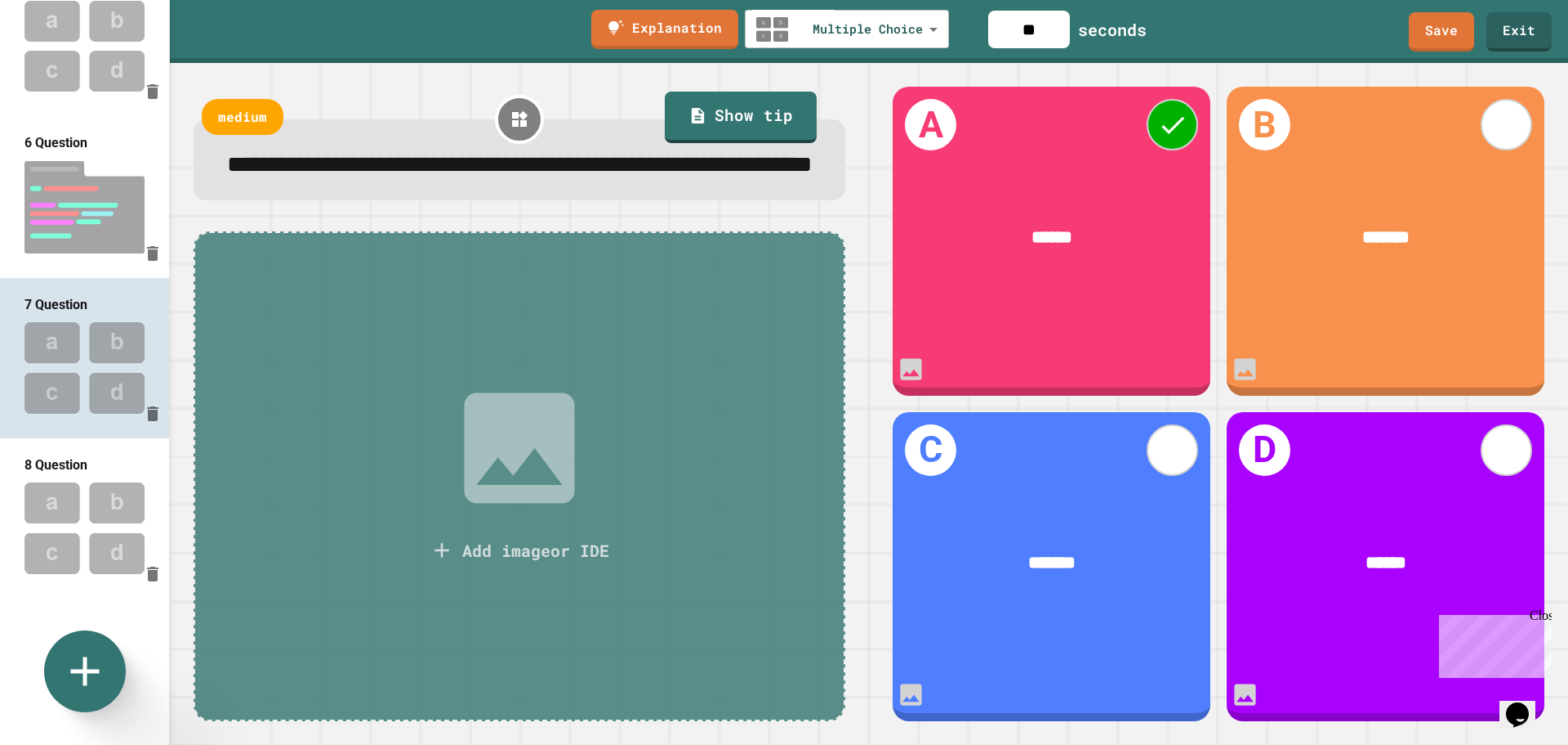
scroll to position [647, 0]
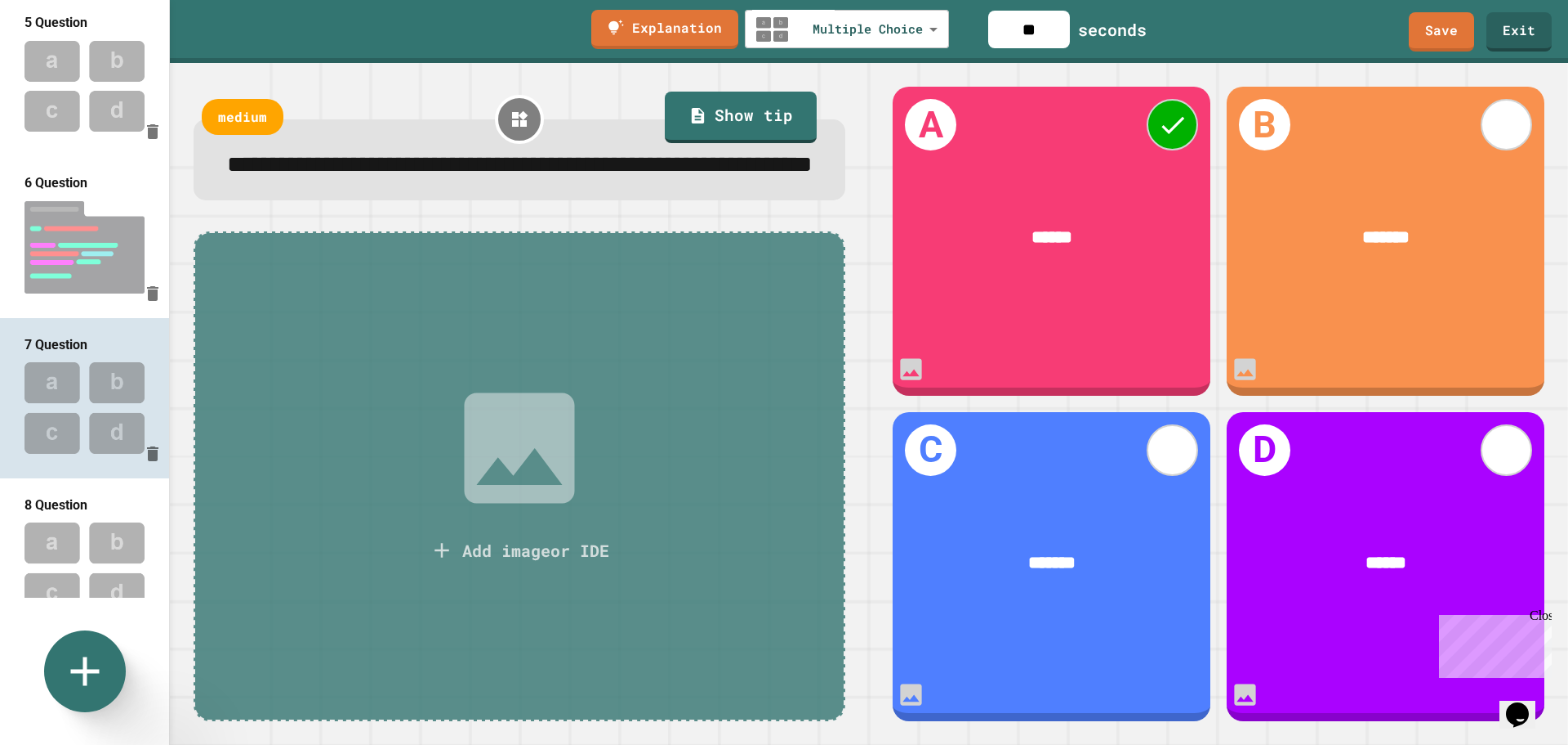
click at [48, 194] on img at bounding box center [84, 247] width 169 height 109
type input "**********"
type input "***"
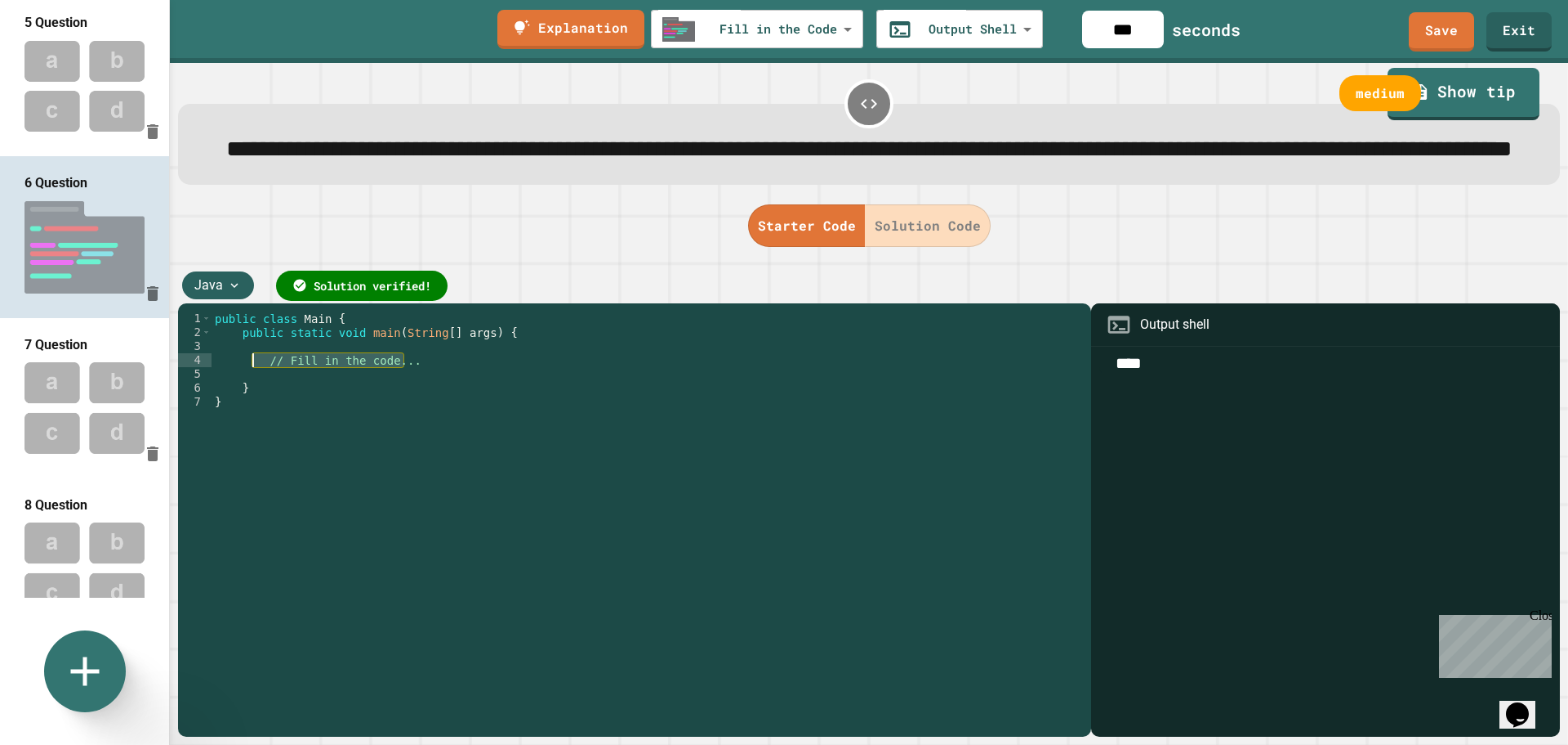
drag, startPoint x: 407, startPoint y: 406, endPoint x: 254, endPoint y: 404, distance: 153.0
click at [254, 404] on div "public class Main { public static void main ( String [ ] args ) { // Fill in th…" at bounding box center [648, 506] width 873 height 389
click at [919, 247] on button "Solution Code" at bounding box center [928, 226] width 126 height 42
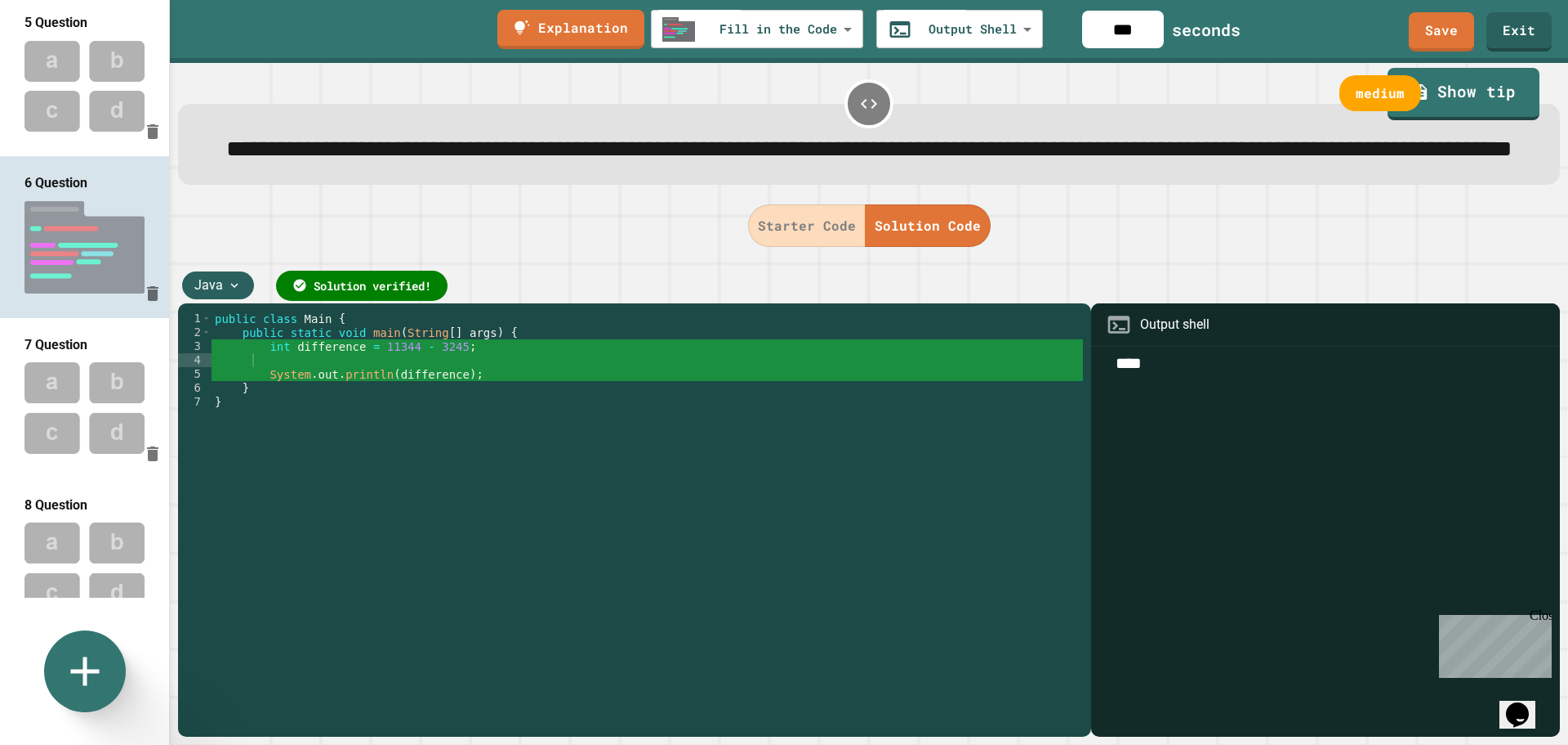
click at [809, 247] on button "Starter Code" at bounding box center [806, 226] width 118 height 42
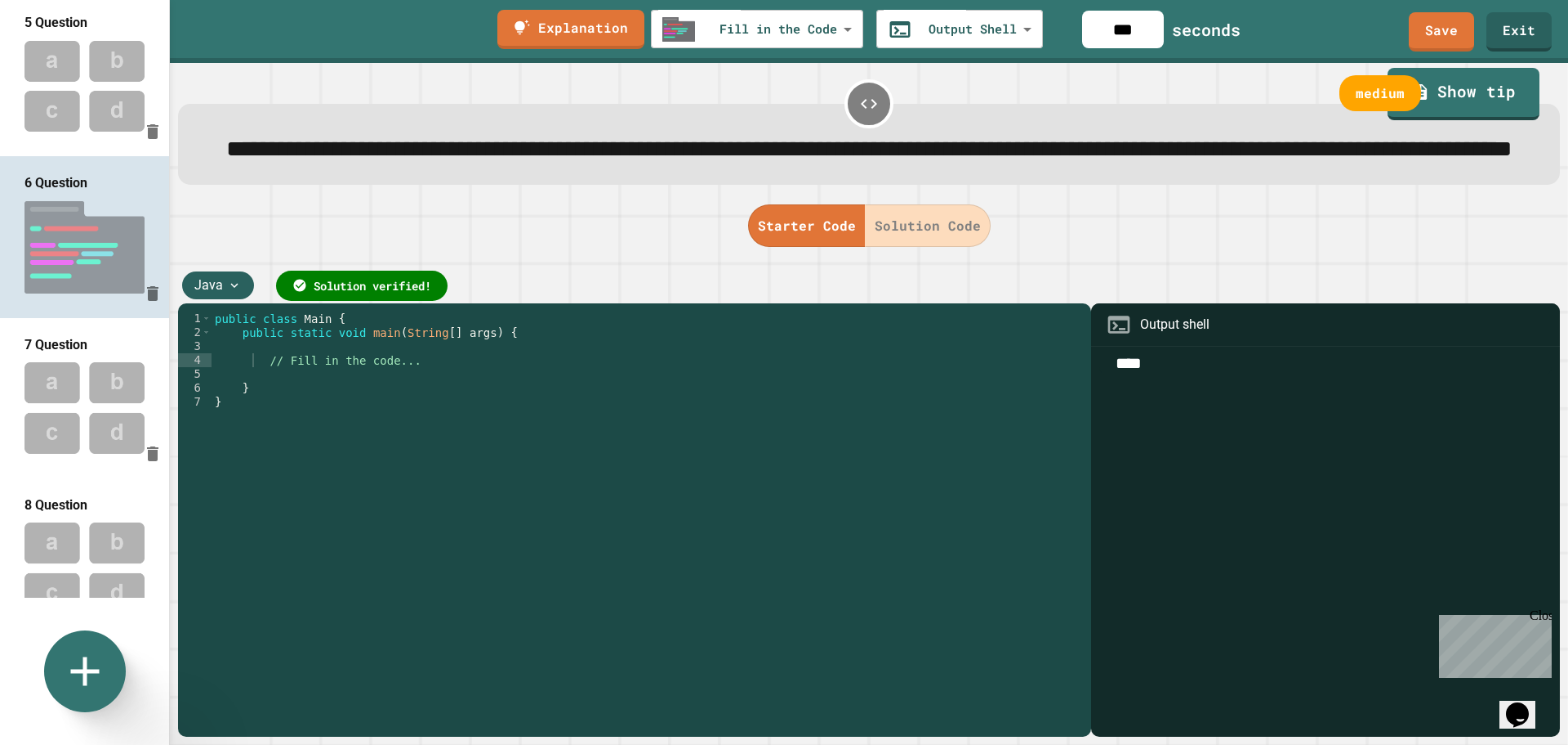
click at [415, 406] on div "public class Main { public static void main ( String [ ] args ) { // Fill in th…" at bounding box center [648, 506] width 873 height 389
type textarea "*"
type textarea "**********"
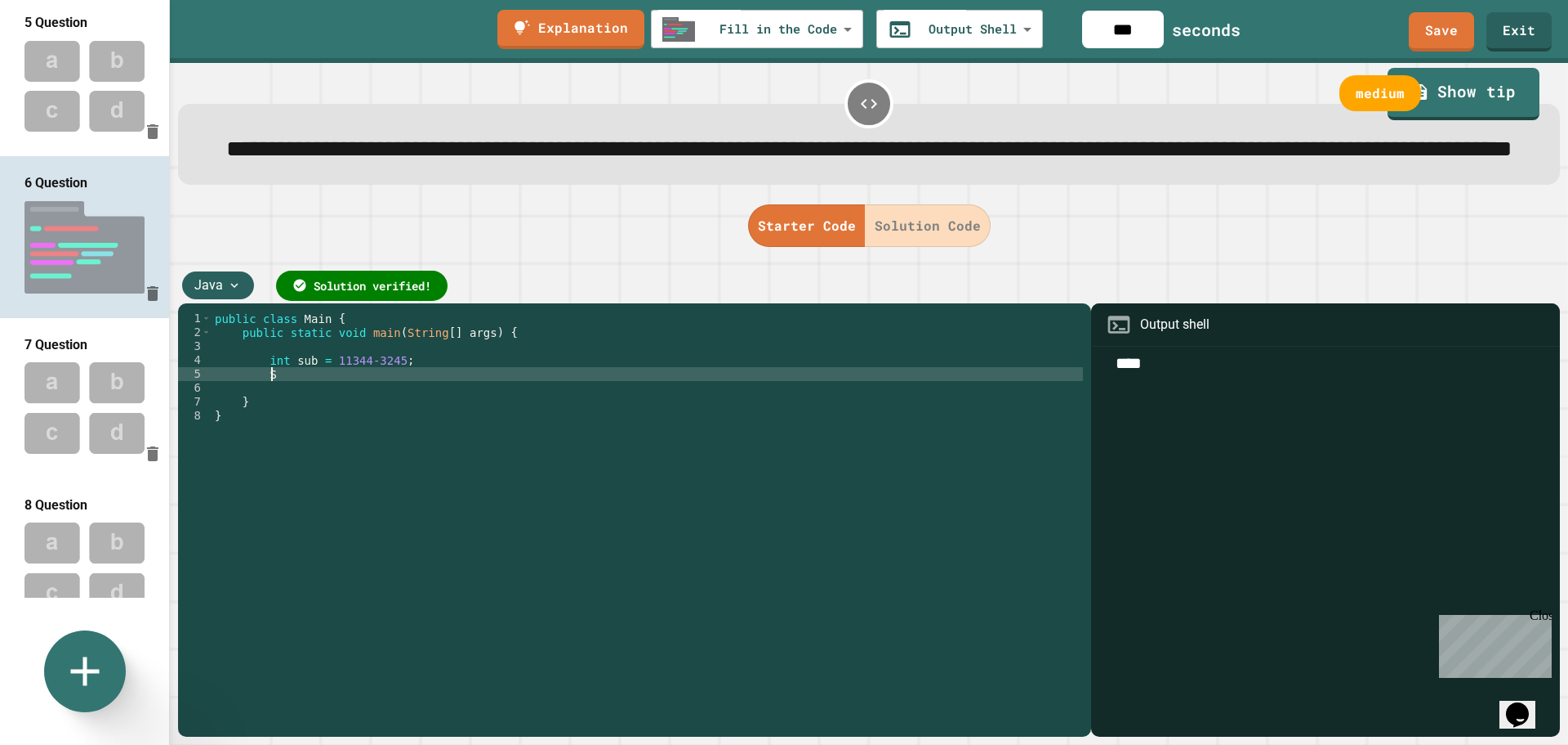
scroll to position [0, 3]
type textarea "*"
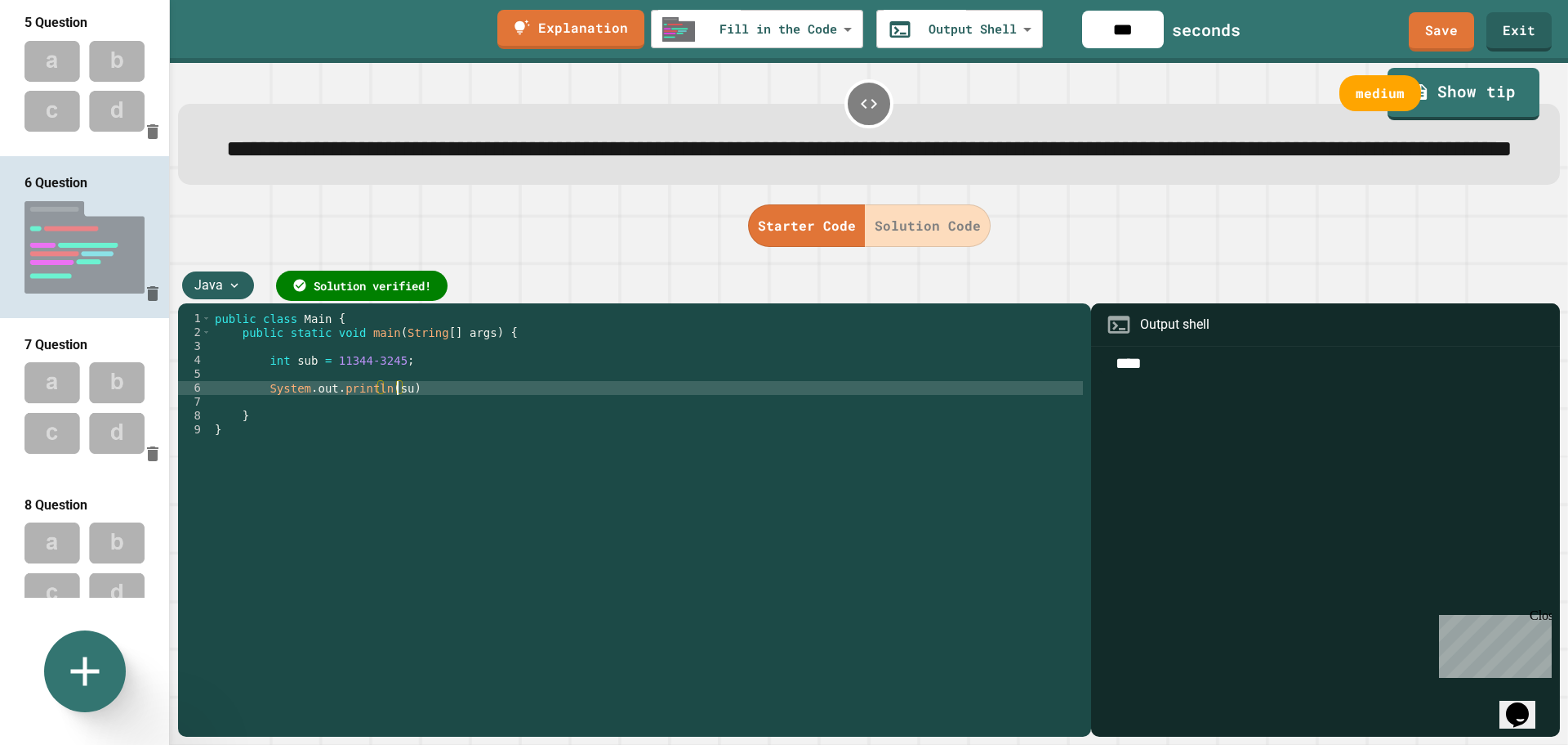
scroll to position [0, 12]
type textarea "**********"
click at [98, 369] on img at bounding box center [84, 408] width 169 height 107
type input "**********"
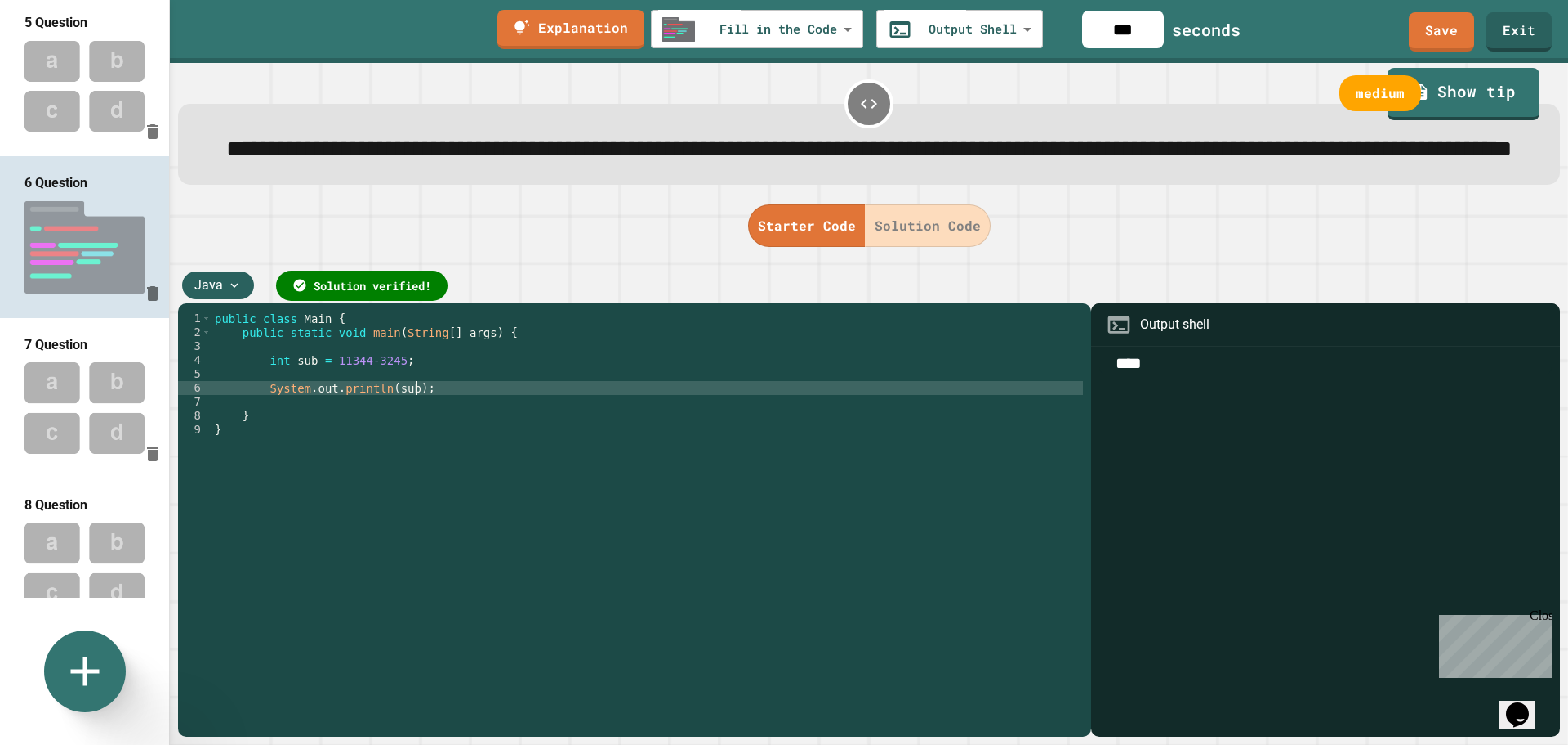
type input "**"
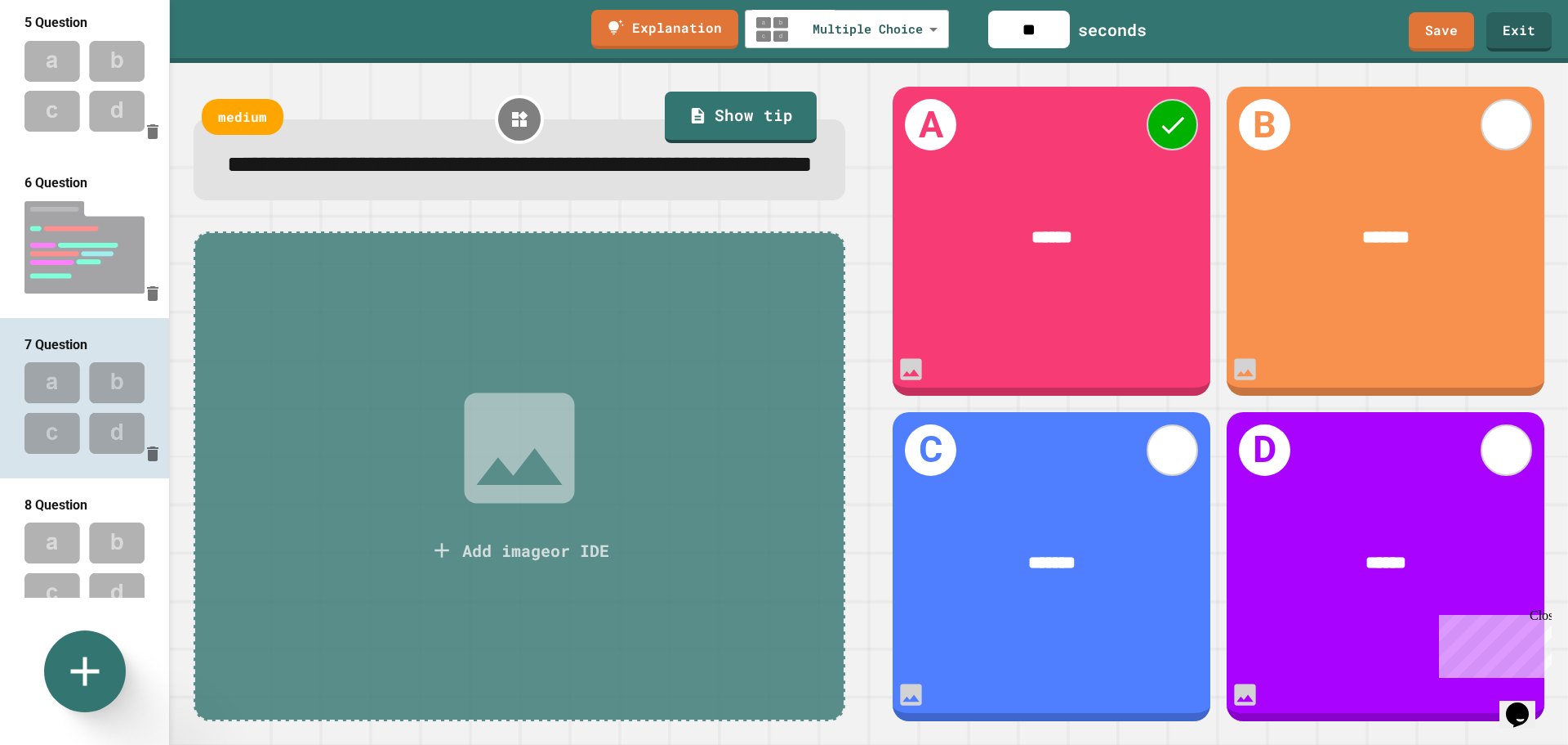
click at [97, 514] on img at bounding box center [84, 567] width 169 height 107
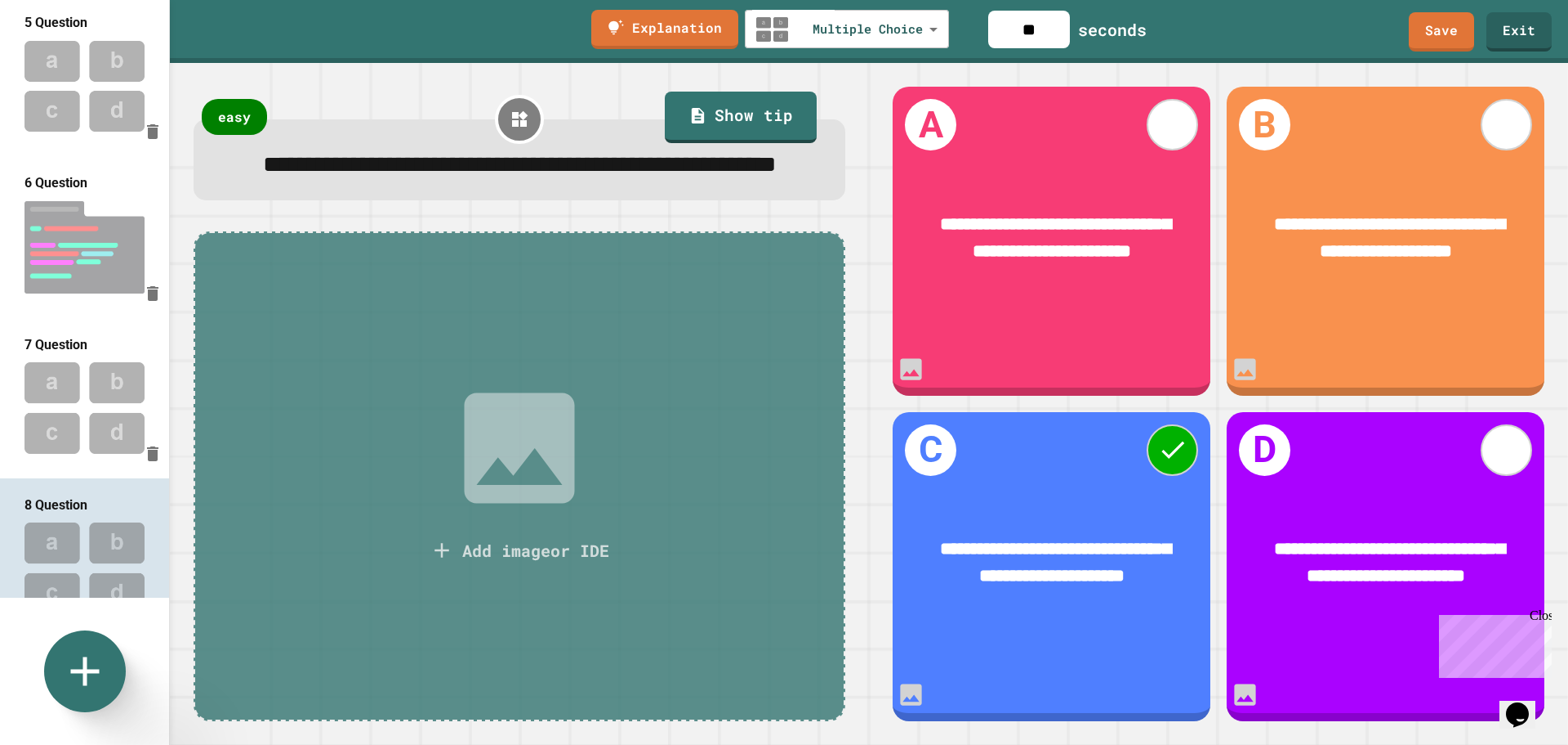
click at [81, 379] on img at bounding box center [84, 408] width 169 height 107
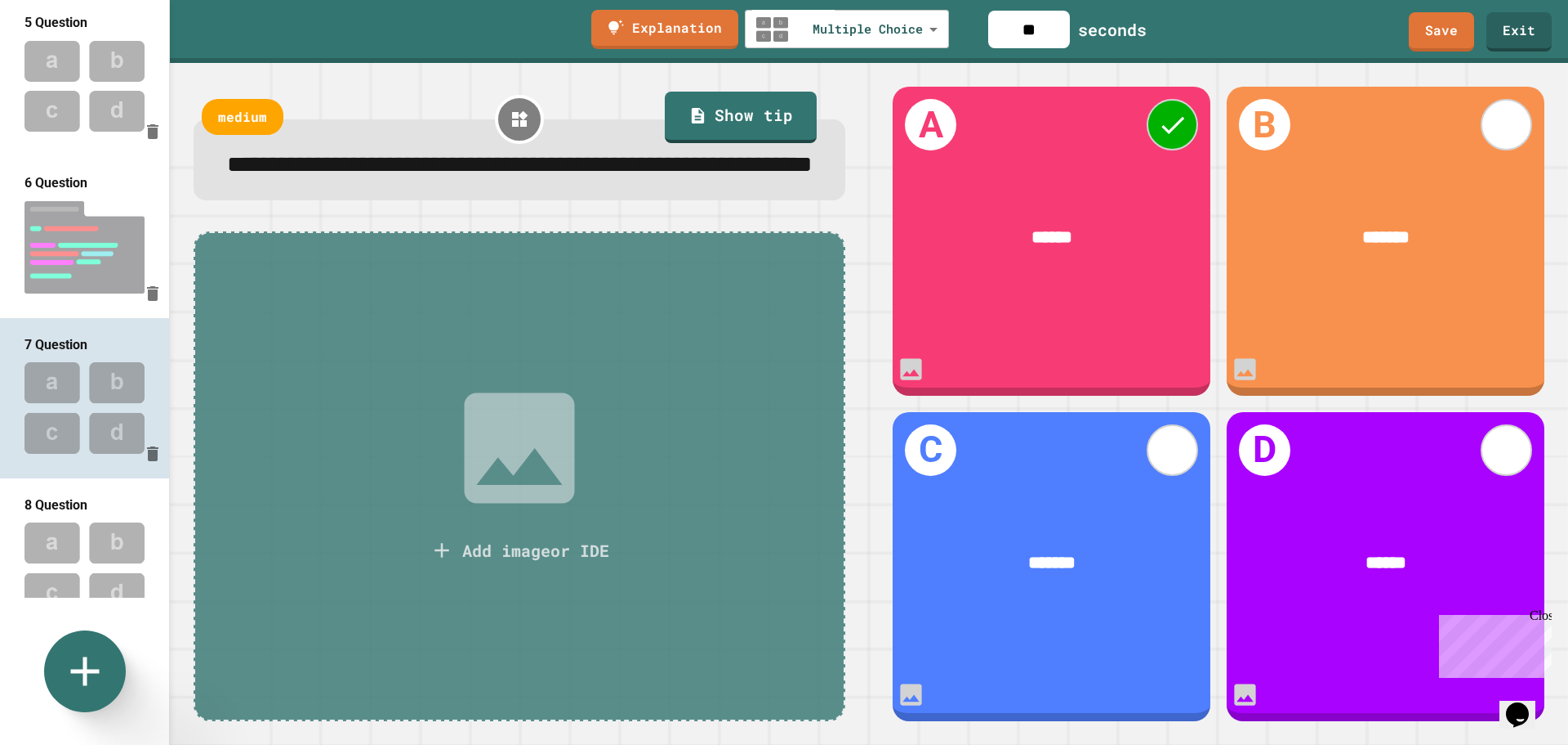
click at [86, 514] on img at bounding box center [84, 567] width 169 height 107
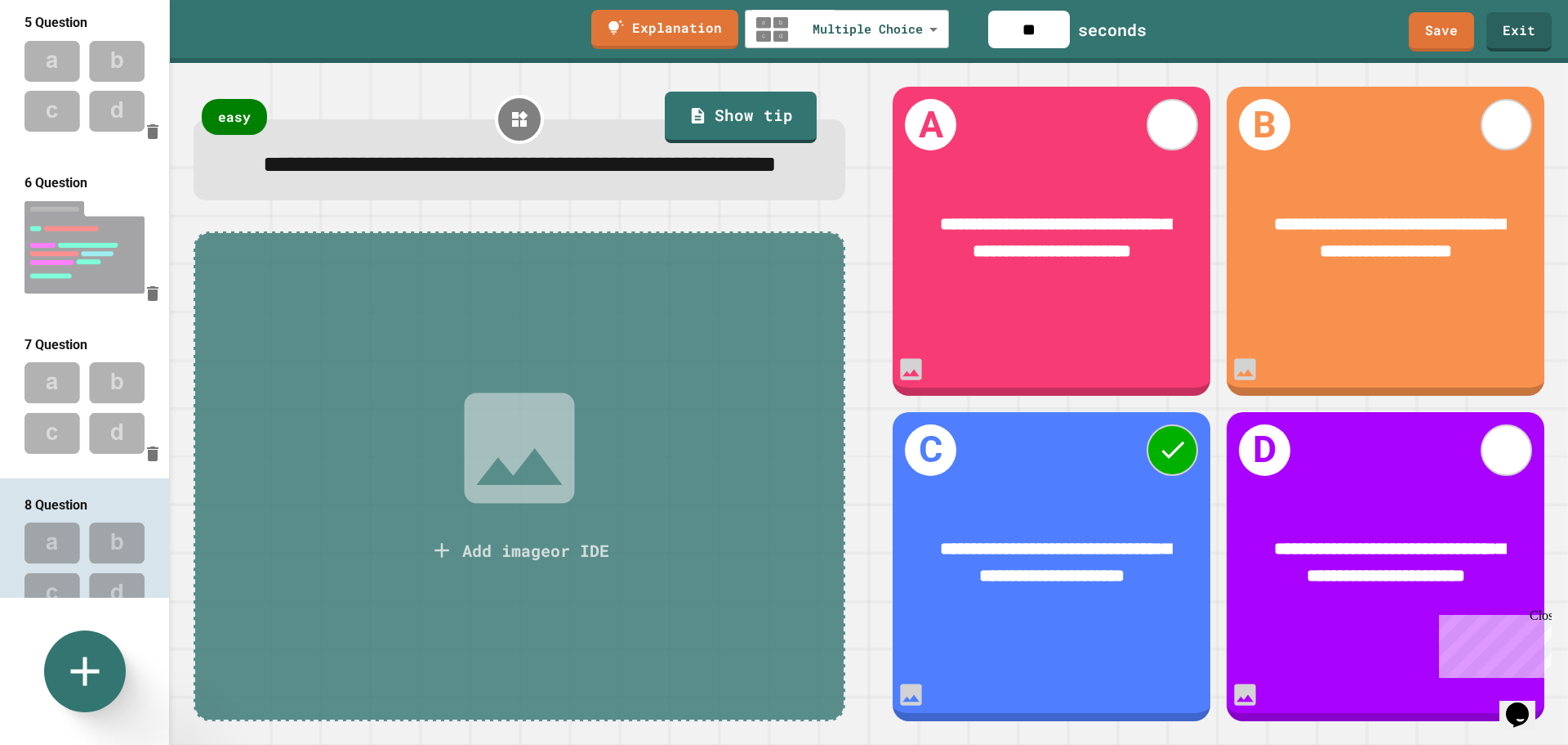
click at [93, 193] on img at bounding box center [84, 247] width 169 height 109
type input "**********"
type input "***"
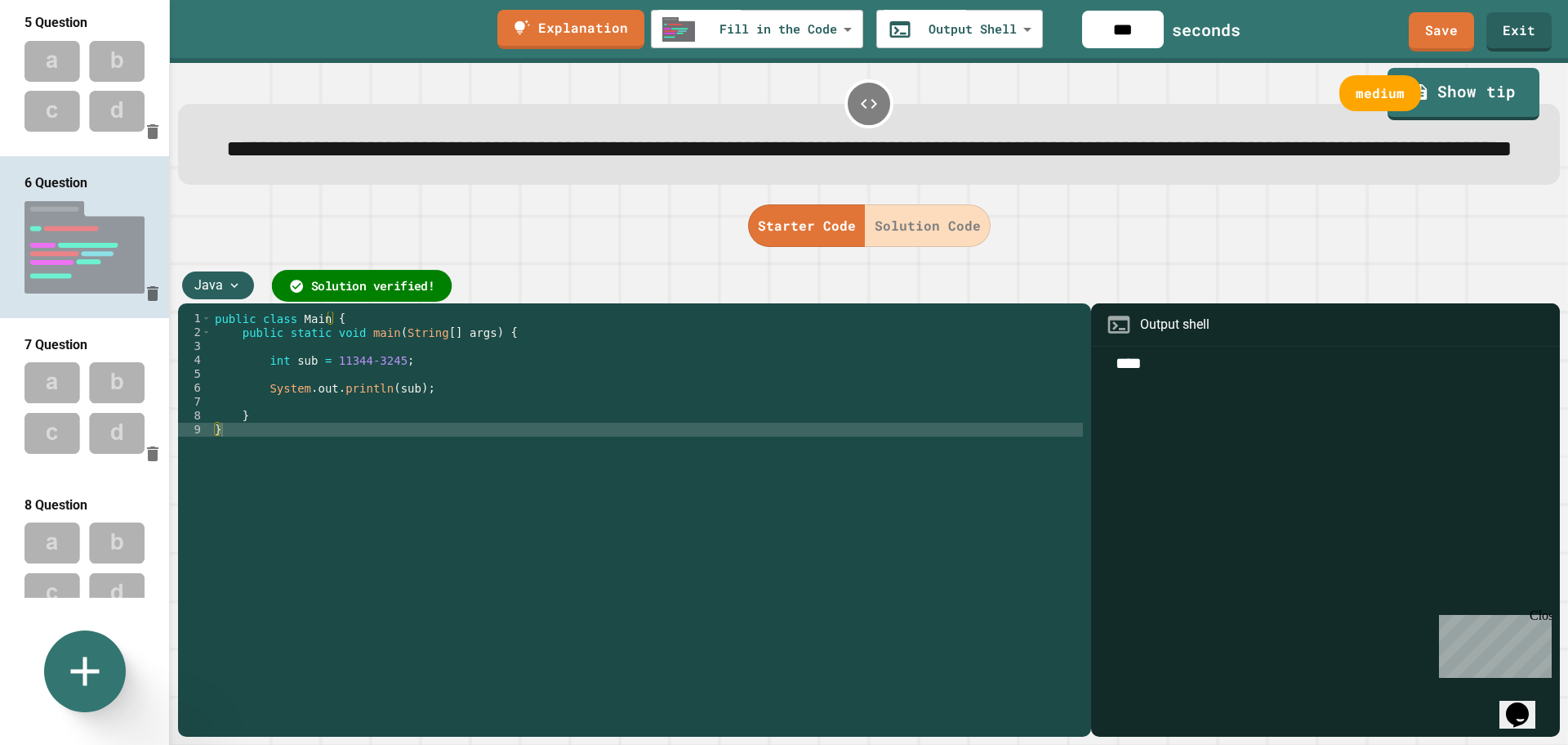
click at [375, 294] on span "Solution verified!" at bounding box center [373, 285] width 123 height 18
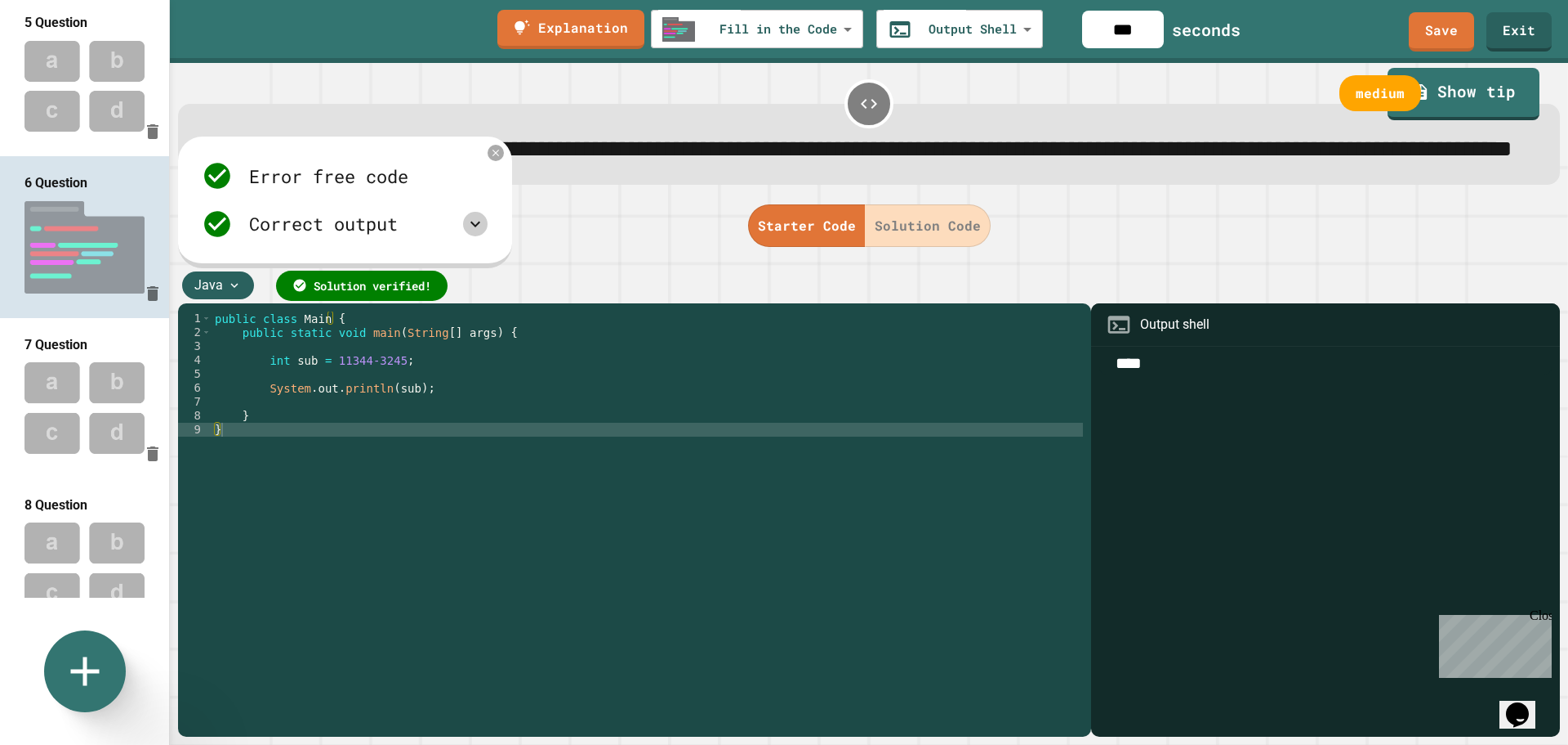
click at [477, 227] on icon at bounding box center [475, 223] width 10 height 6
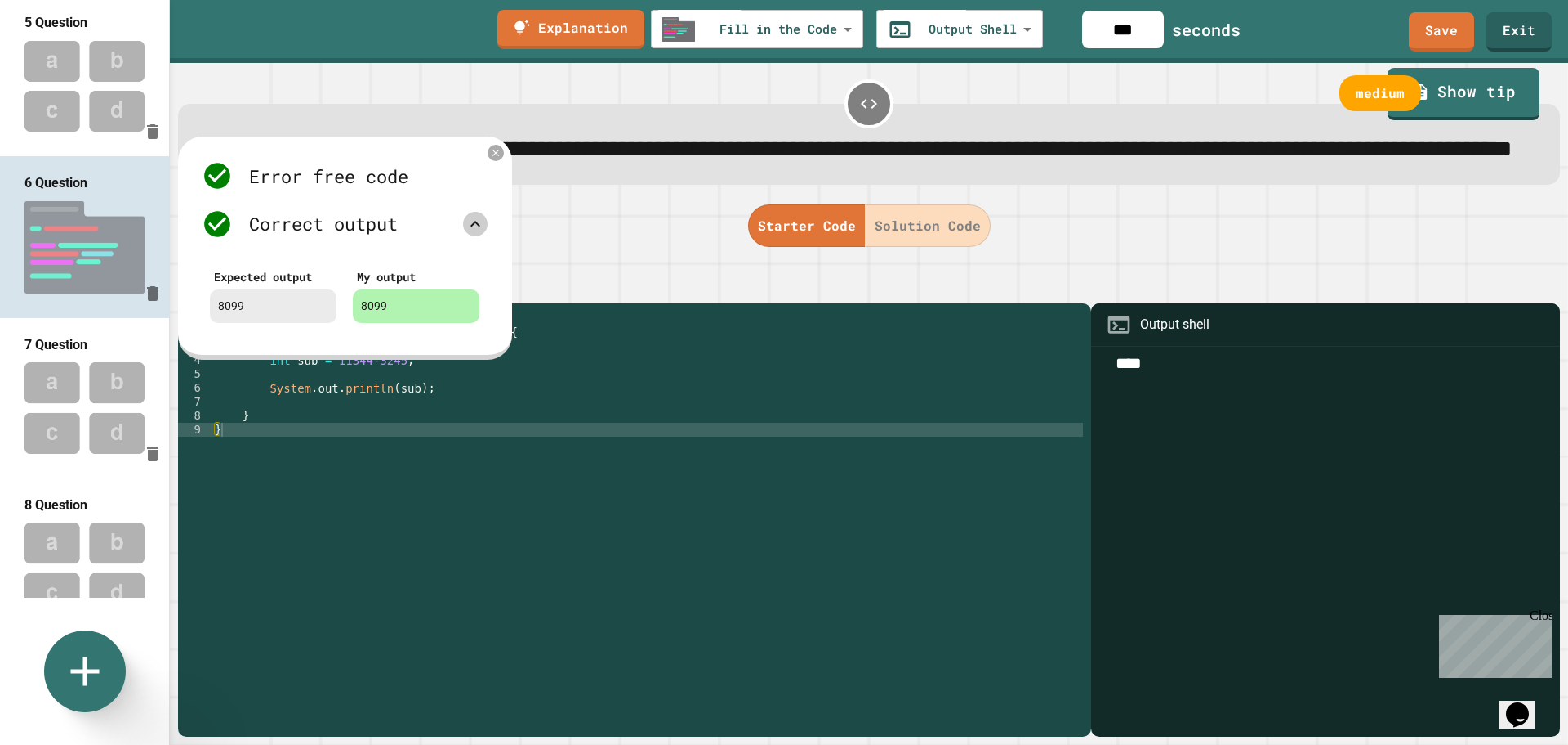
click at [477, 234] on icon at bounding box center [475, 223] width 20 height 20
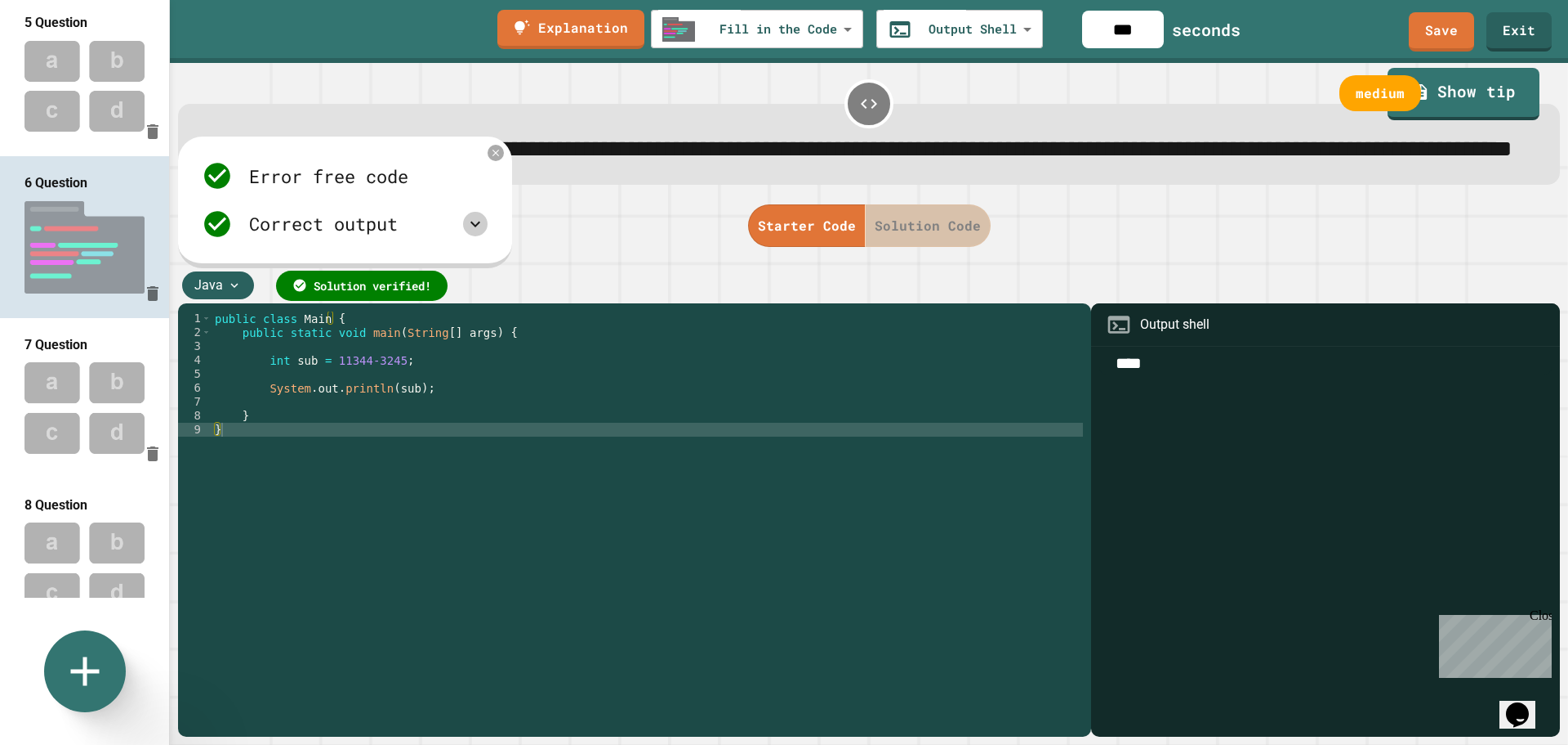
click at [934, 247] on button "Solution Code" at bounding box center [928, 226] width 126 height 42
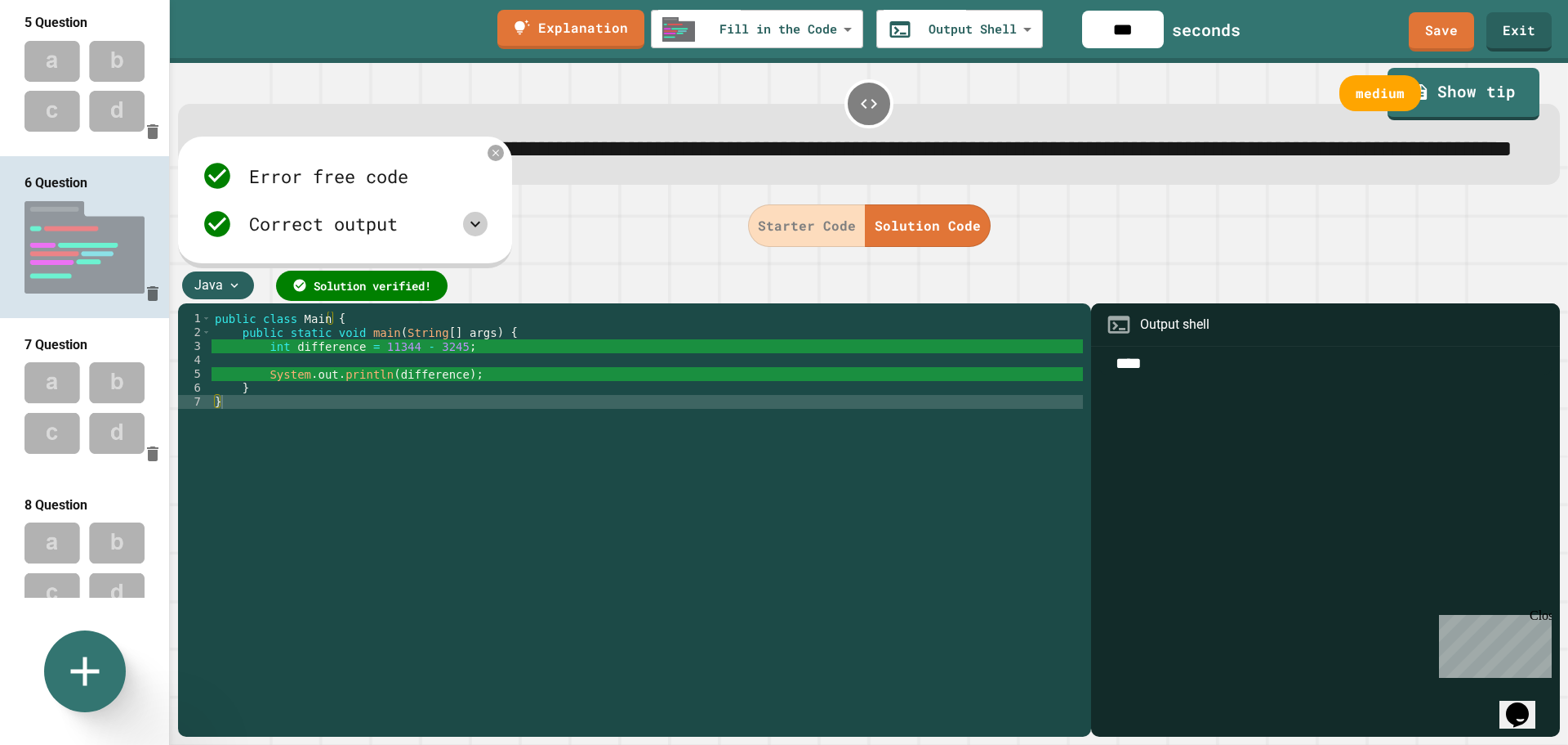
click at [787, 247] on button "Starter Code" at bounding box center [806, 226] width 118 height 42
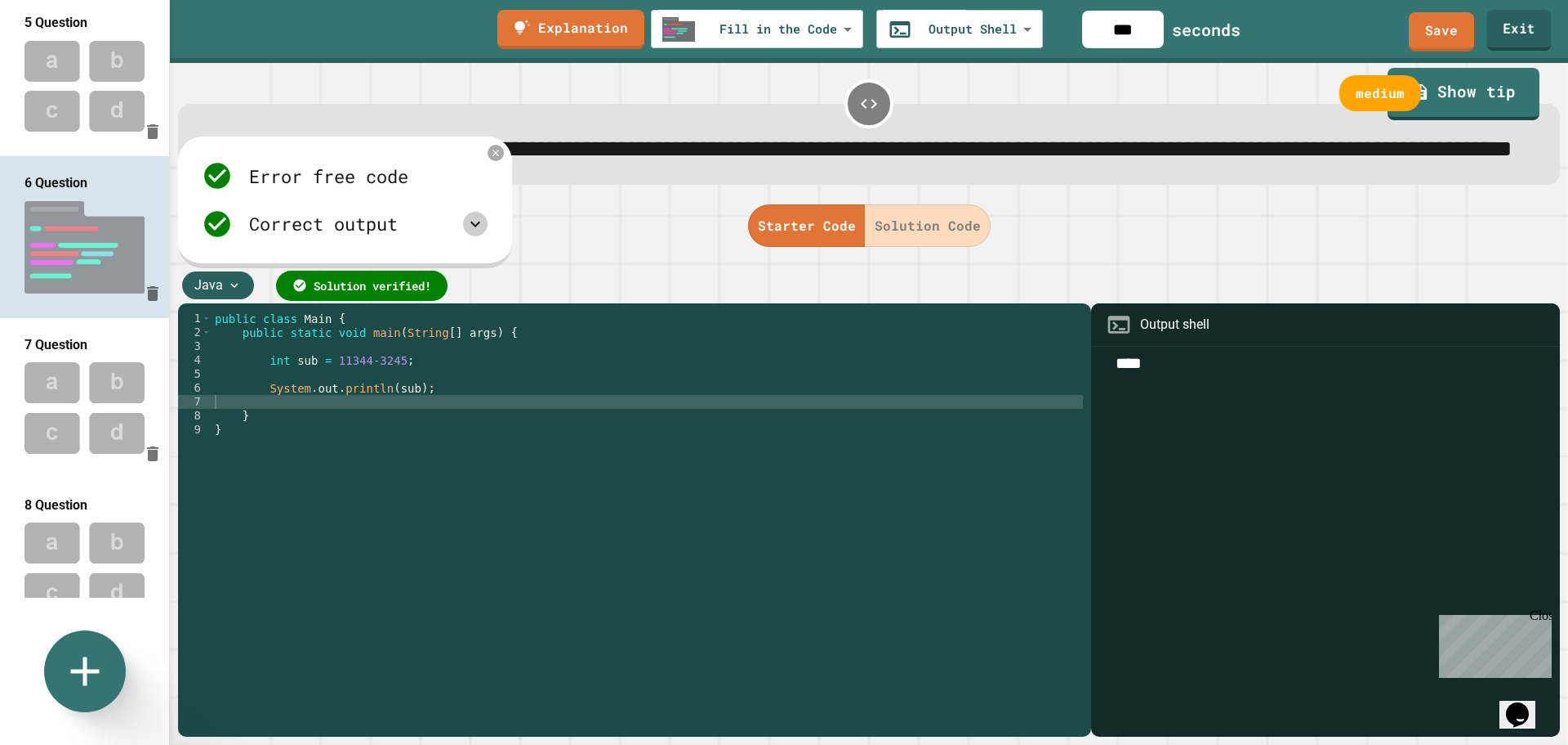
click at [1518, 37] on link "Exit" at bounding box center [1520, 31] width 65 height 41
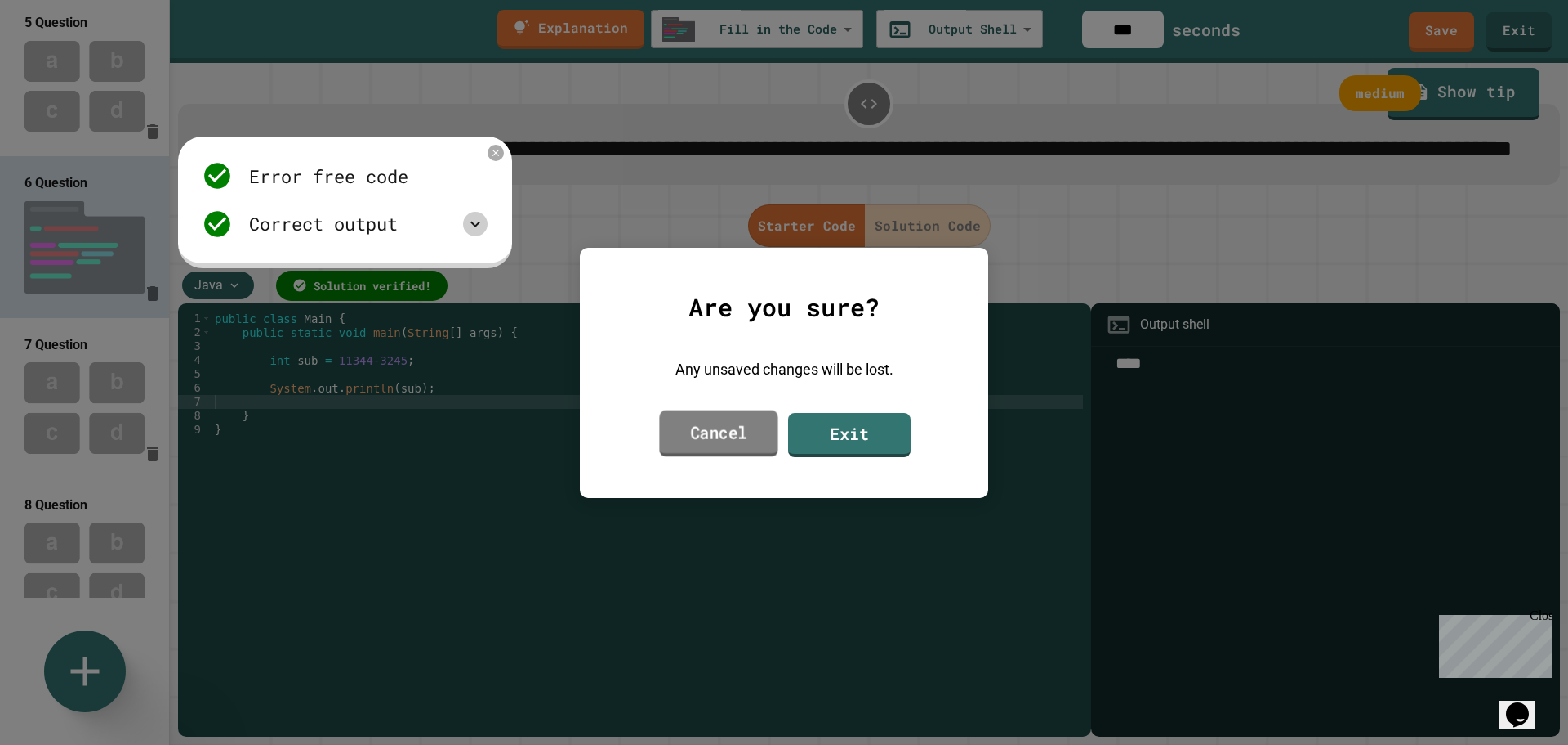
click at [755, 437] on link "Cancel" at bounding box center [718, 432] width 119 height 47
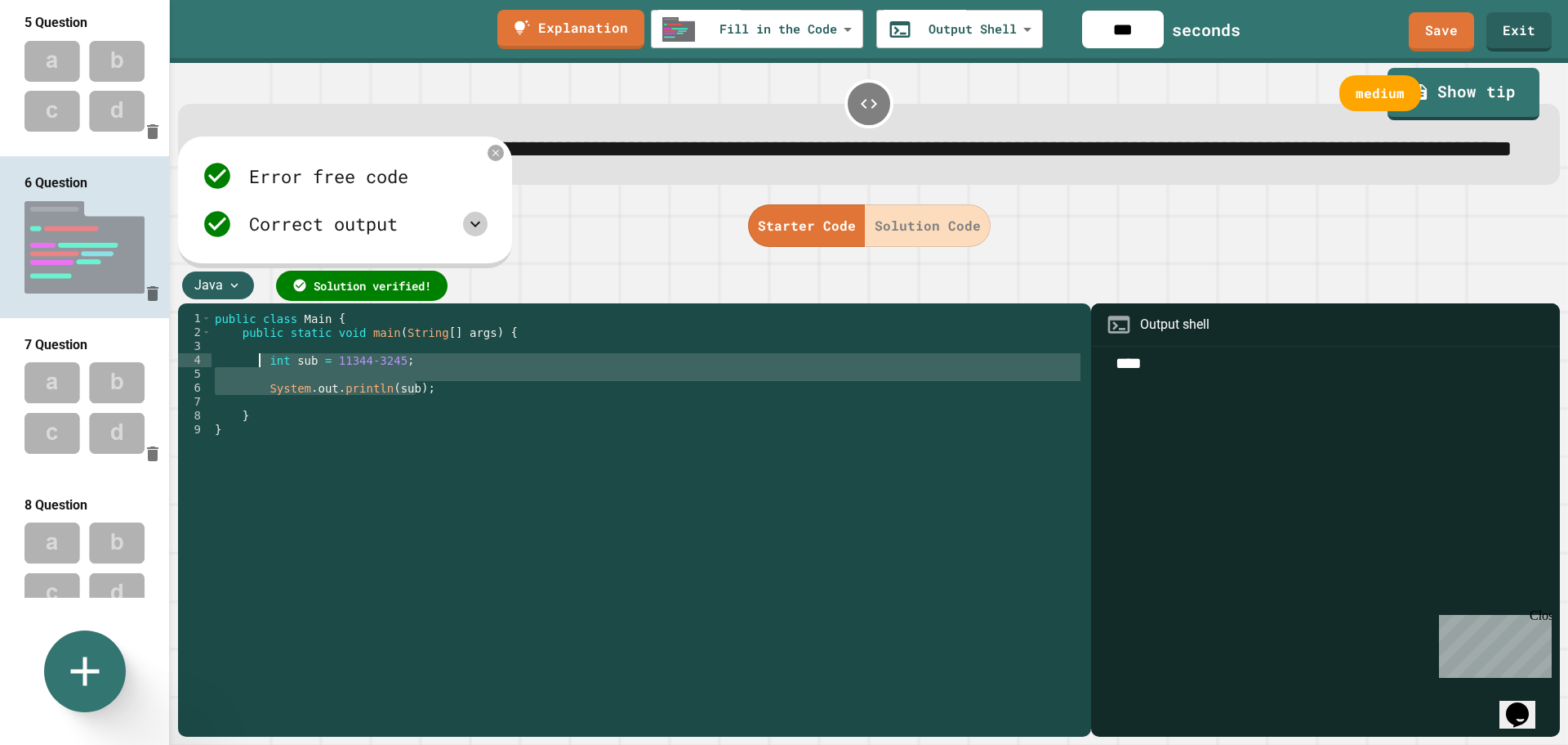
drag, startPoint x: 436, startPoint y: 431, endPoint x: 261, endPoint y: 398, distance: 178.1
click at [261, 398] on div "public class Main { public static void main ( String [ ] args ) { int sub = 113…" at bounding box center [648, 506] width 873 height 389
type textarea "**********"
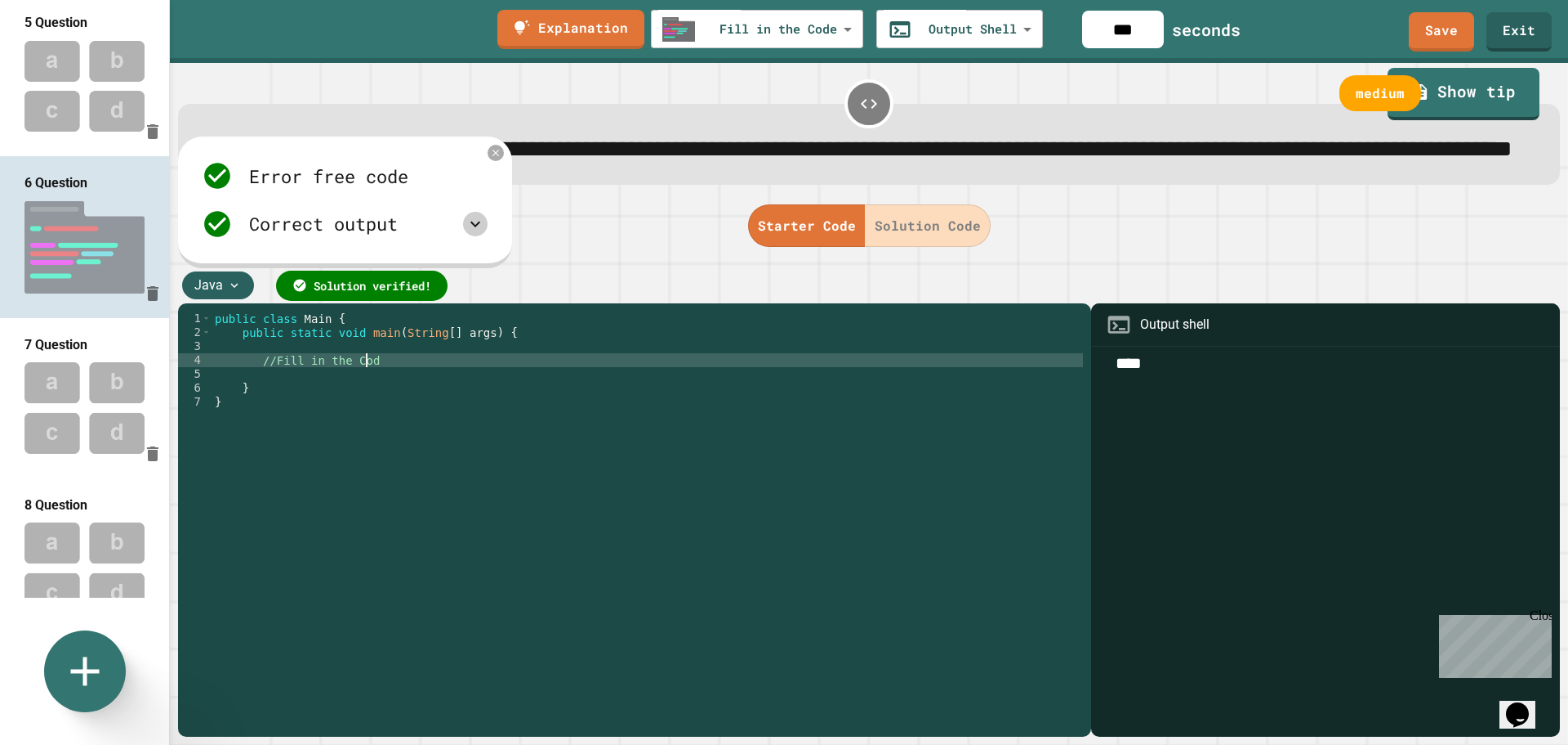
scroll to position [0, 10]
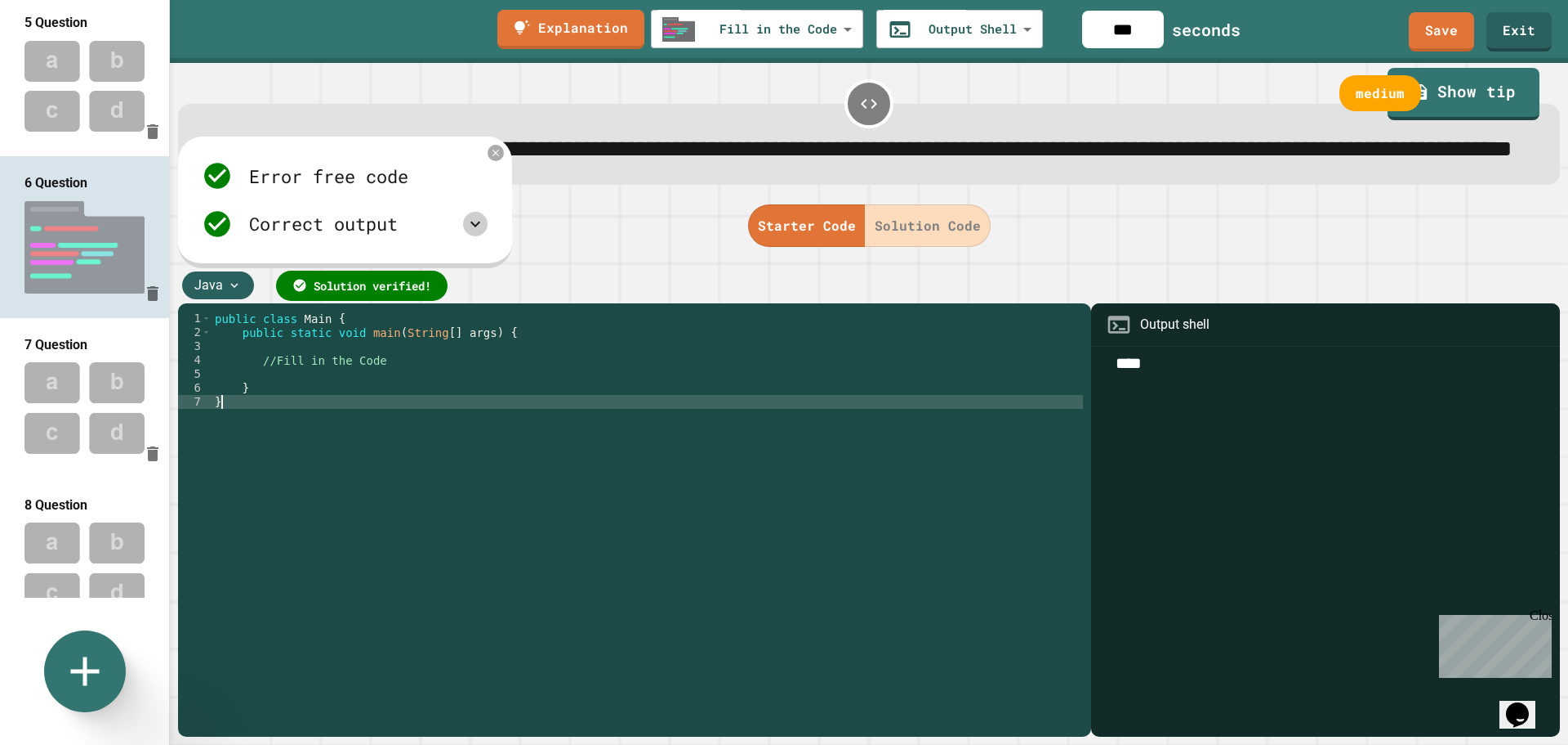
click at [599, 551] on div "public class Main { public static void main ( String [ ] args ) { //Fill in the…" at bounding box center [648, 506] width 873 height 389
type textarea "*"
click at [1444, 26] on link "Save" at bounding box center [1442, 31] width 65 height 41
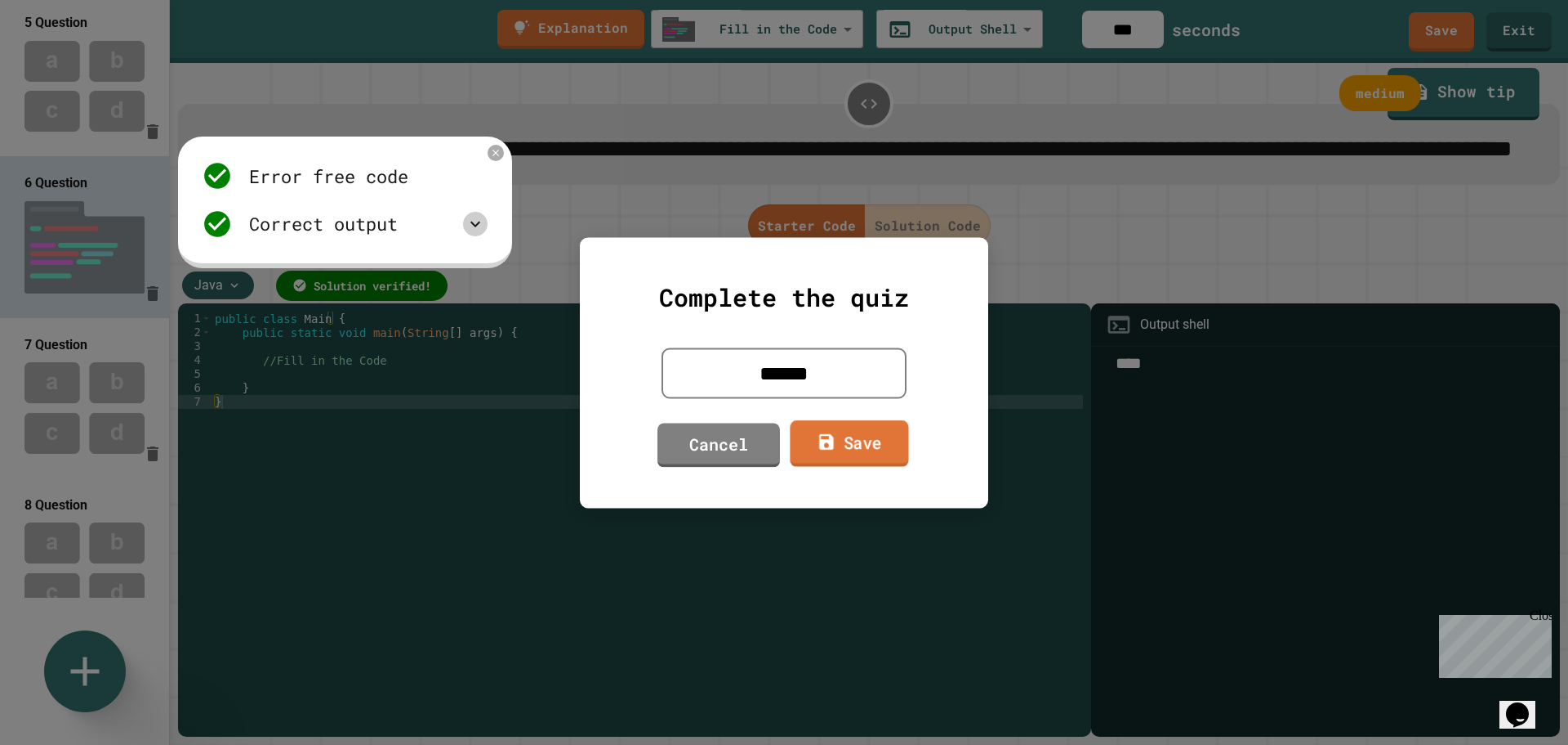
click at [852, 447] on link "Save" at bounding box center [849, 443] width 119 height 47
type textarea "*"
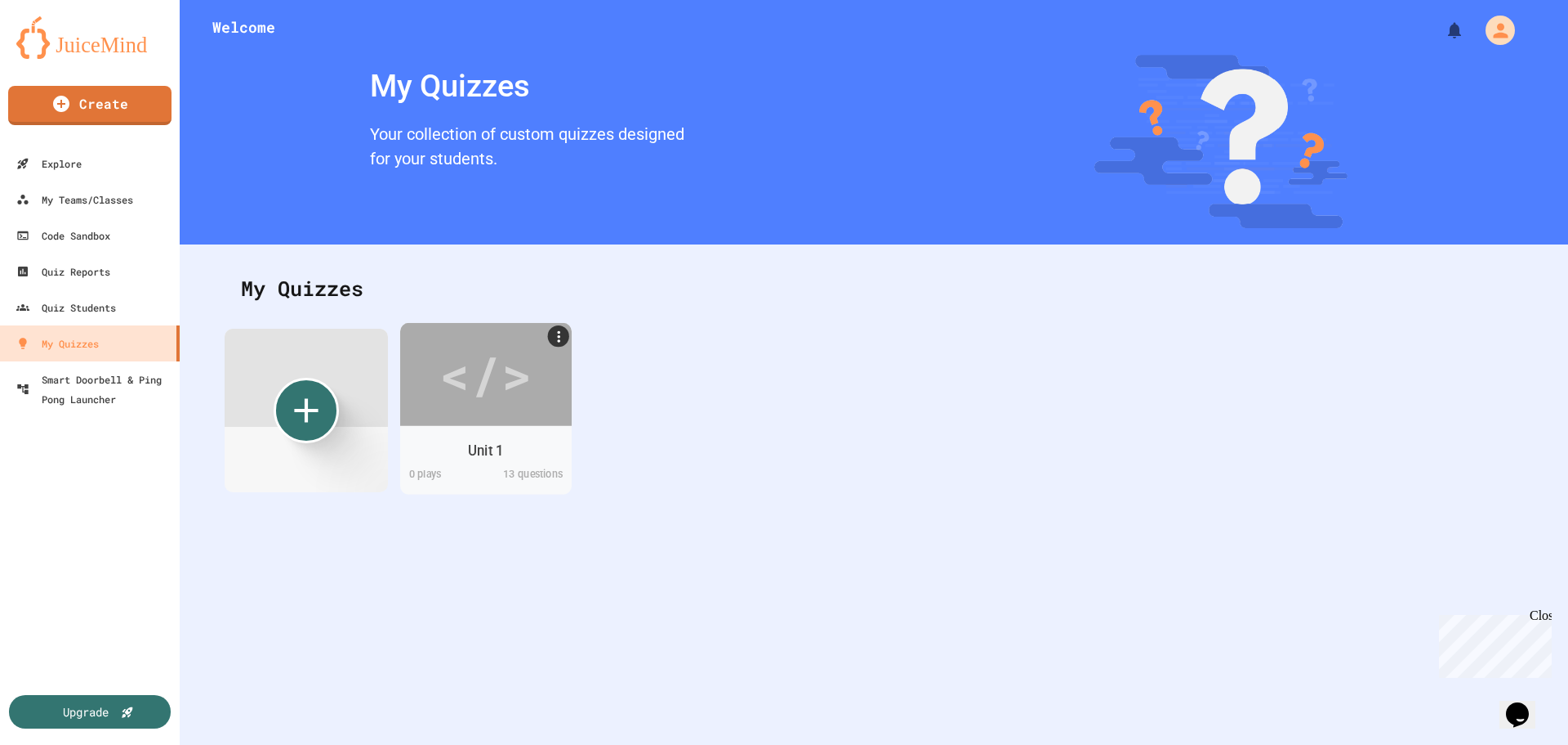
click at [482, 445] on div "Unit 1" at bounding box center [485, 450] width 35 height 20
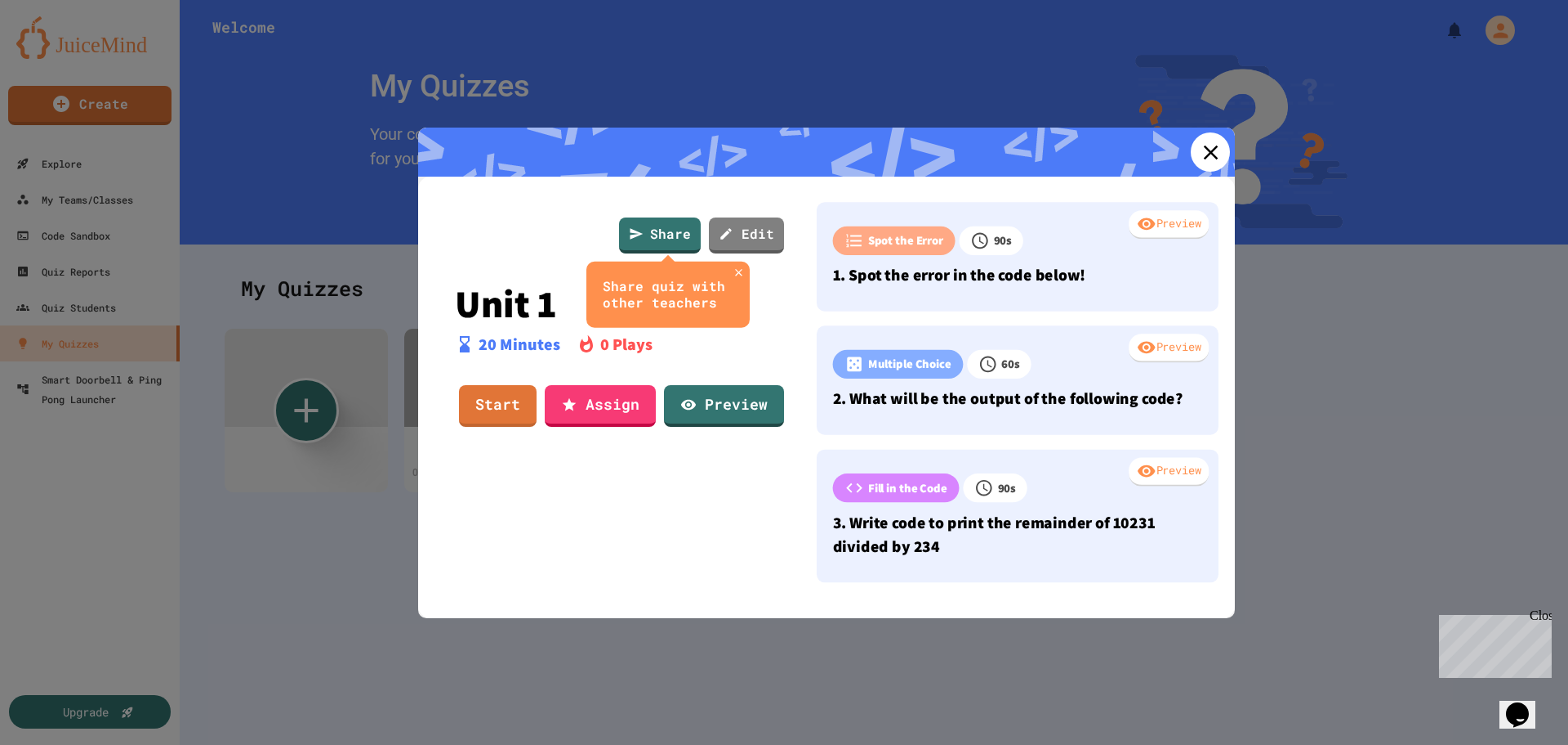
click at [1198, 152] on icon at bounding box center [1210, 152] width 25 height 25
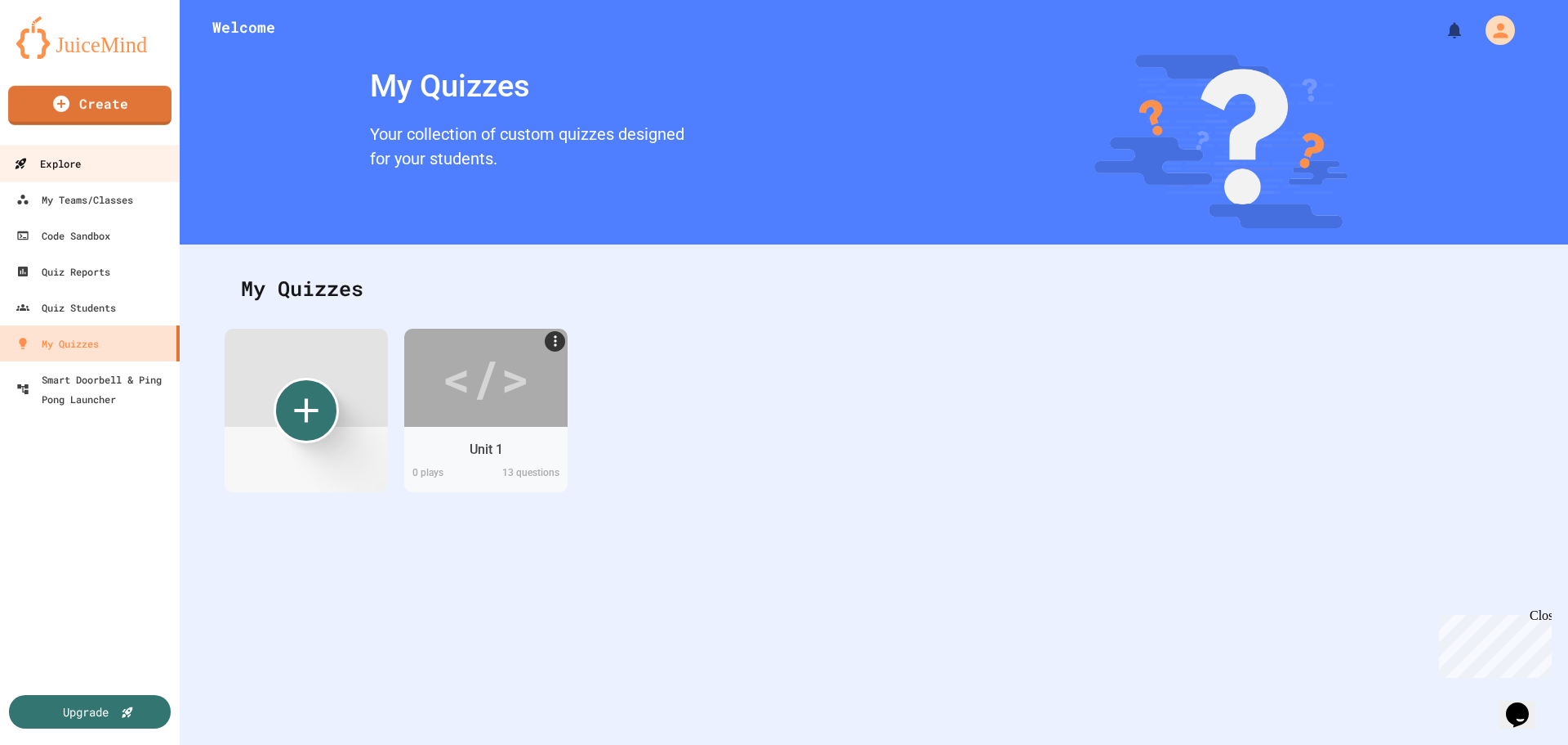
click at [67, 163] on div "Explore" at bounding box center [47, 164] width 67 height 20
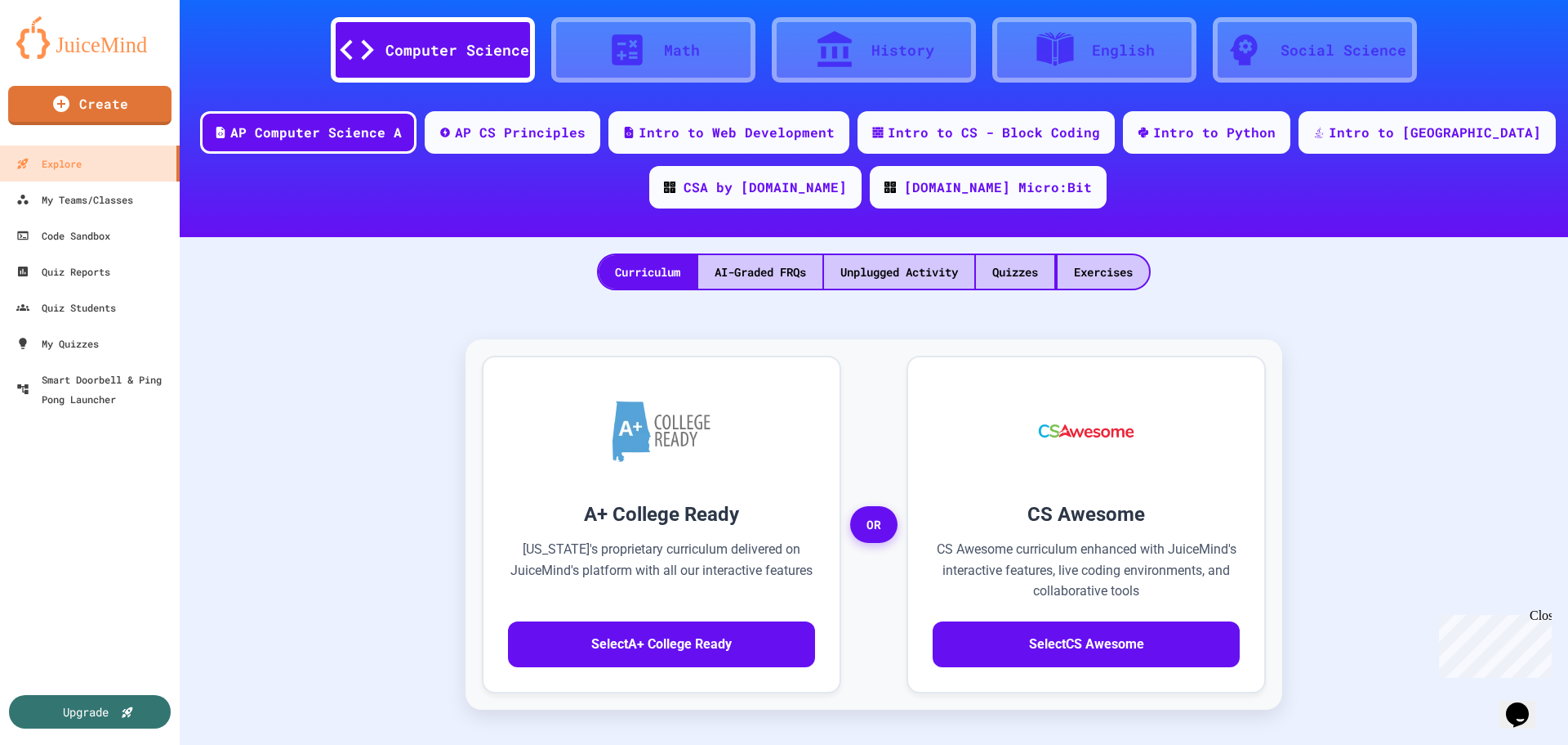
scroll to position [82, 0]
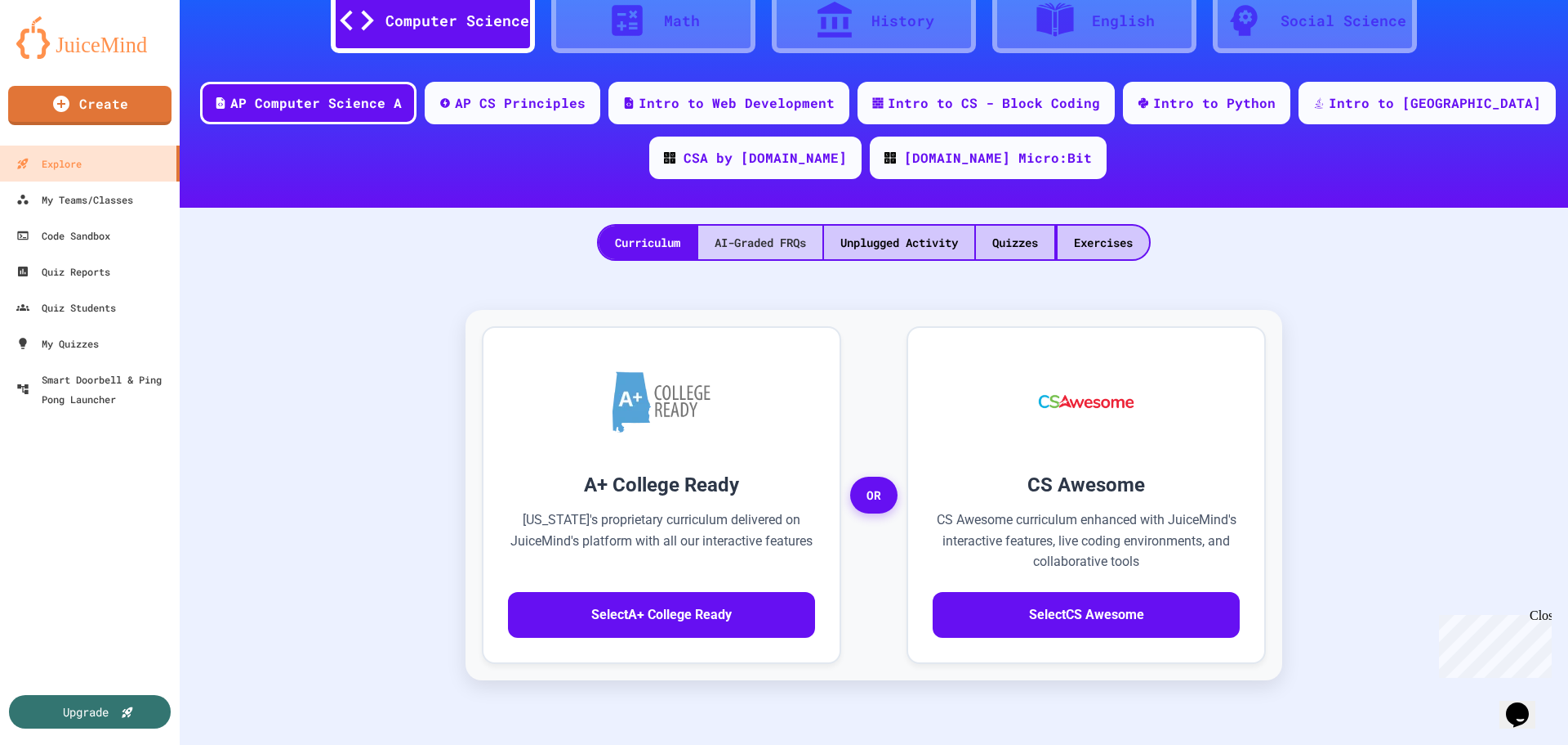
click at [762, 232] on div "AI-Graded FRQs" at bounding box center [761, 242] width 124 height 33
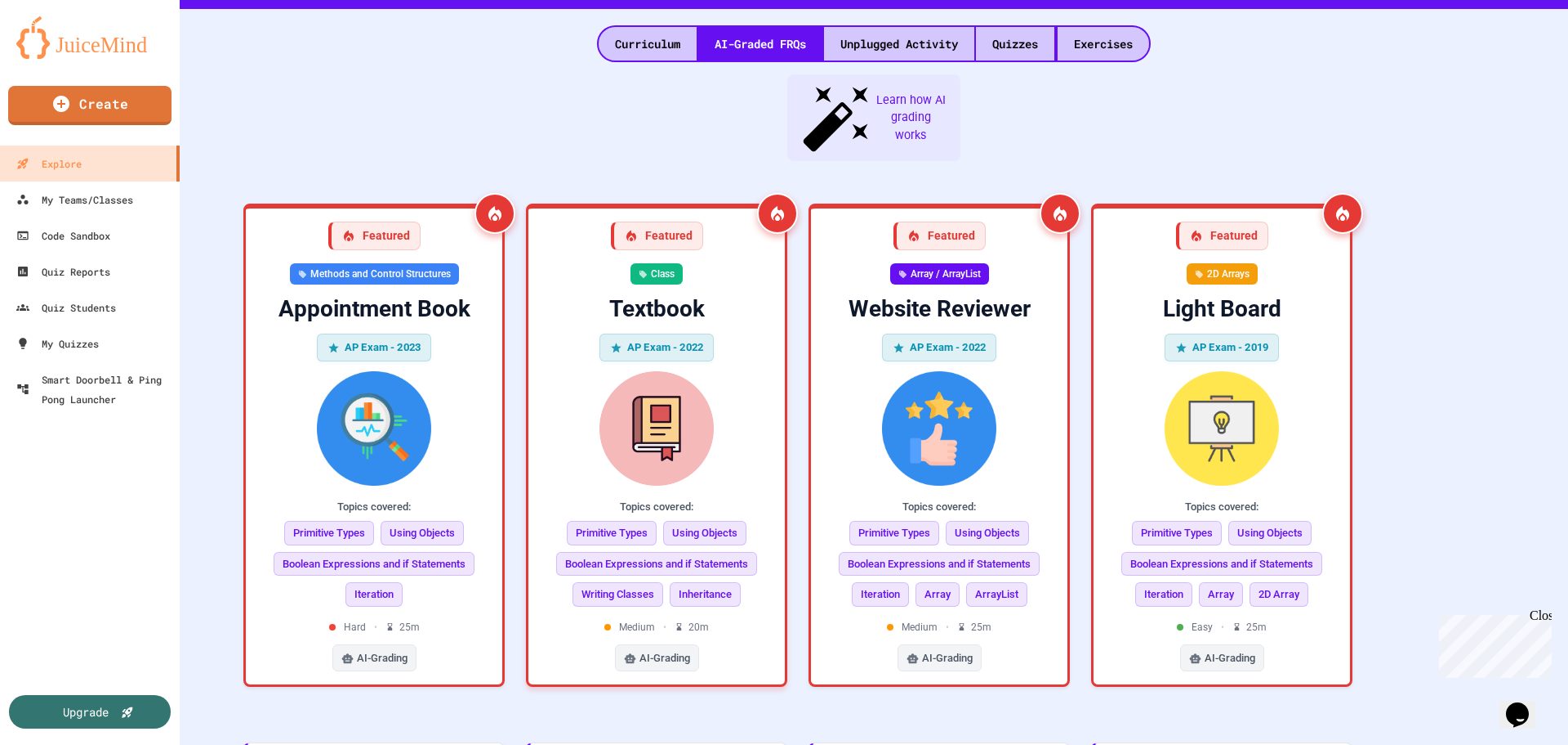
scroll to position [267, 0]
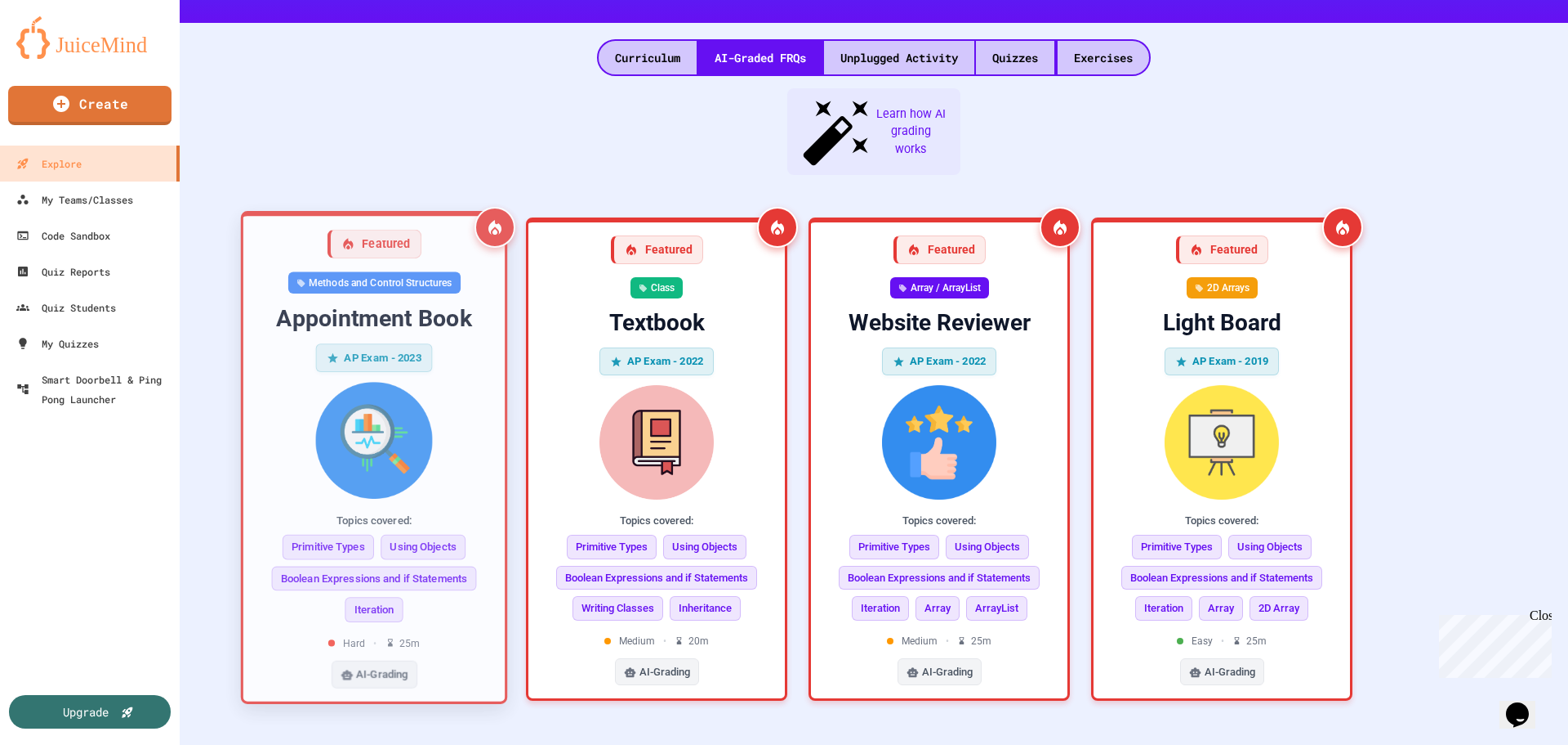
click at [396, 229] on div "Featured" at bounding box center [374, 244] width 94 height 30
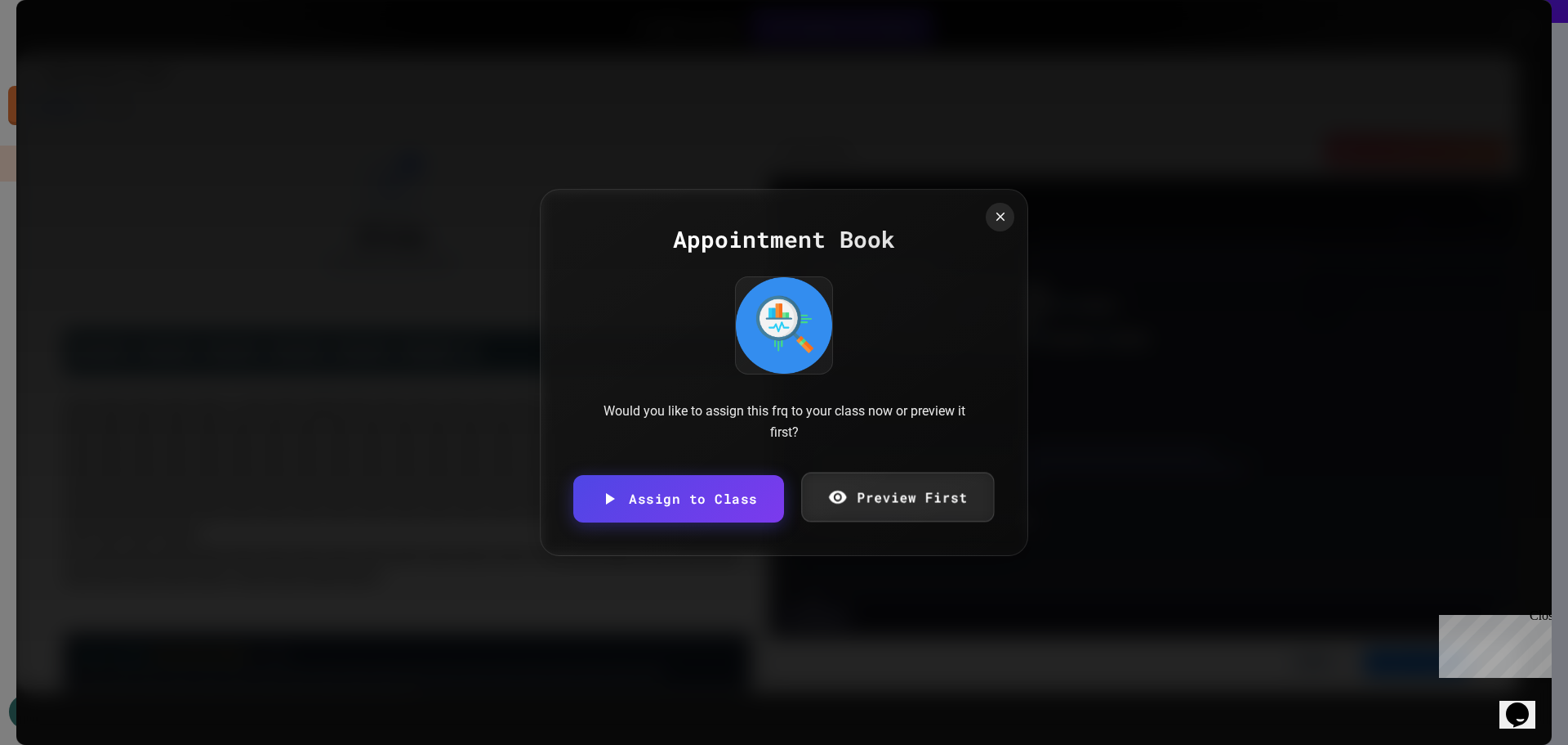
click at [887, 492] on link "Preview First" at bounding box center [897, 497] width 193 height 50
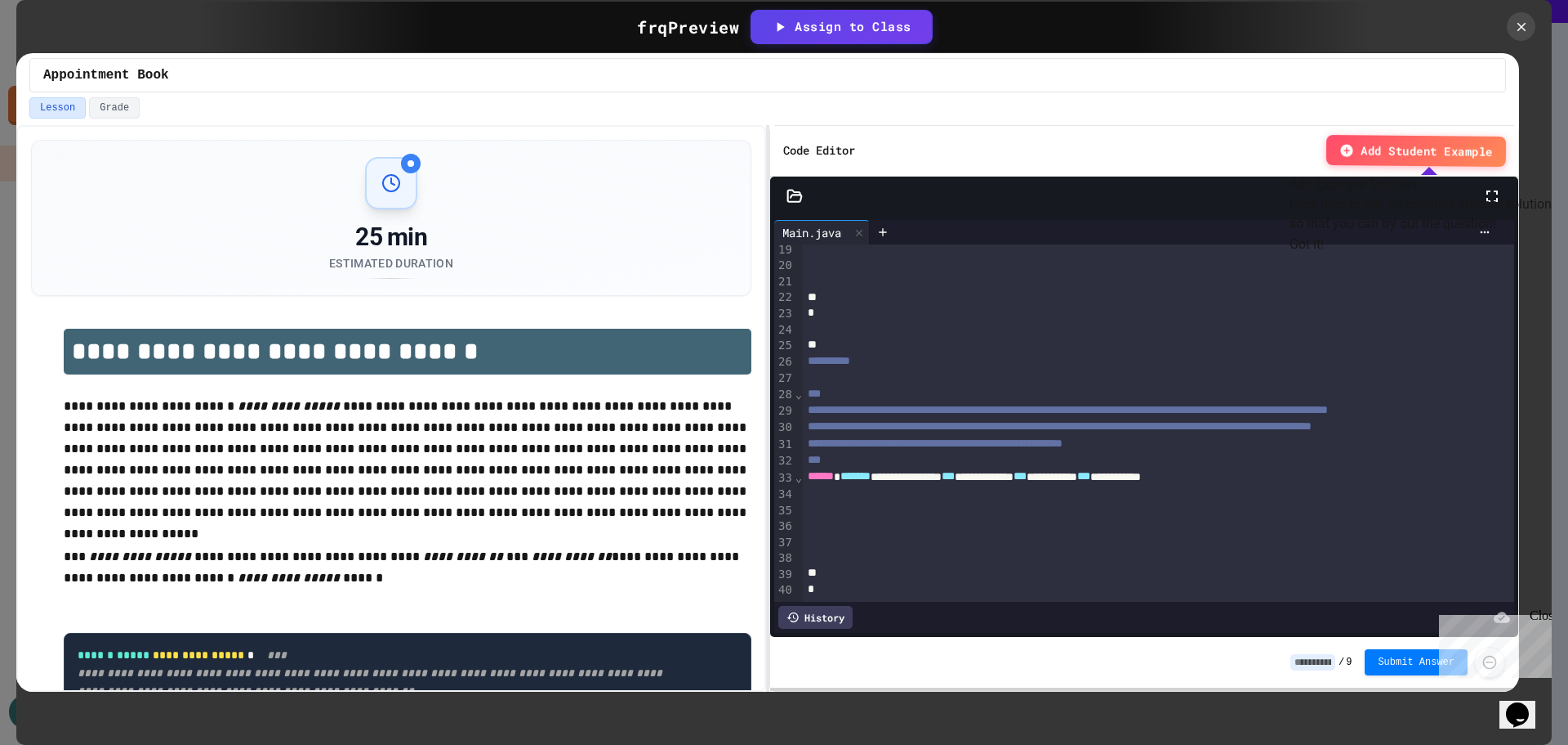
scroll to position [339, 0]
click at [1324, 254] on button "Got it!" at bounding box center [1307, 244] width 34 height 20
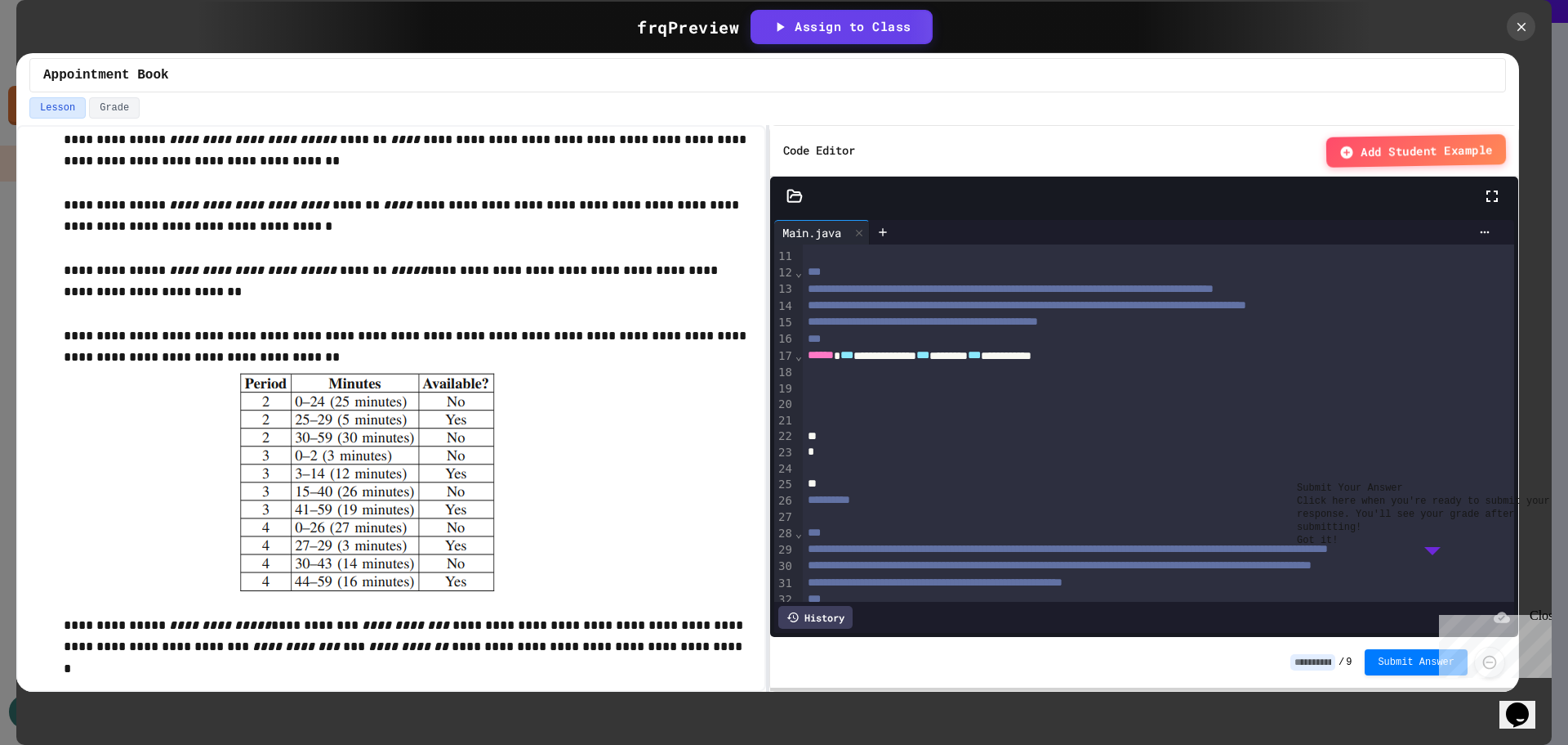
scroll to position [2299, 0]
click at [1540, 618] on div "Close" at bounding box center [1540, 618] width 20 height 20
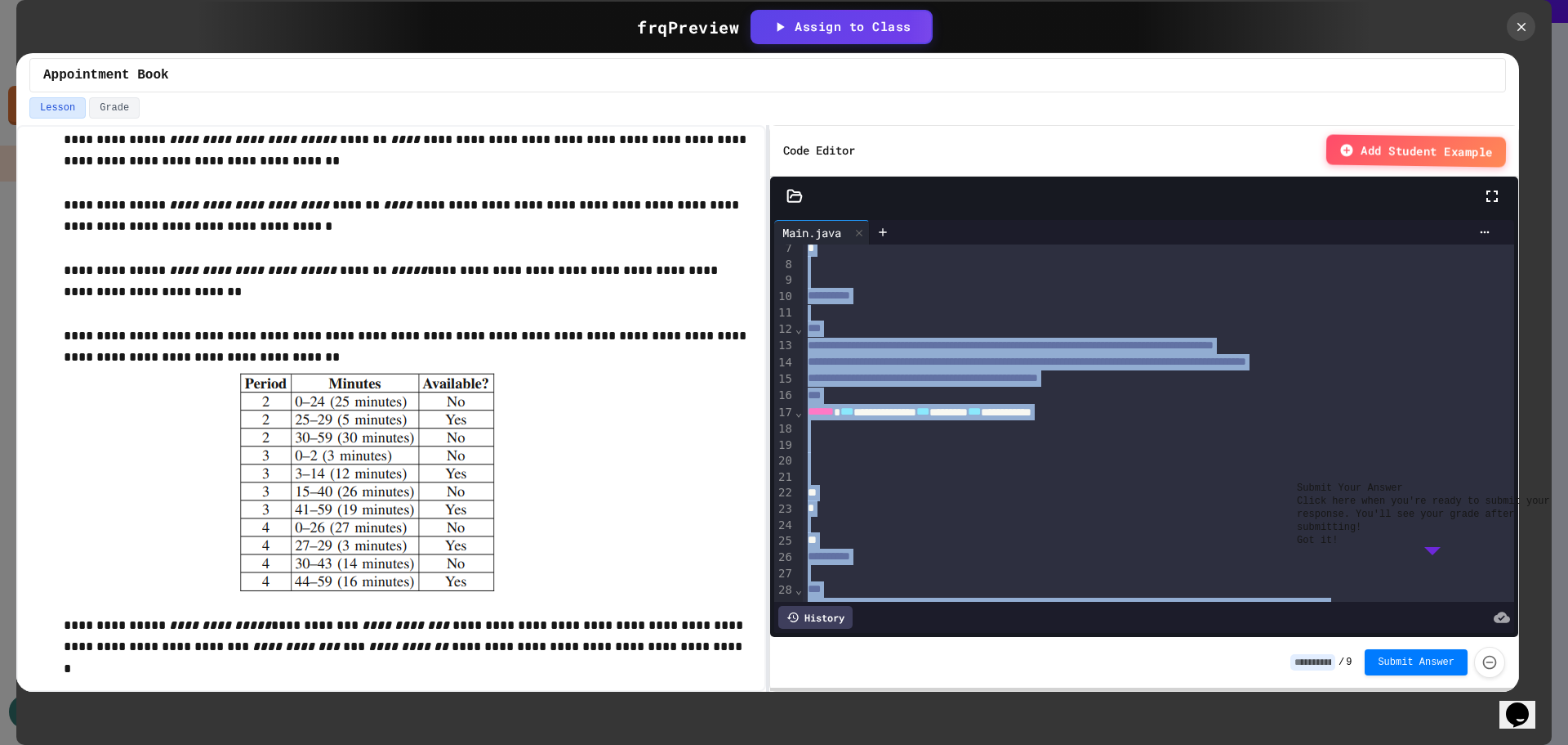
scroll to position [0, 0]
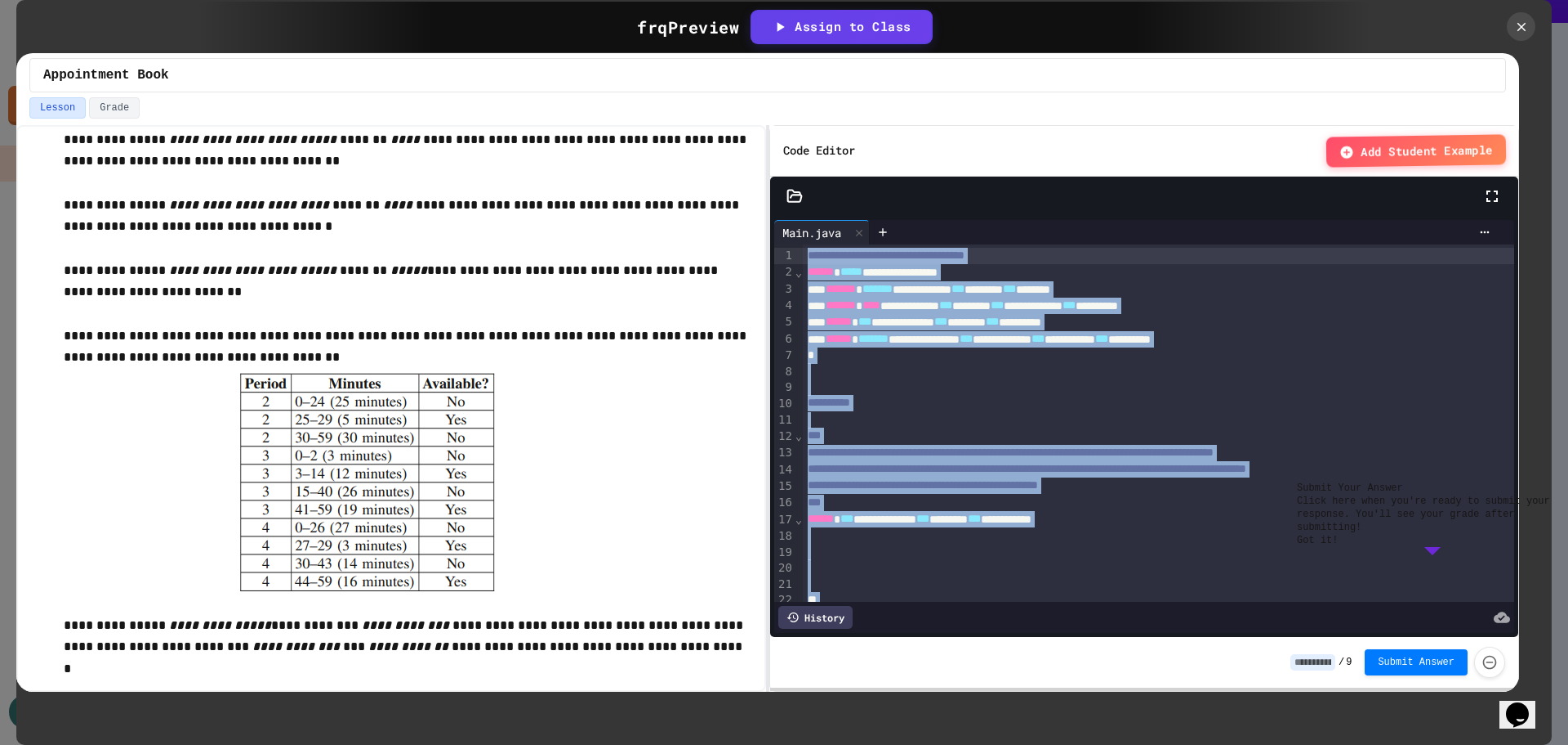
drag, startPoint x: 831, startPoint y: 555, endPoint x: 802, endPoint y: 166, distance: 390.1
click at [802, 166] on div "**********" at bounding box center [1144, 408] width 748 height 565
click at [70, 128] on span "Copy" at bounding box center [56, 120] width 28 height 17
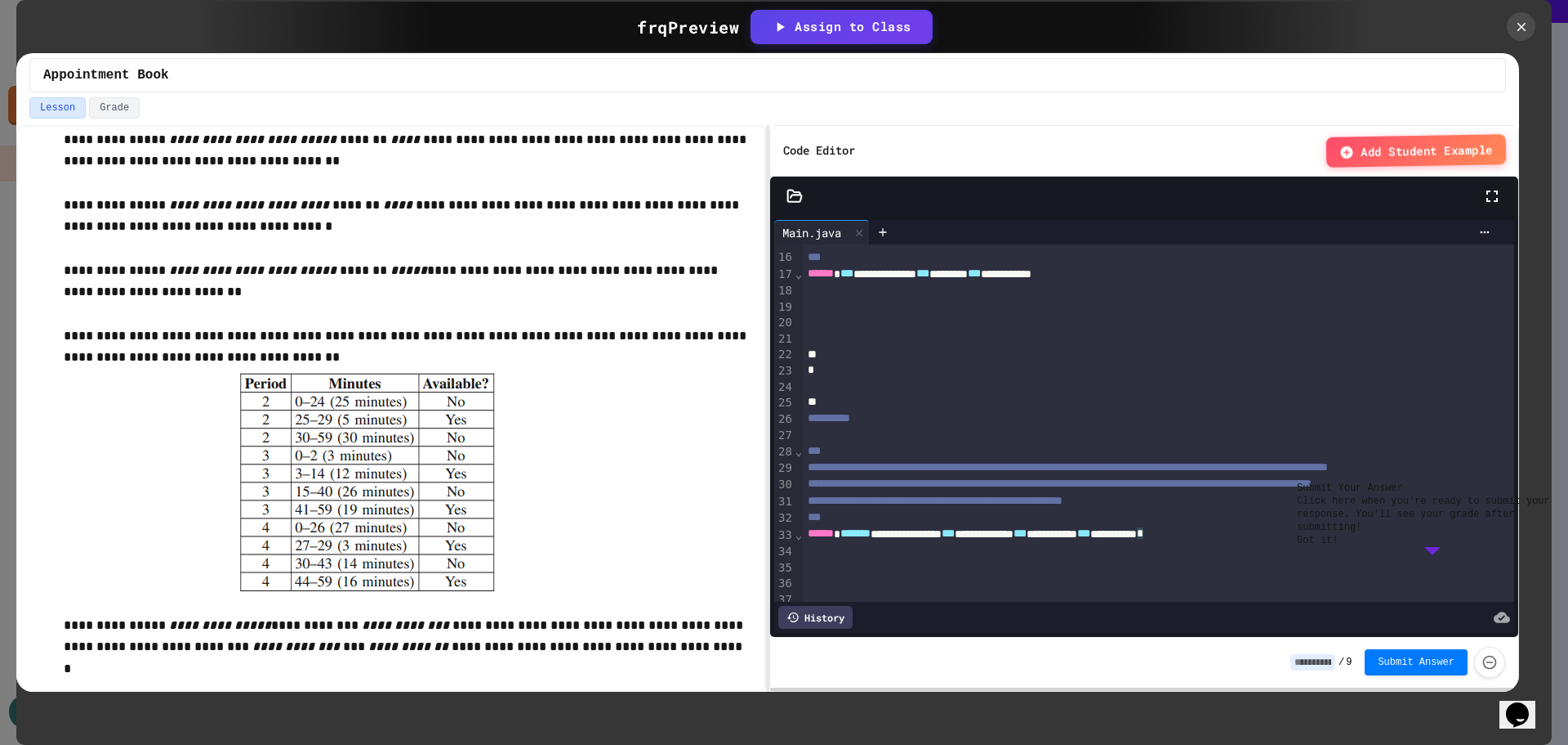
scroll to position [163, 0]
